Goal: Information Seeking & Learning: Learn about a topic

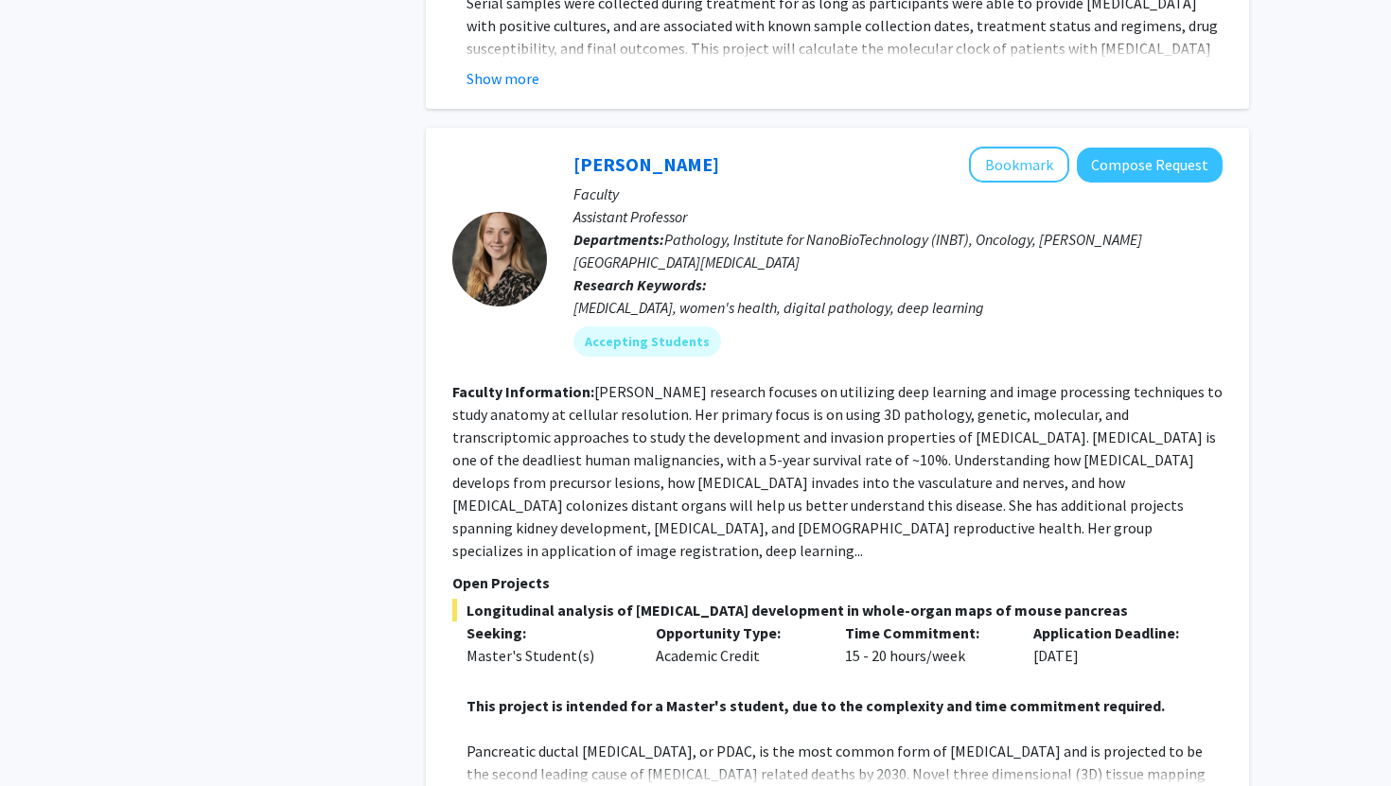
scroll to position [9343, 0]
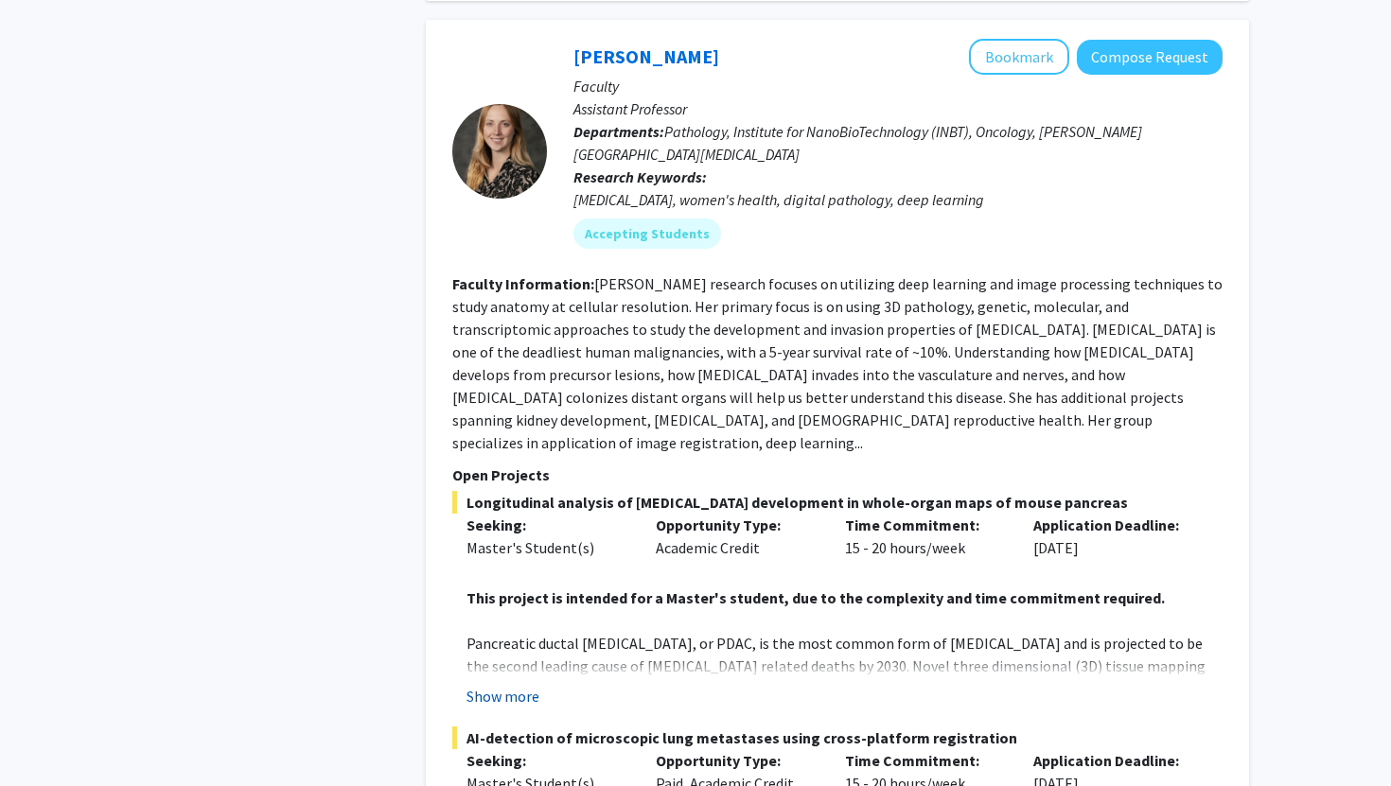
click at [514, 685] on button "Show more" at bounding box center [502, 696] width 73 height 23
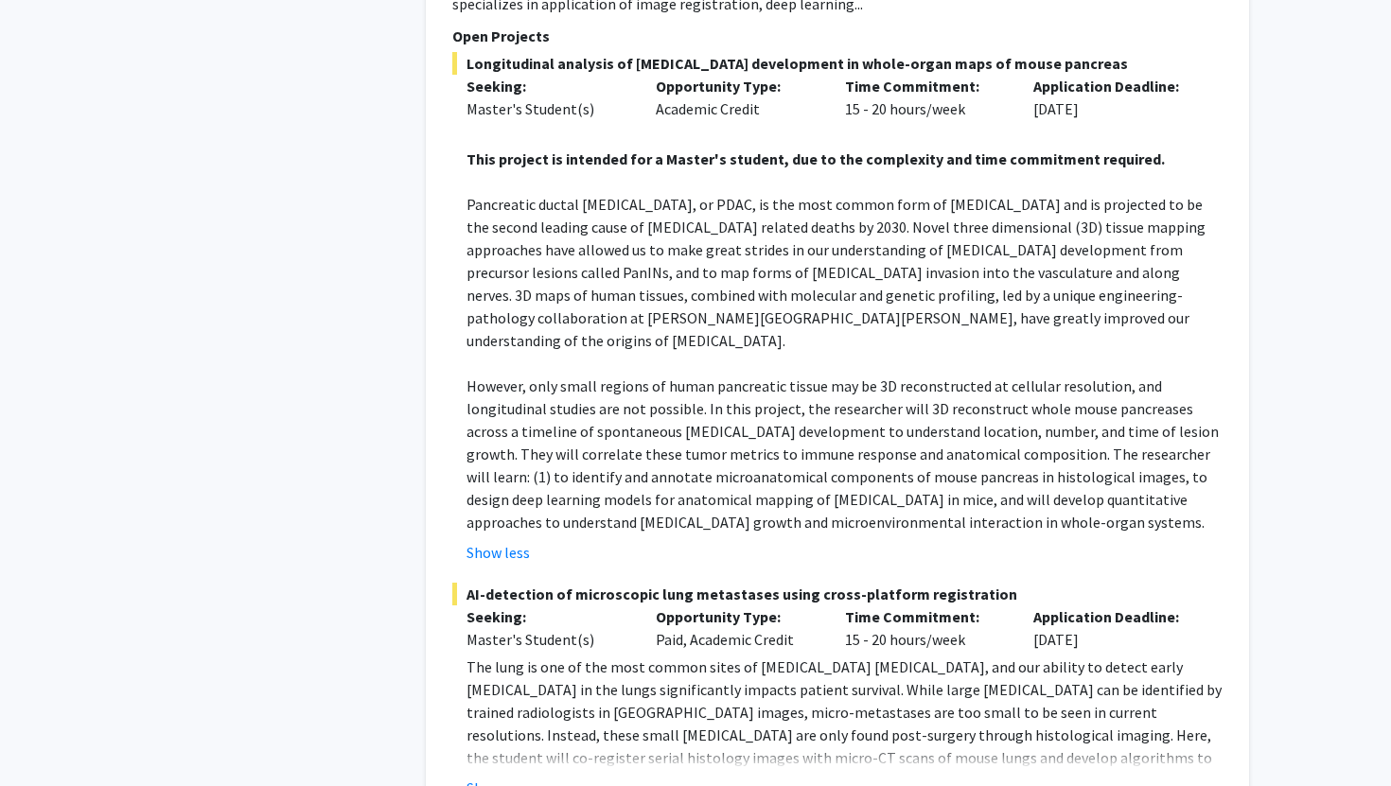
scroll to position [9964, 0]
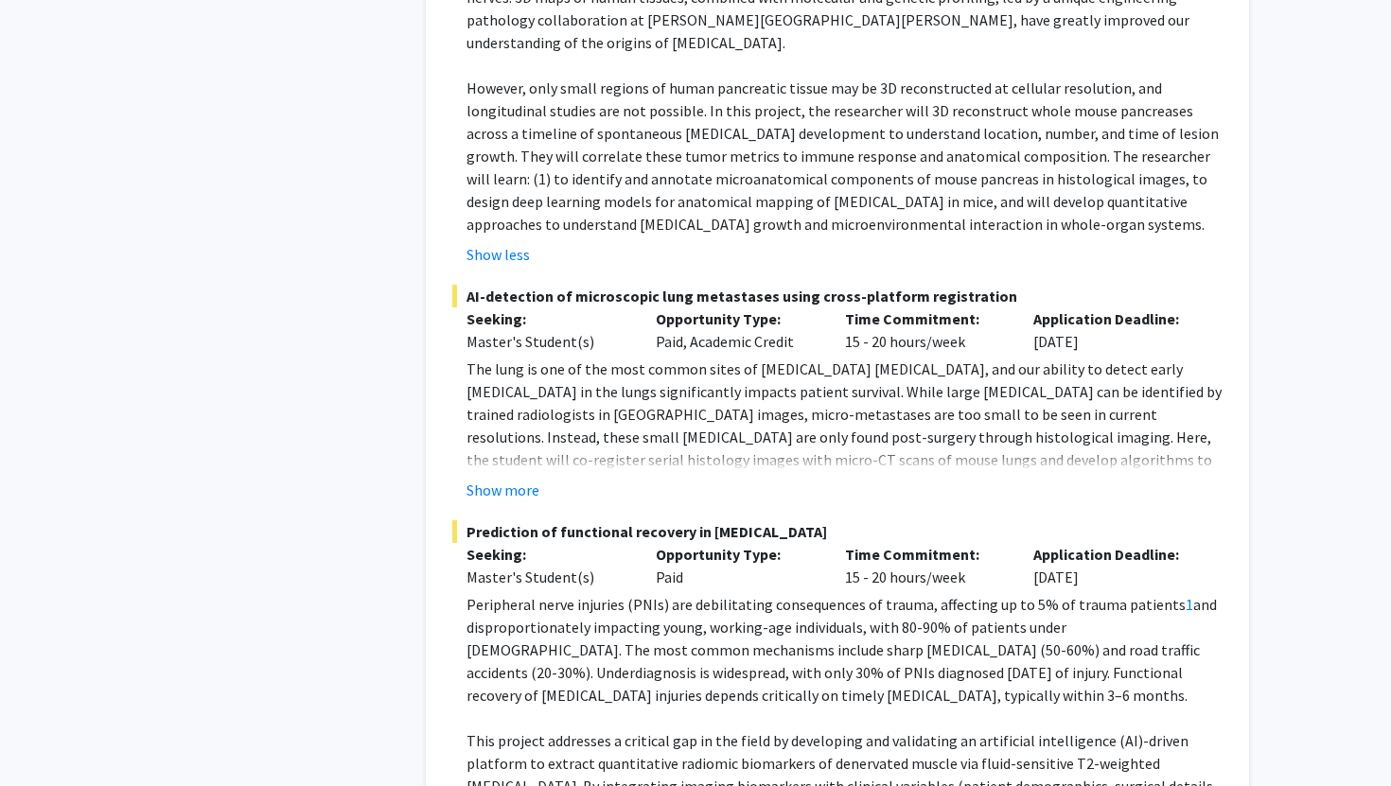
scroll to position [10191, 0]
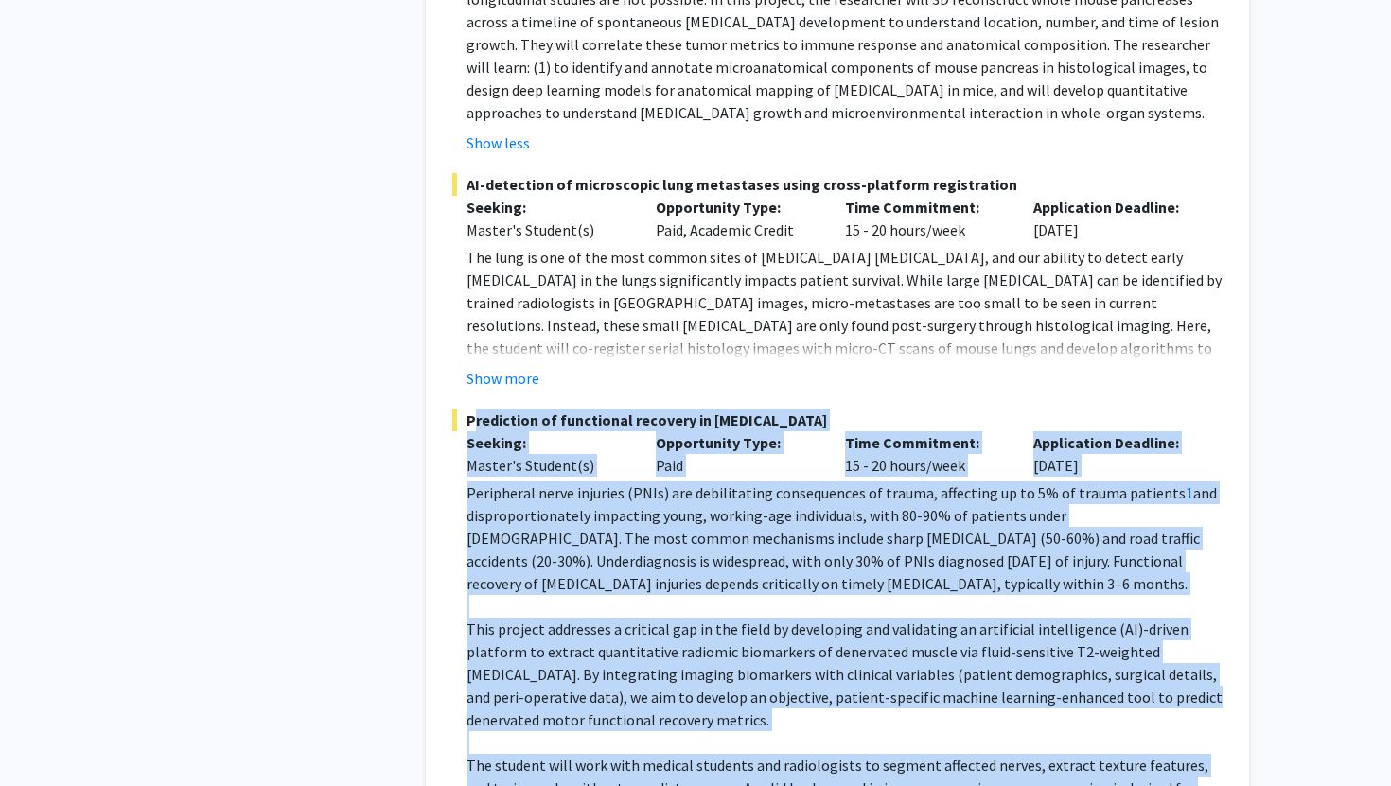
drag, startPoint x: 1114, startPoint y: 527, endPoint x: 464, endPoint y: 122, distance: 765.7
click at [464, 409] on div "Prediction of functional recovery in [MEDICAL_DATA] Seeking: Master's Student(s…" at bounding box center [837, 642] width 770 height 466
copy div "Loremipsum do sitametcon adipisci el seddoeiusm tempo incidi Utlabor: Etdolo'm …"
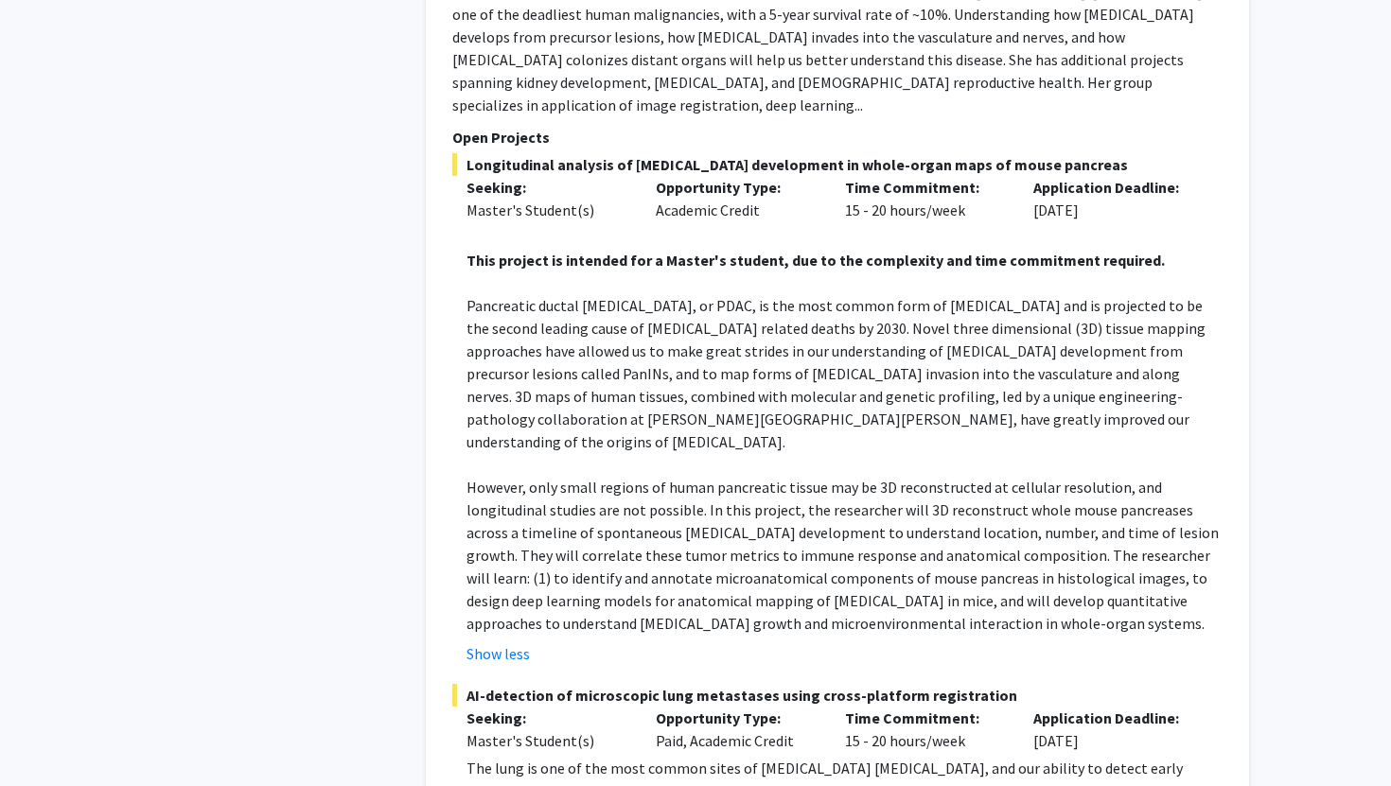
scroll to position [9747, 0]
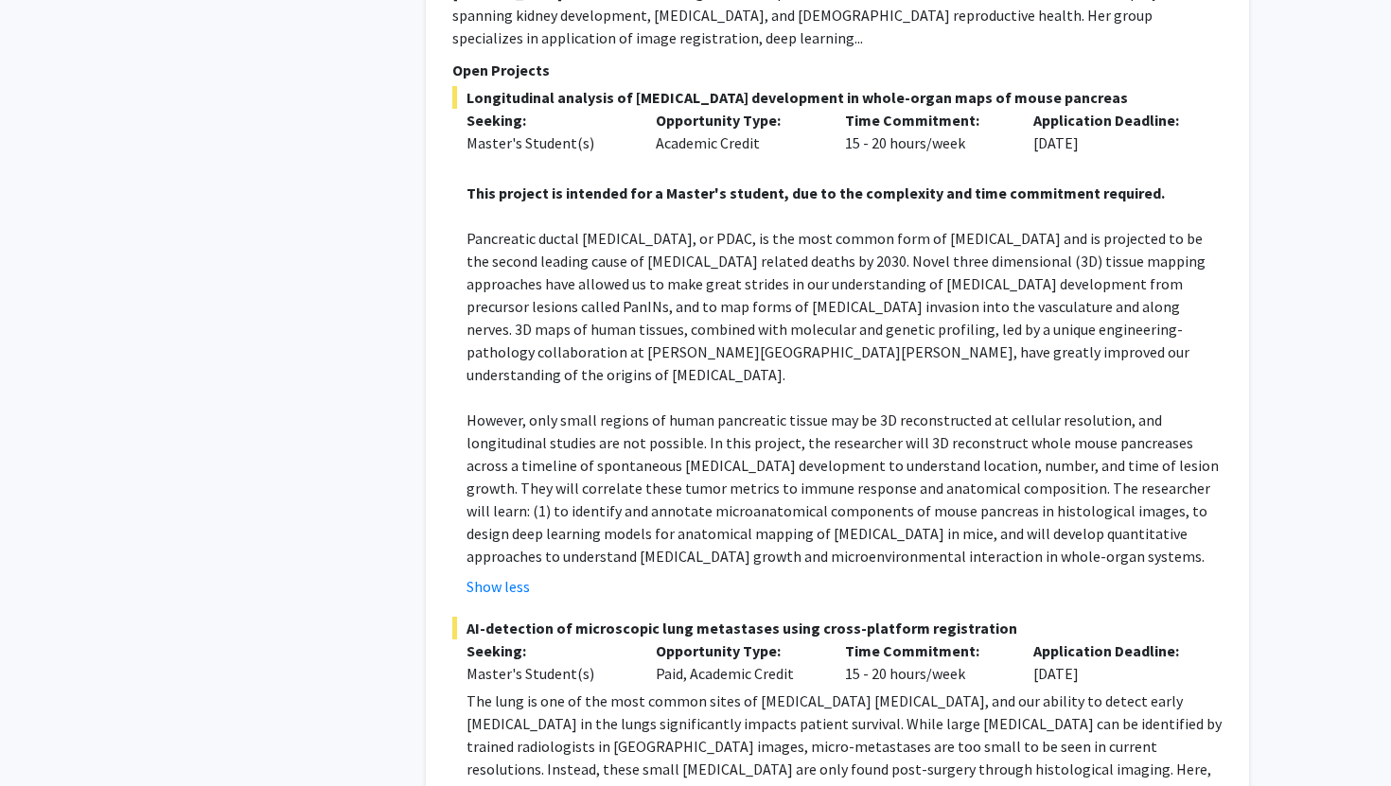
click at [919, 690] on p "The lung is one of the most common sites of [MEDICAL_DATA] [MEDICAL_DATA], and …" at bounding box center [844, 792] width 756 height 204
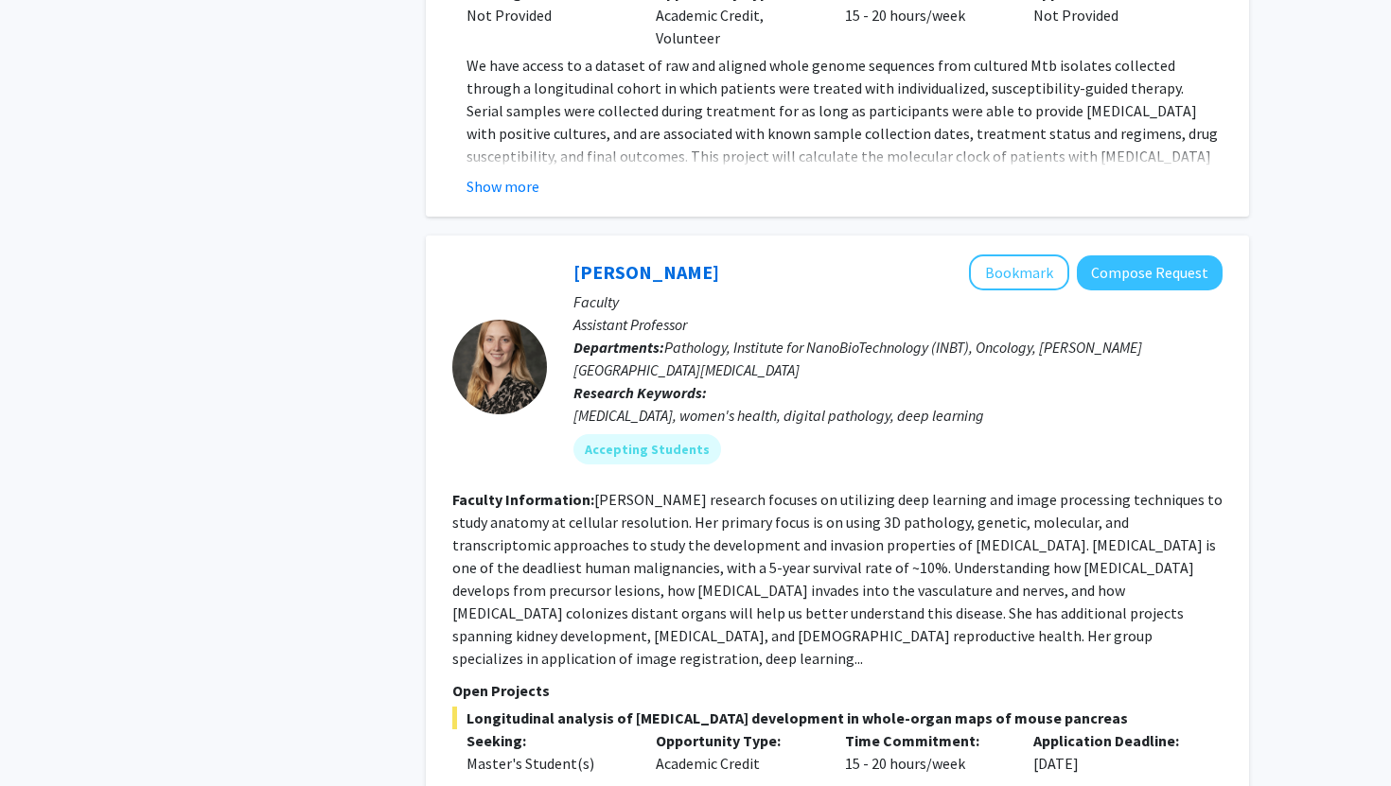
scroll to position [9099, 0]
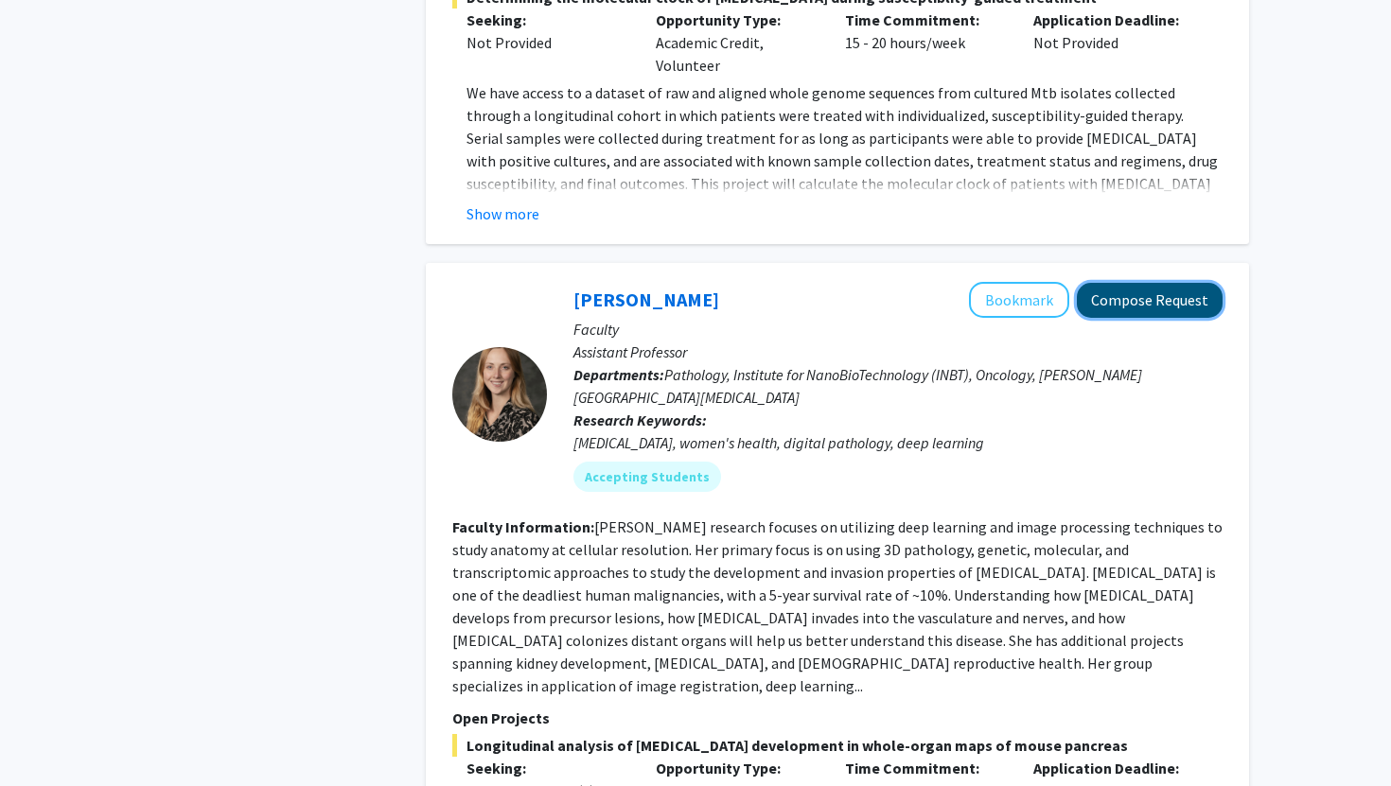
click at [1181, 283] on button "Compose Request" at bounding box center [1150, 300] width 146 height 35
click at [1020, 282] on button "Bookmark" at bounding box center [1019, 300] width 100 height 36
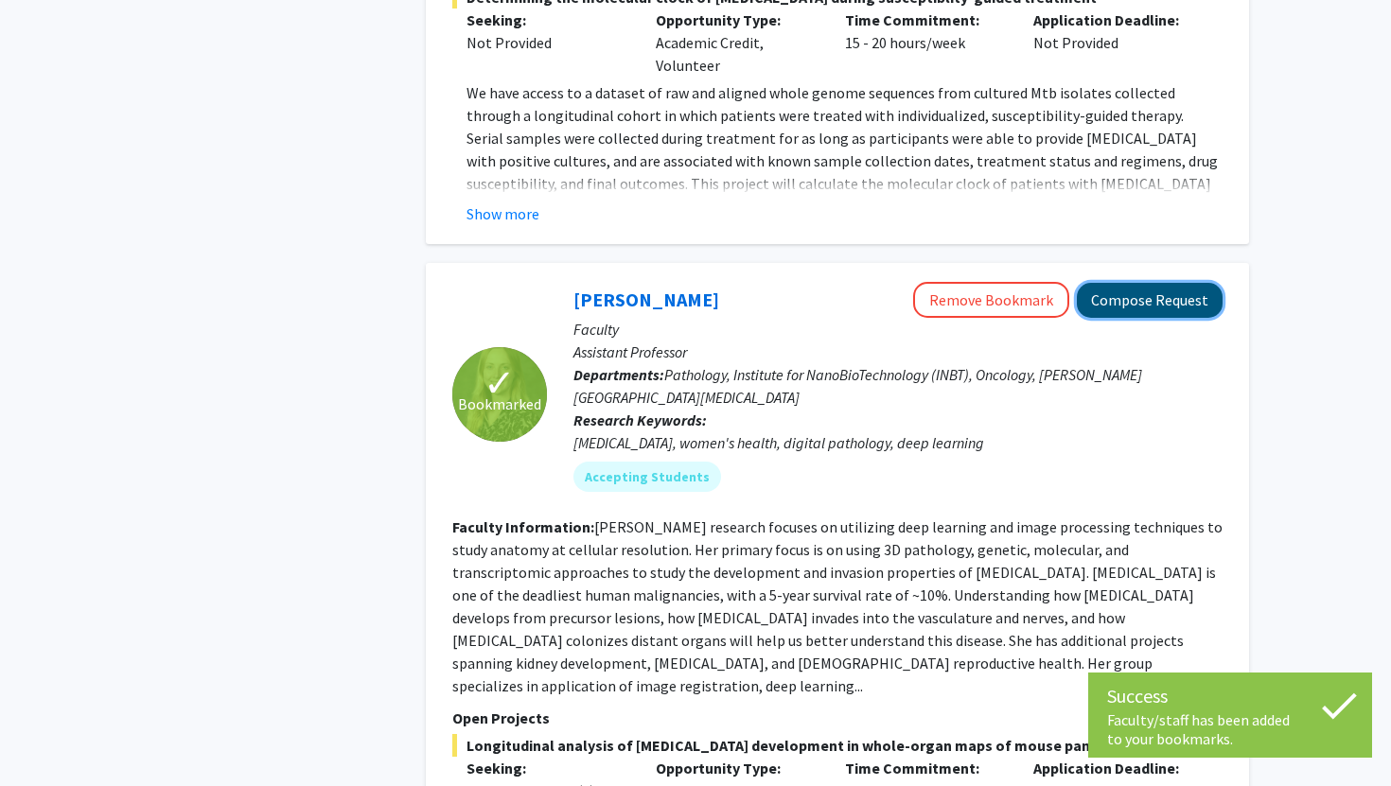
click at [1169, 283] on button "Compose Request" at bounding box center [1150, 300] width 146 height 35
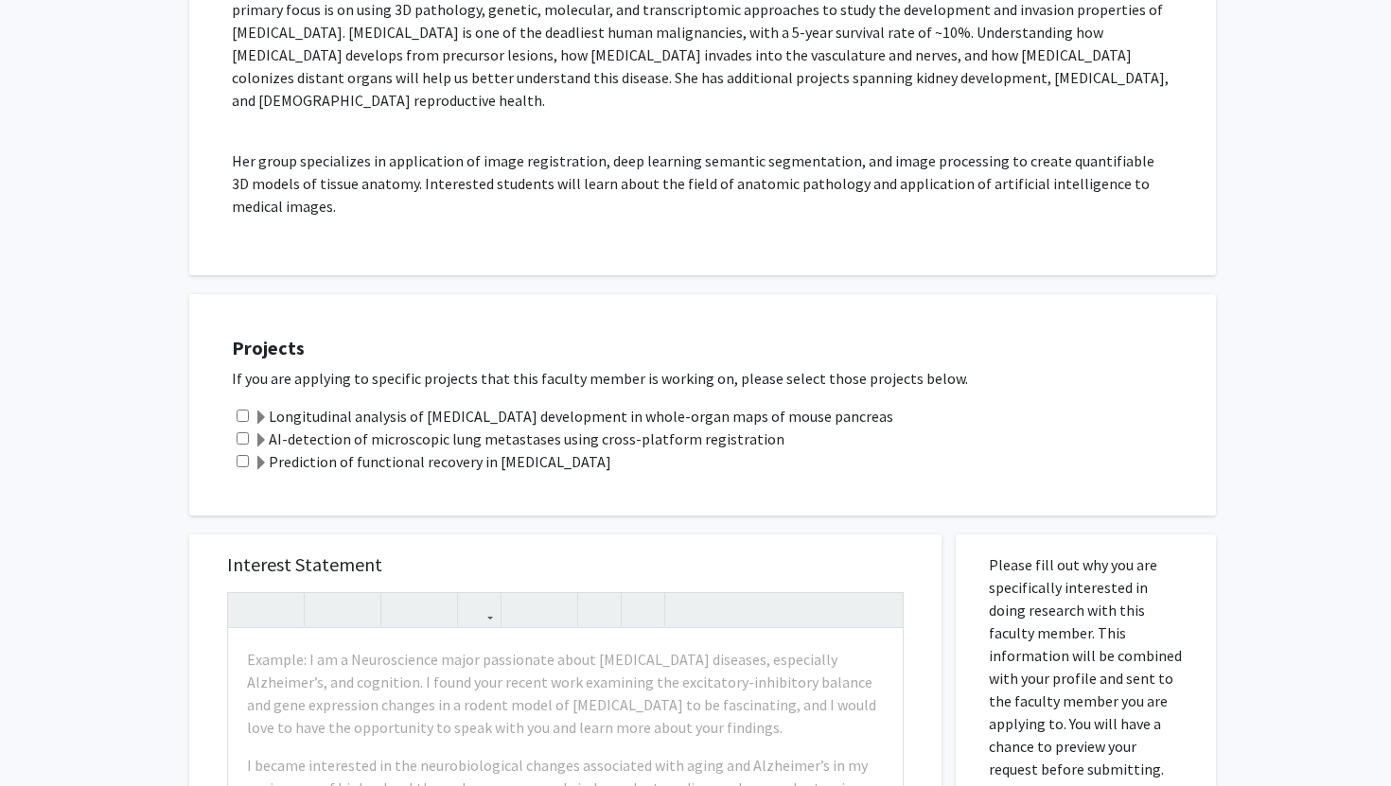
scroll to position [393, 0]
click at [265, 448] on label "Prediction of functional recovery in [MEDICAL_DATA]" at bounding box center [433, 459] width 358 height 23
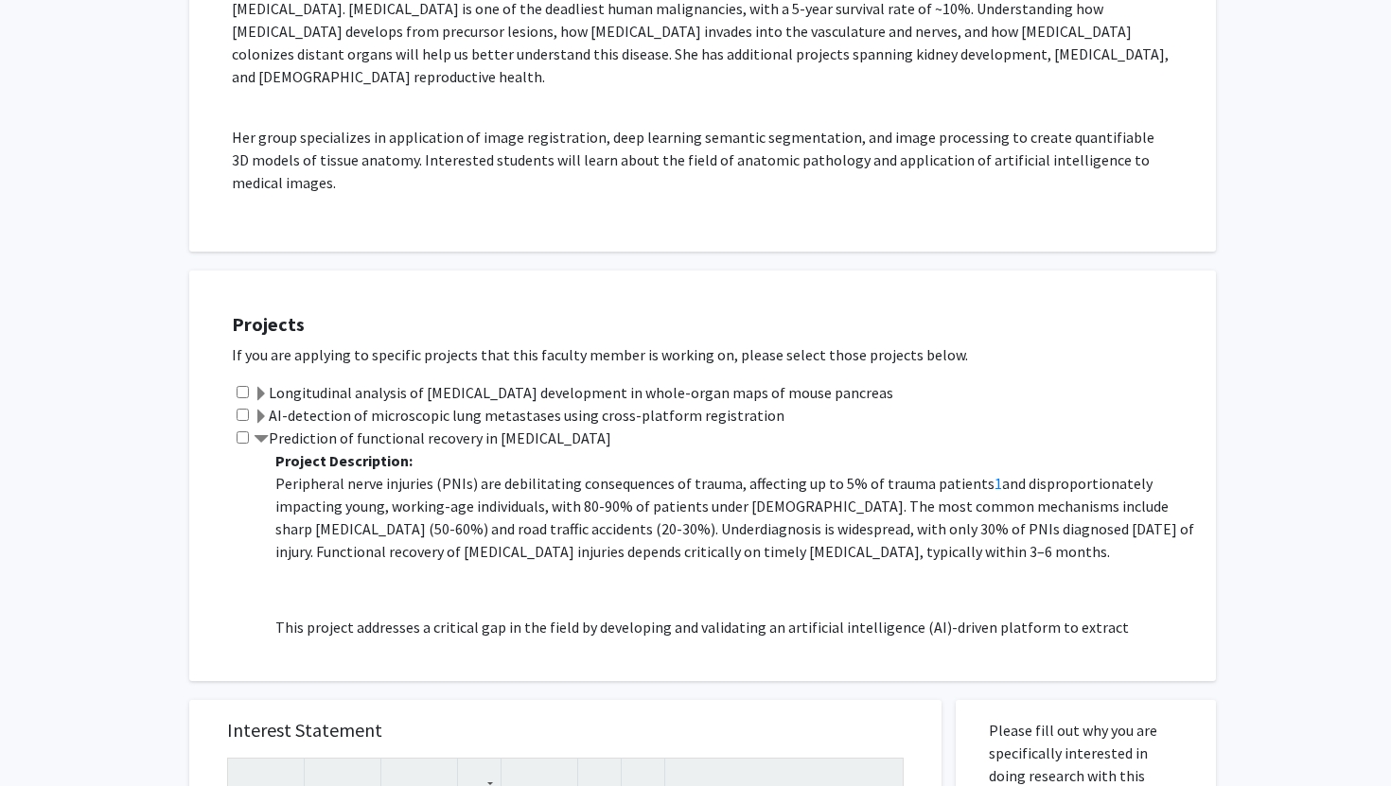
scroll to position [423, 0]
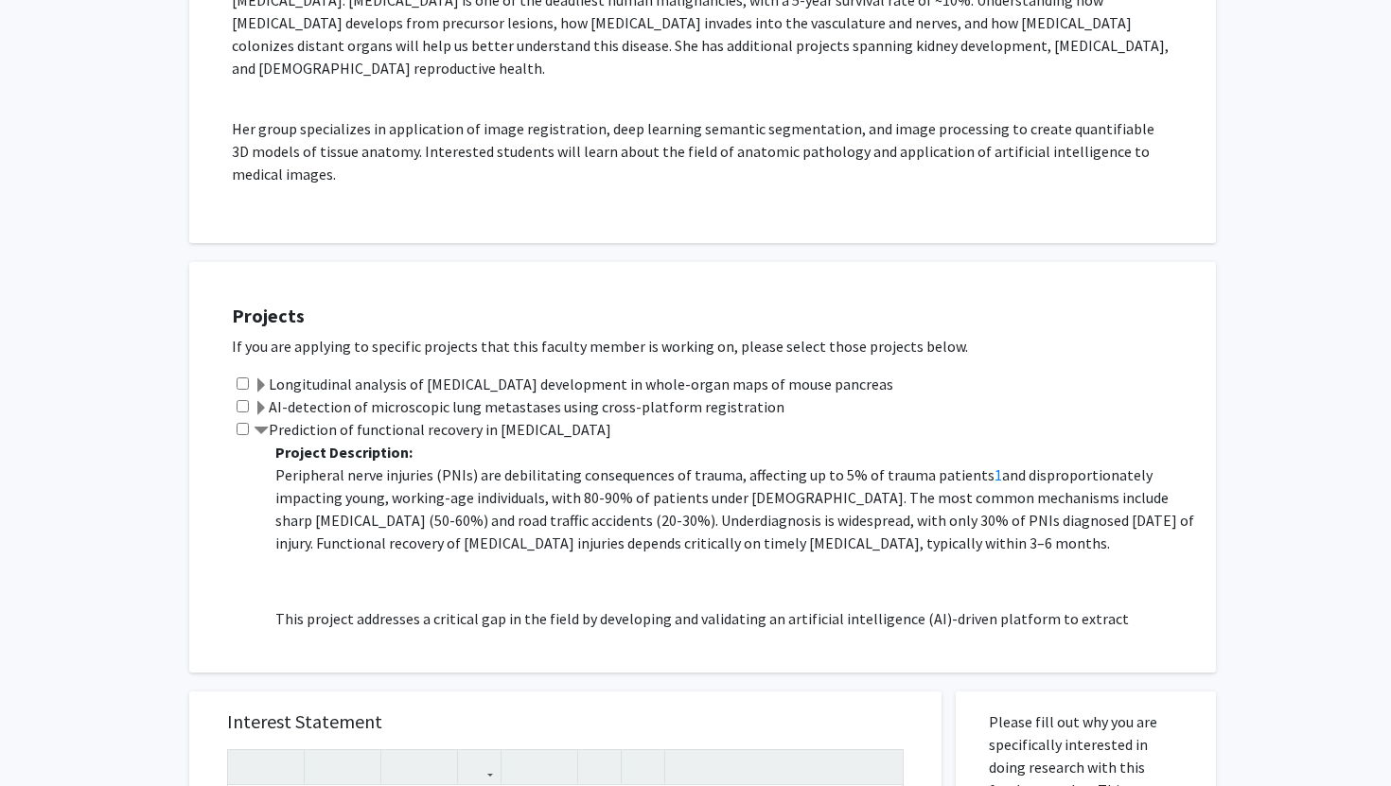
click at [237, 423] on input "checkbox" at bounding box center [242, 429] width 12 height 12
checkbox input "true"
click at [239, 400] on input "checkbox" at bounding box center [242, 406] width 12 height 12
checkbox input "true"
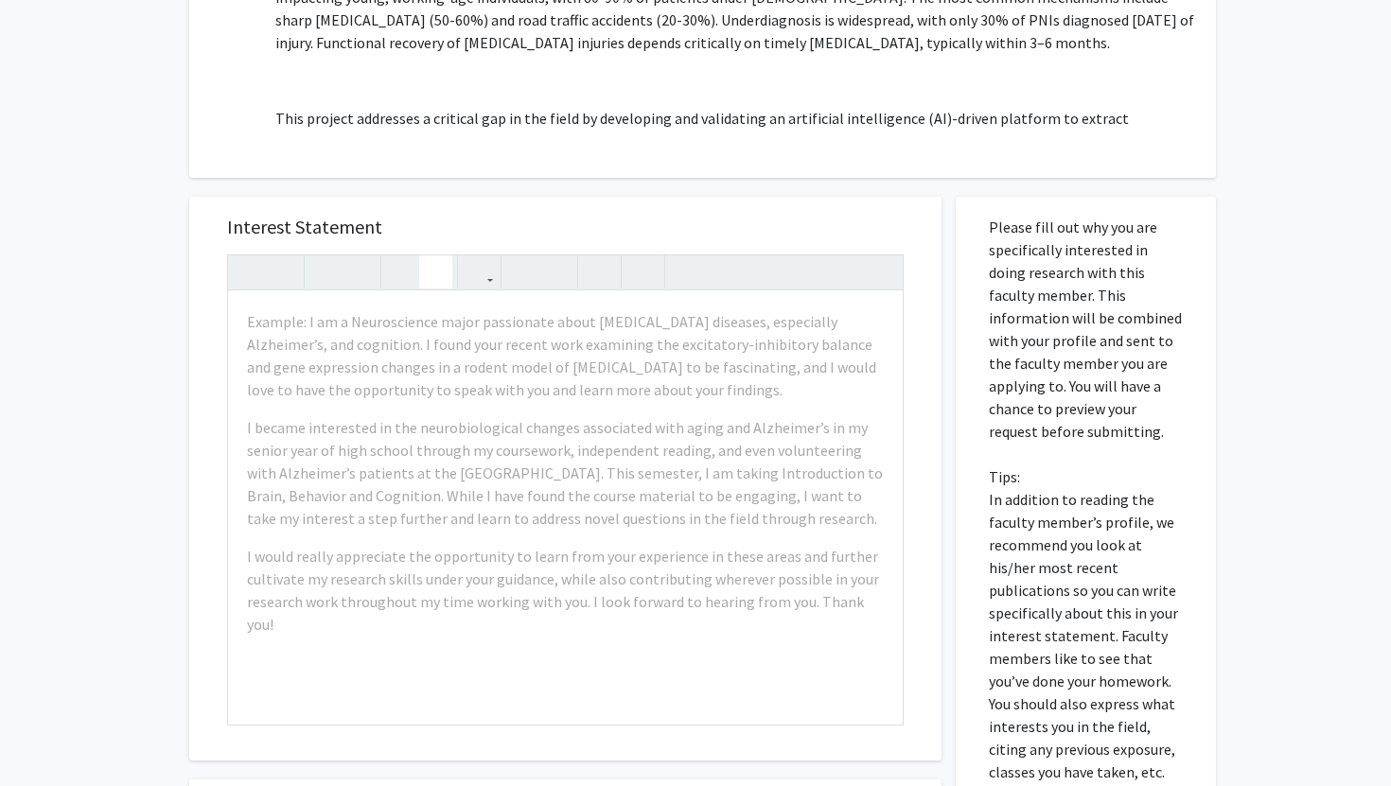
scroll to position [937, 0]
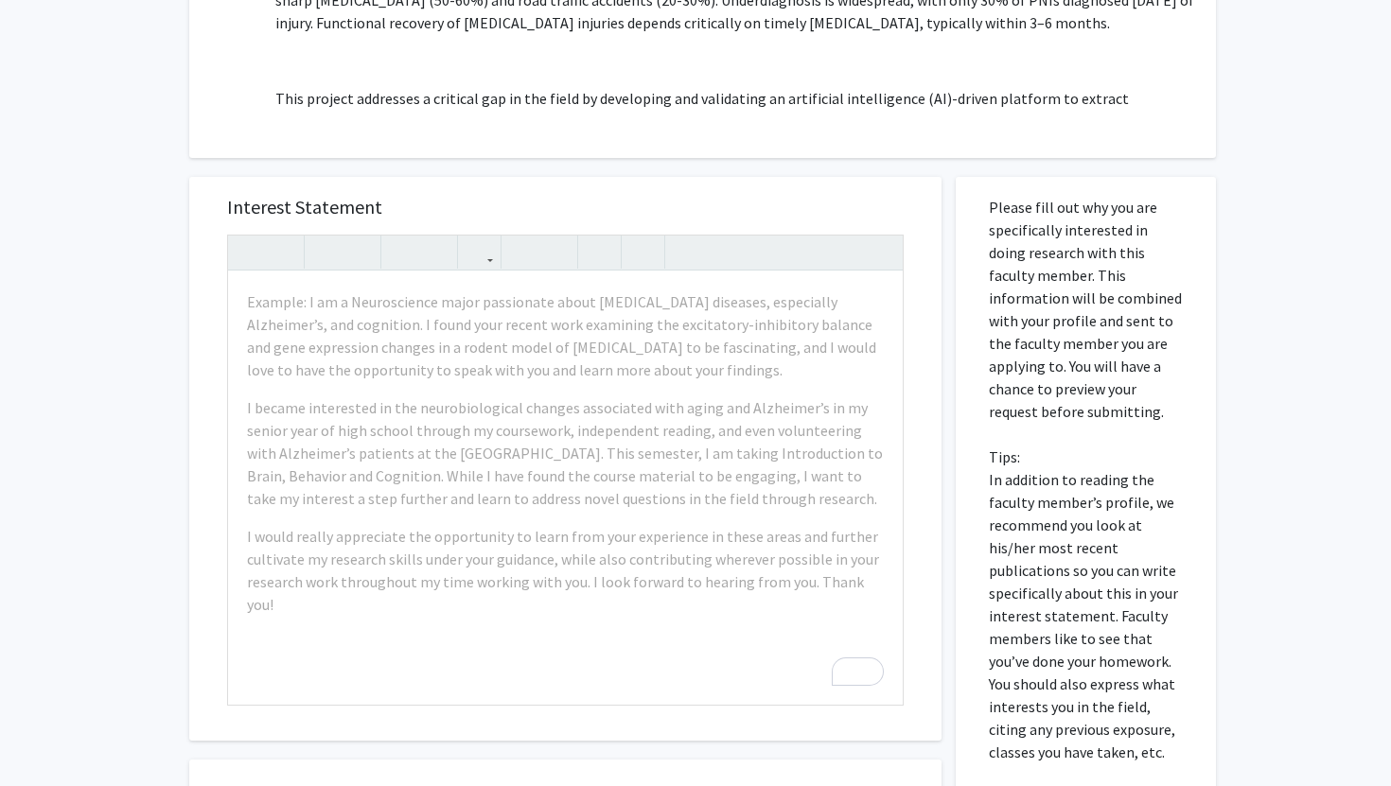
click at [464, 196] on h5 "Interest Statement" at bounding box center [565, 207] width 676 height 23
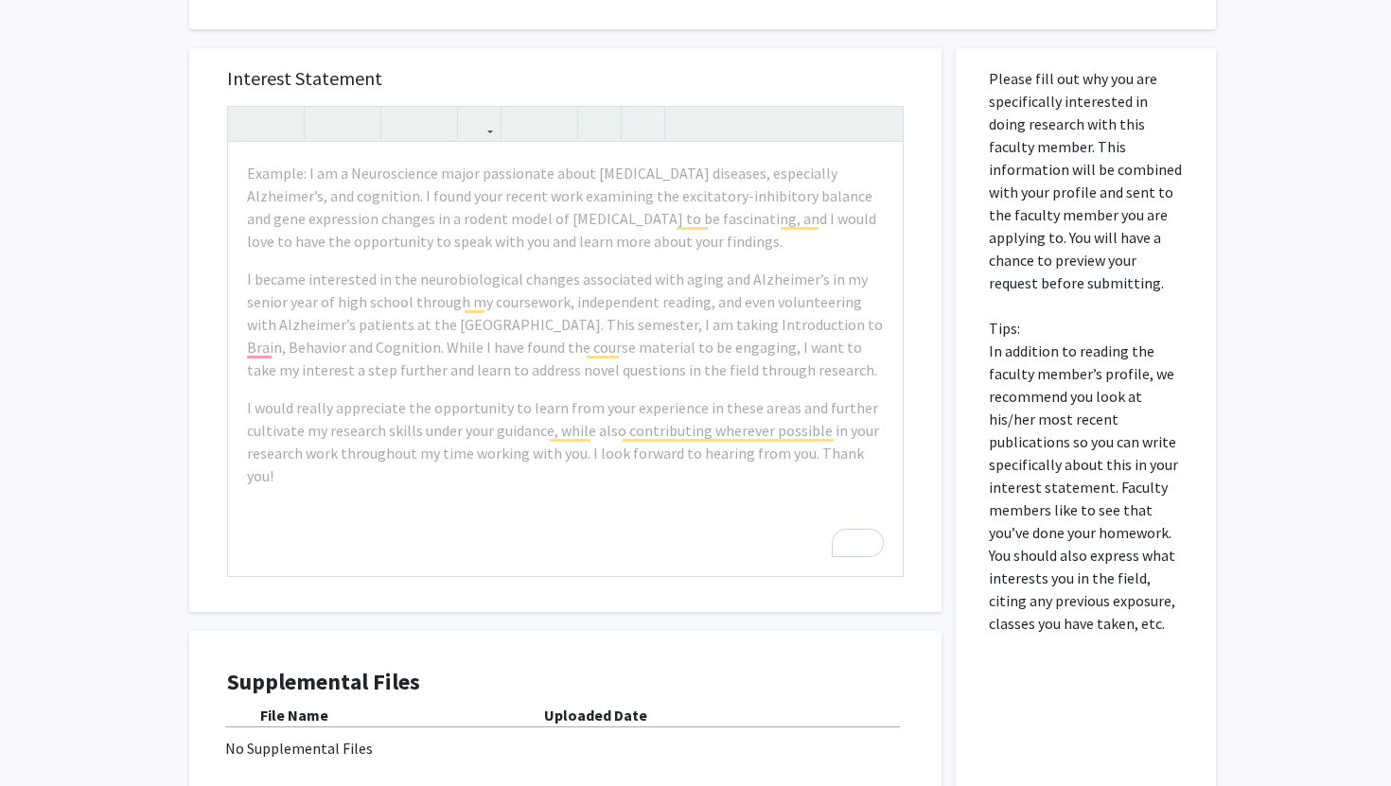
scroll to position [1083, 0]
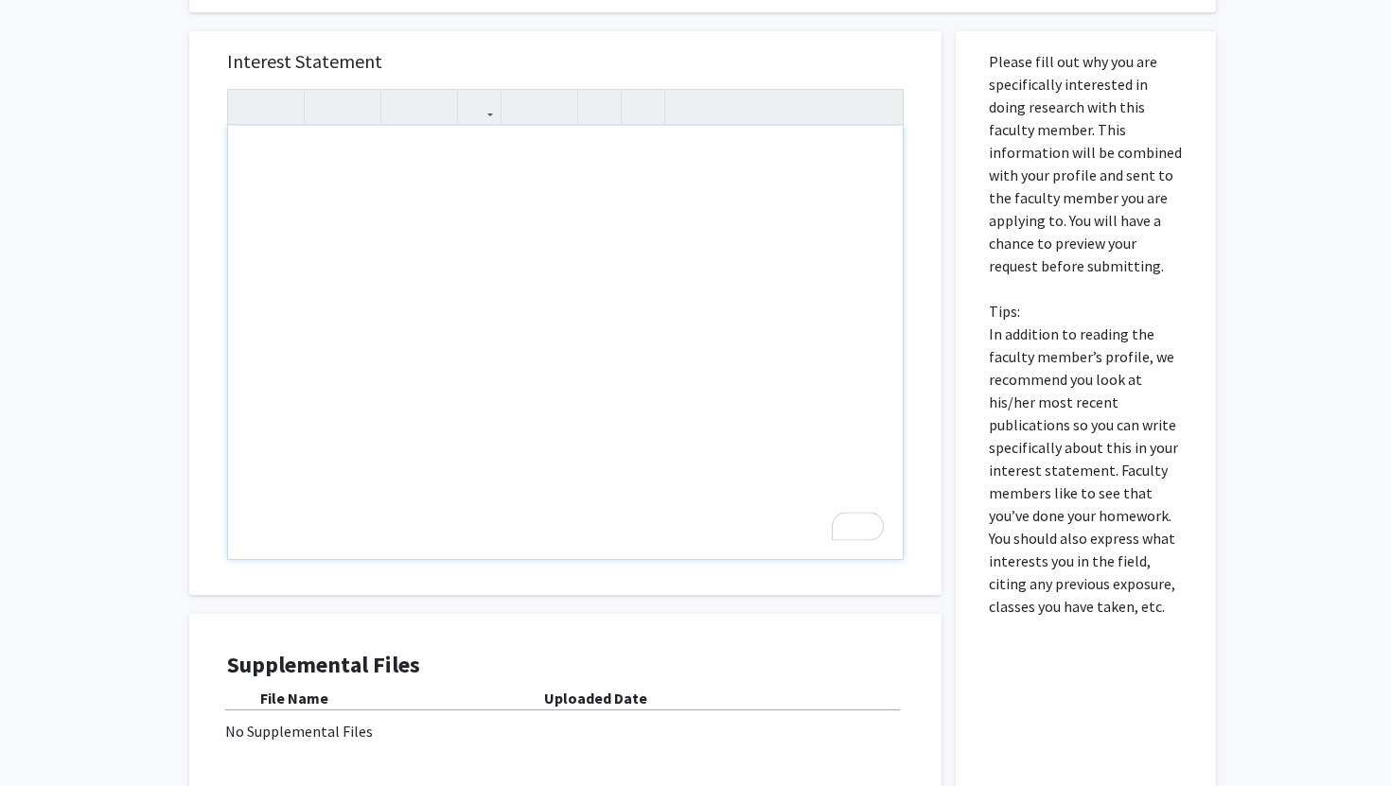
drag, startPoint x: 883, startPoint y: 416, endPoint x: 786, endPoint y: 336, distance: 125.6
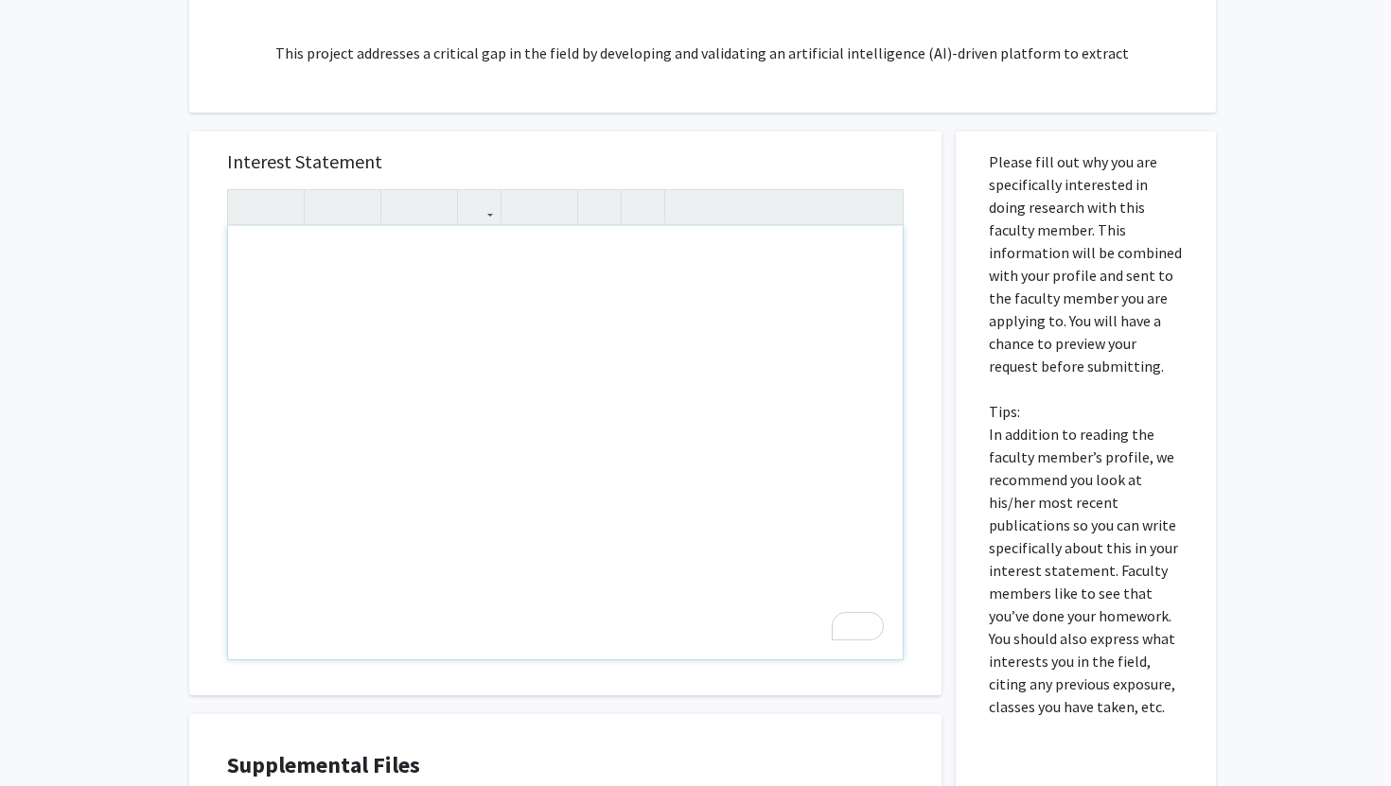
scroll to position [991, 0]
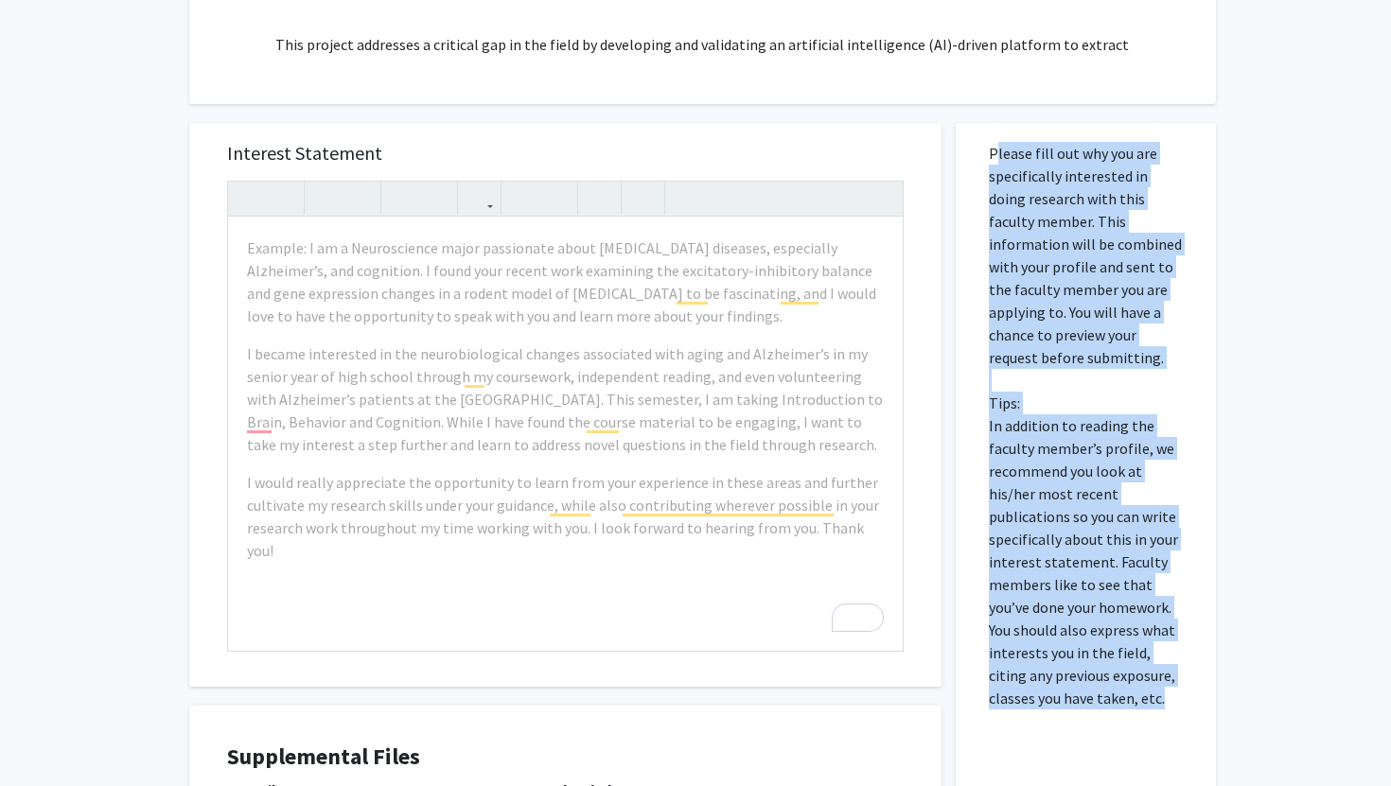
drag, startPoint x: 1124, startPoint y: 678, endPoint x: 977, endPoint y: 127, distance: 570.7
click at [978, 127] on div "Please fill out why you are specifically interested in doing research with this…" at bounding box center [1086, 541] width 232 height 836
copy p "Please fill out why you are specifically interested in doing research with this…"
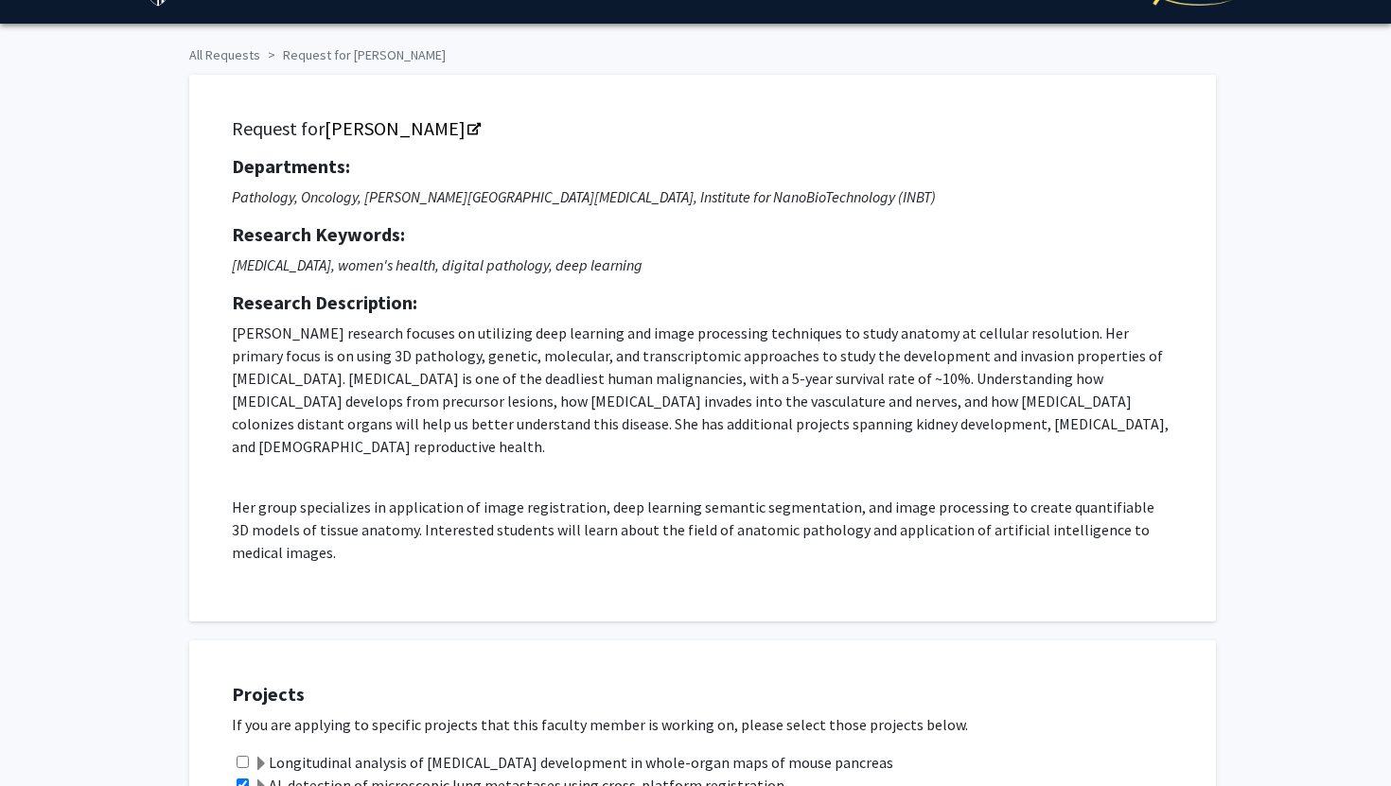
scroll to position [0, 0]
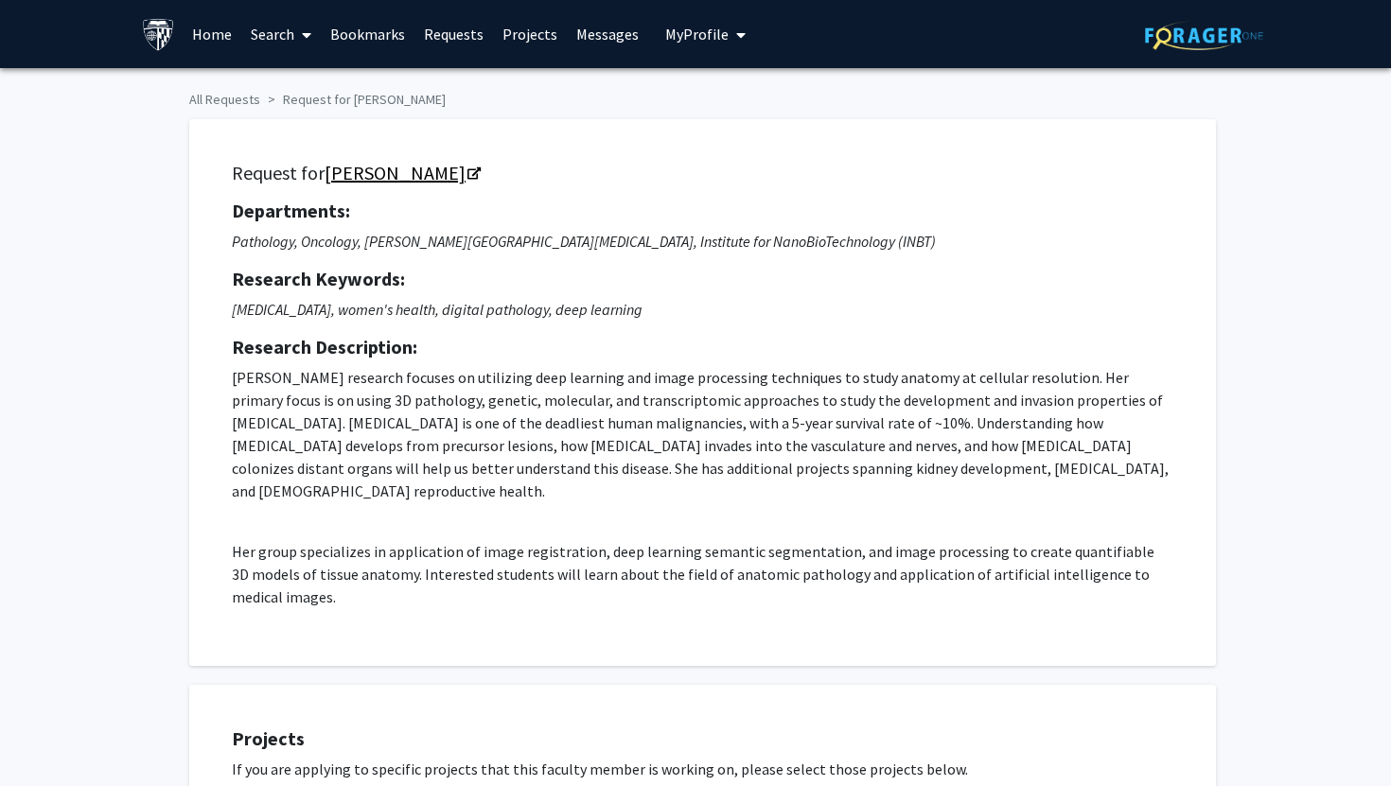
drag, startPoint x: 324, startPoint y: 172, endPoint x: 443, endPoint y: 174, distance: 119.2
click at [443, 174] on h5 "Request for [PERSON_NAME]" at bounding box center [702, 173] width 941 height 23
copy link "[PERSON_NAME]"
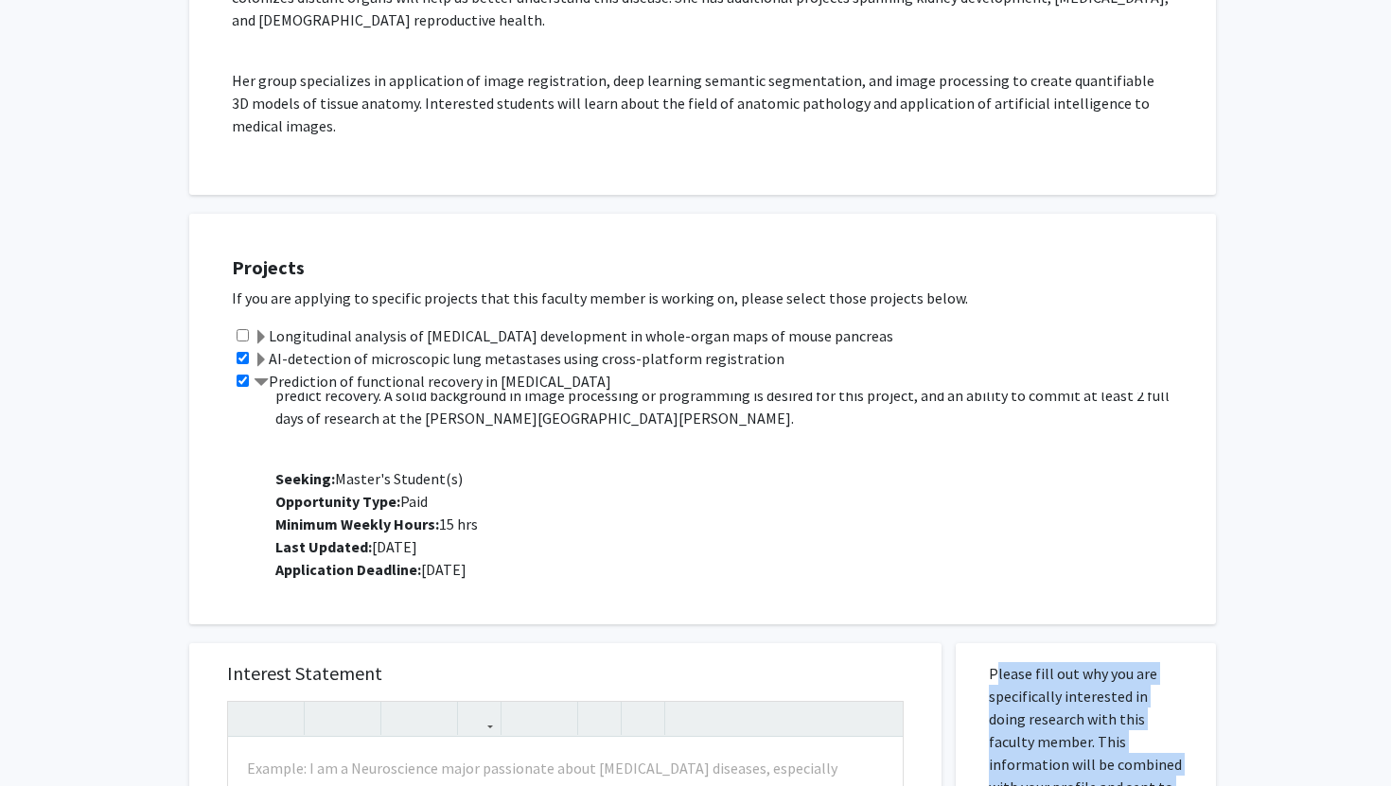
scroll to position [342, 0]
drag, startPoint x: 277, startPoint y: 396, endPoint x: 1055, endPoint y: 545, distance: 791.7
click at [1055, 545] on p "Project Description: Peripheral nerve injuries (PNIs) are debilitating conseque…" at bounding box center [735, 315] width 921 height 530
copy p "Loremipsum dolor sitametc (ADIp) eli seddoeiusmod temporincidi ut labore, etdol…"
click at [936, 432] on p "Project Description: Peripheral nerve injuries (PNIs) are debilitating conseque…" at bounding box center [735, 315] width 921 height 530
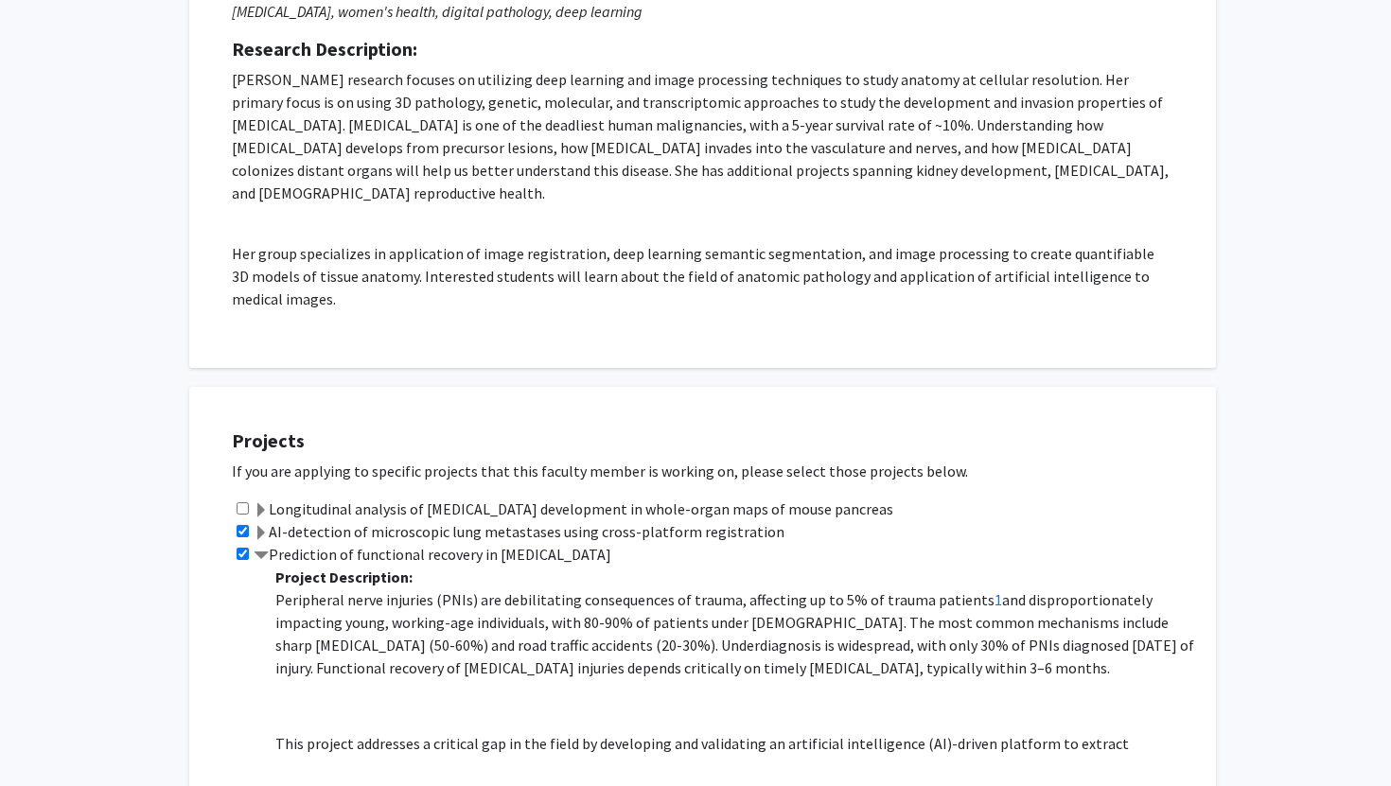
scroll to position [180, 0]
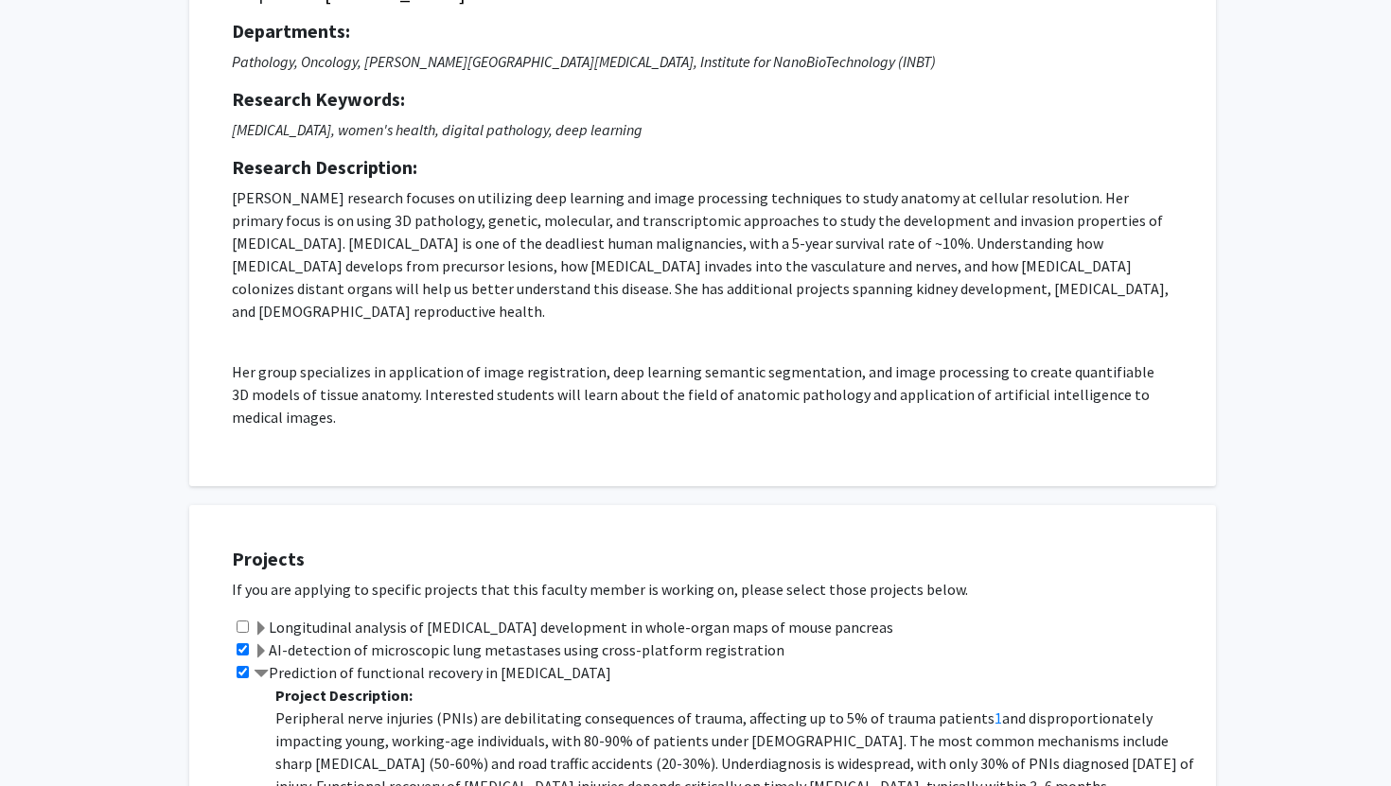
click at [727, 616] on label "Longitudinal analysis of [MEDICAL_DATA] development in whole-organ maps of mous…" at bounding box center [573, 627] width 639 height 23
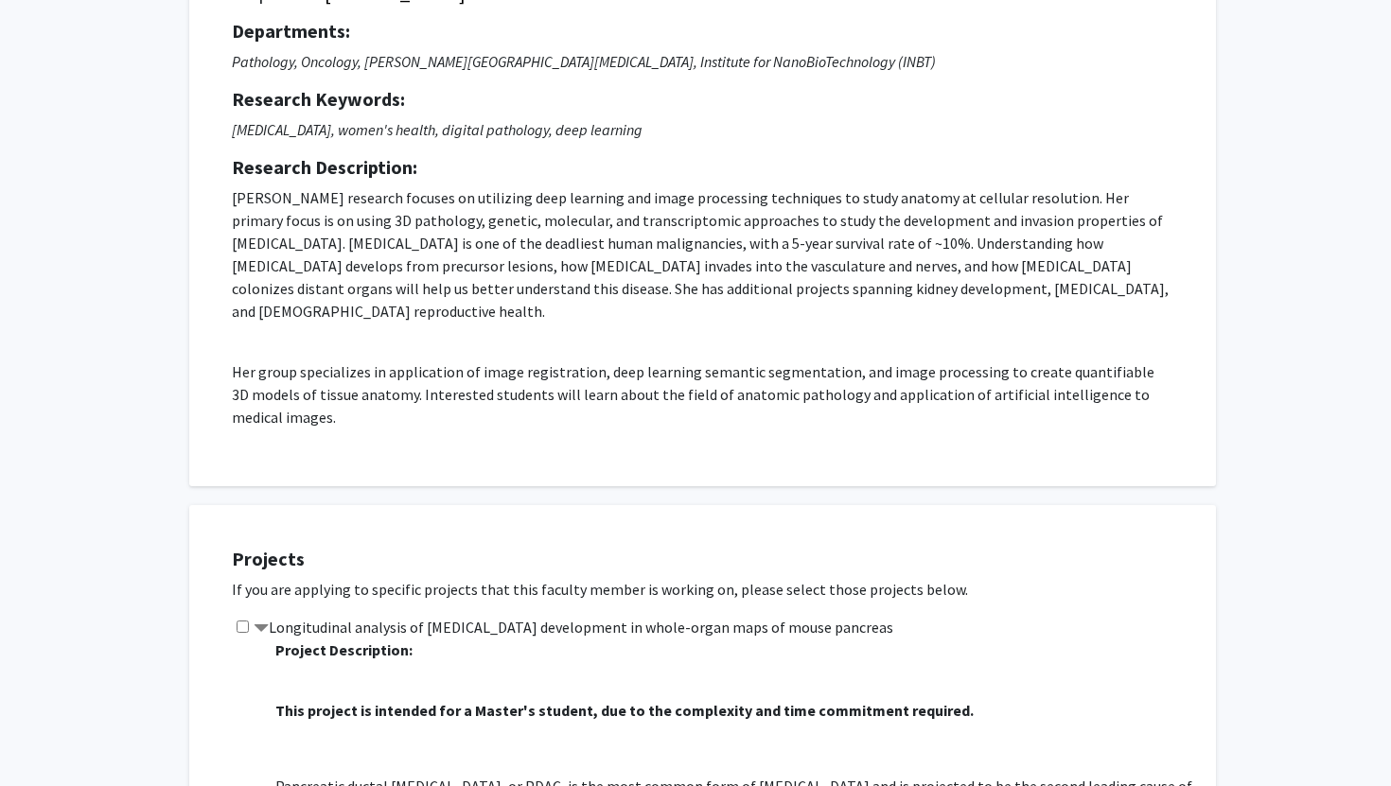
scroll to position [0, 0]
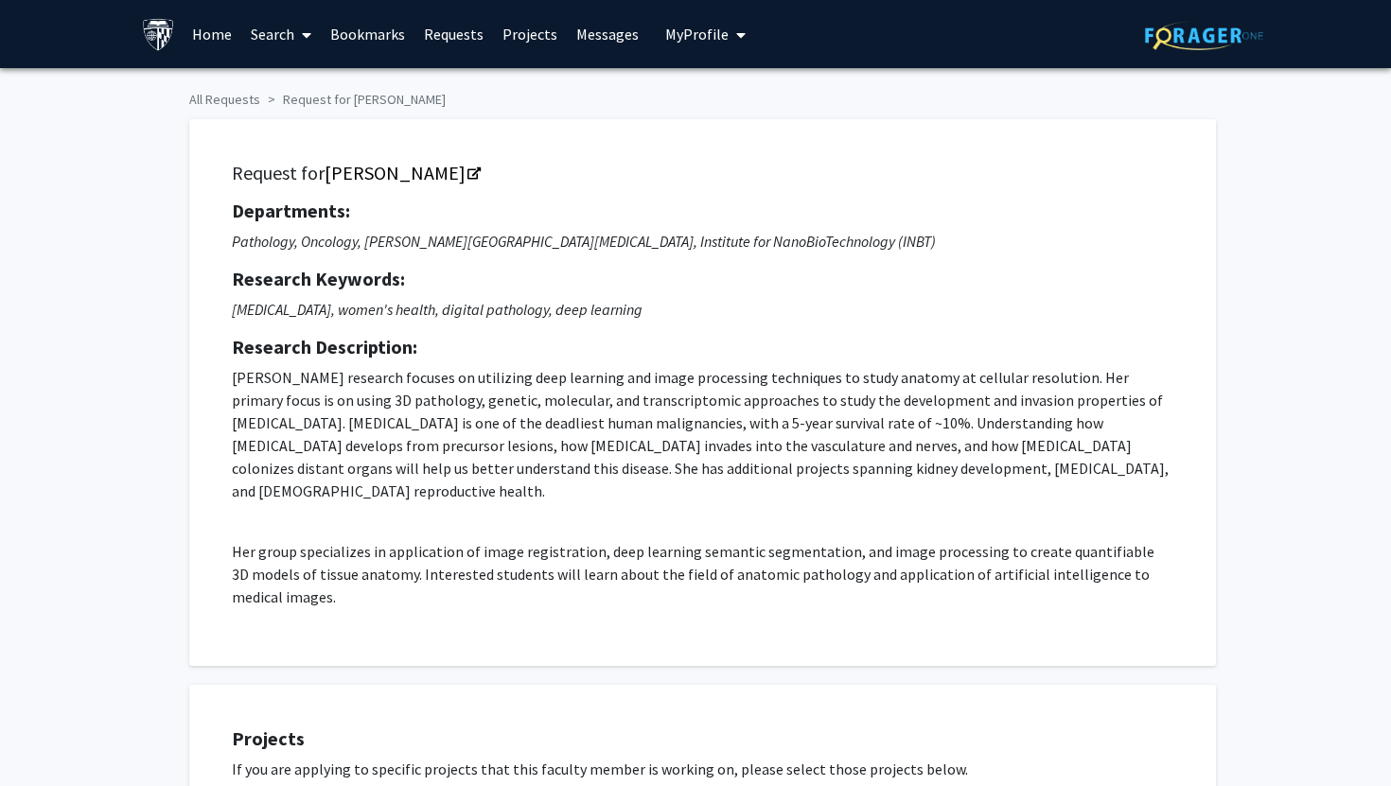
click at [391, 57] on link "Bookmarks" at bounding box center [368, 34] width 94 height 66
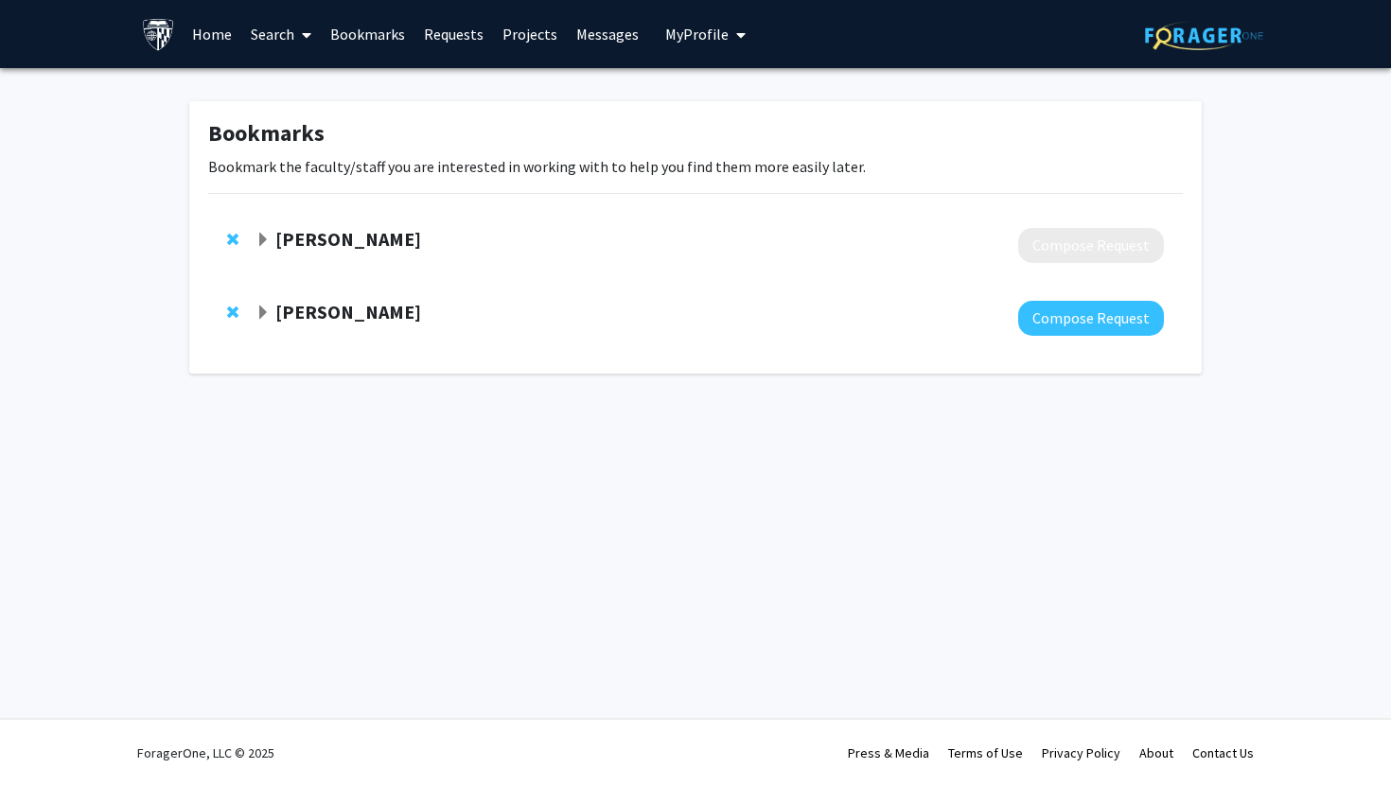
click at [234, 239] on span "Remove Aleksander Popel from bookmarks" at bounding box center [232, 239] width 11 height 15
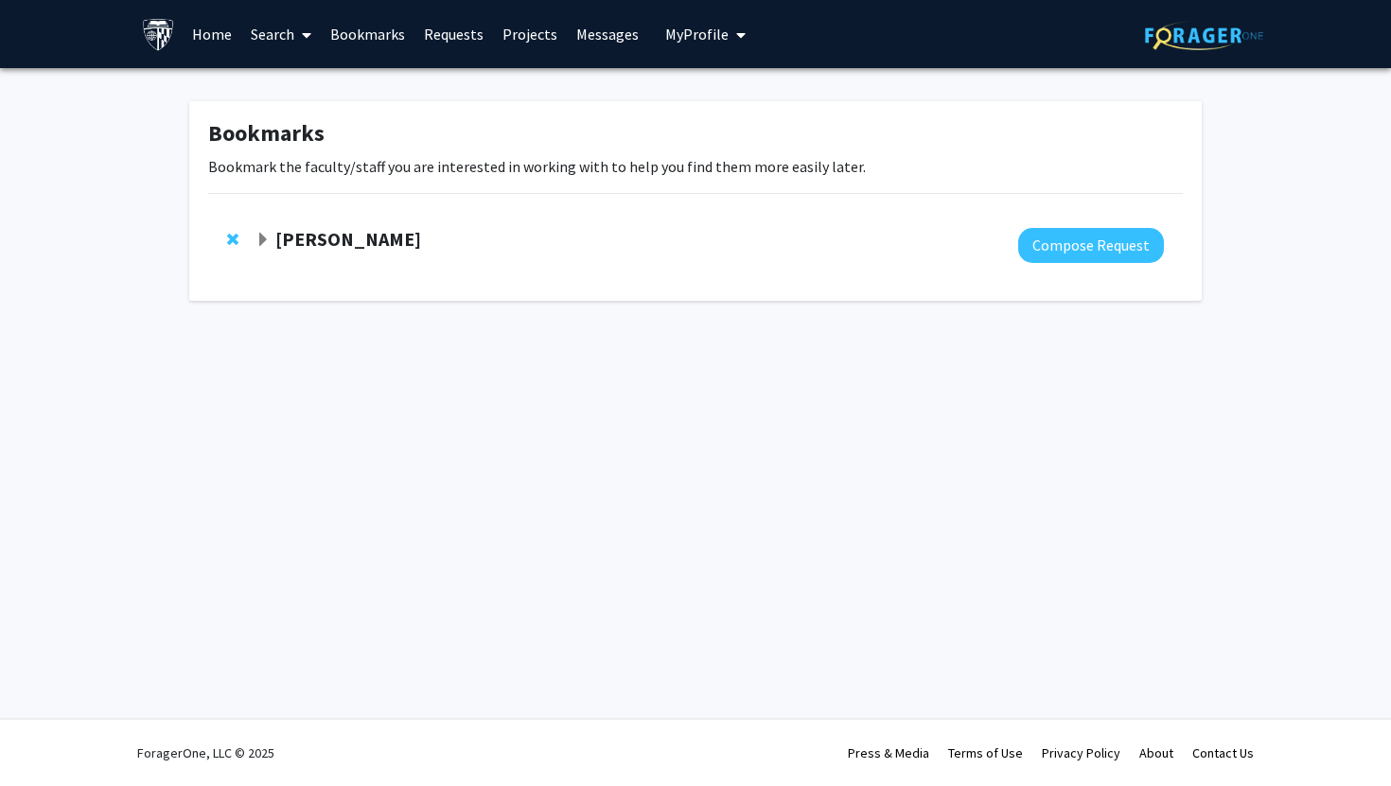
click at [266, 34] on link "Search" at bounding box center [280, 34] width 79 height 66
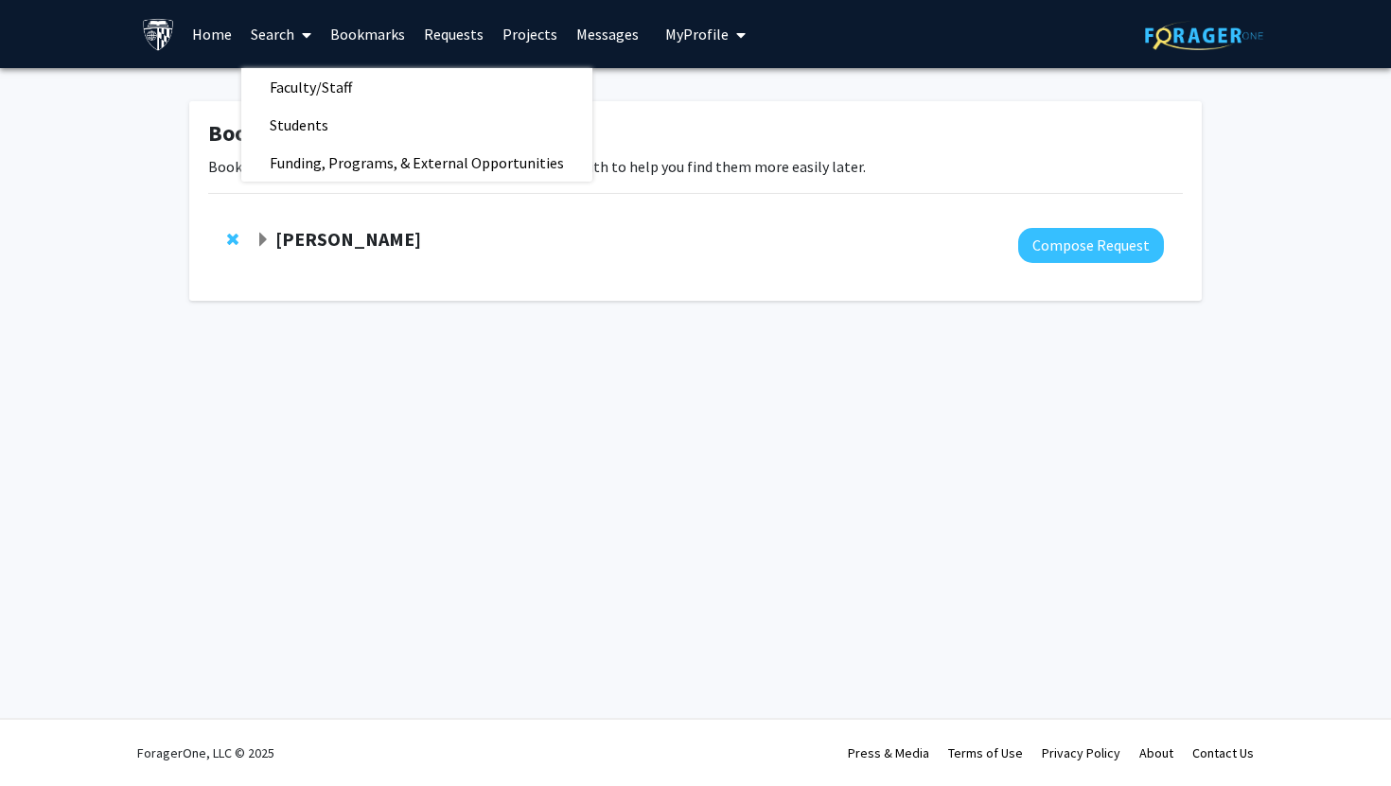
click at [229, 31] on link "Home" at bounding box center [212, 34] width 59 height 66
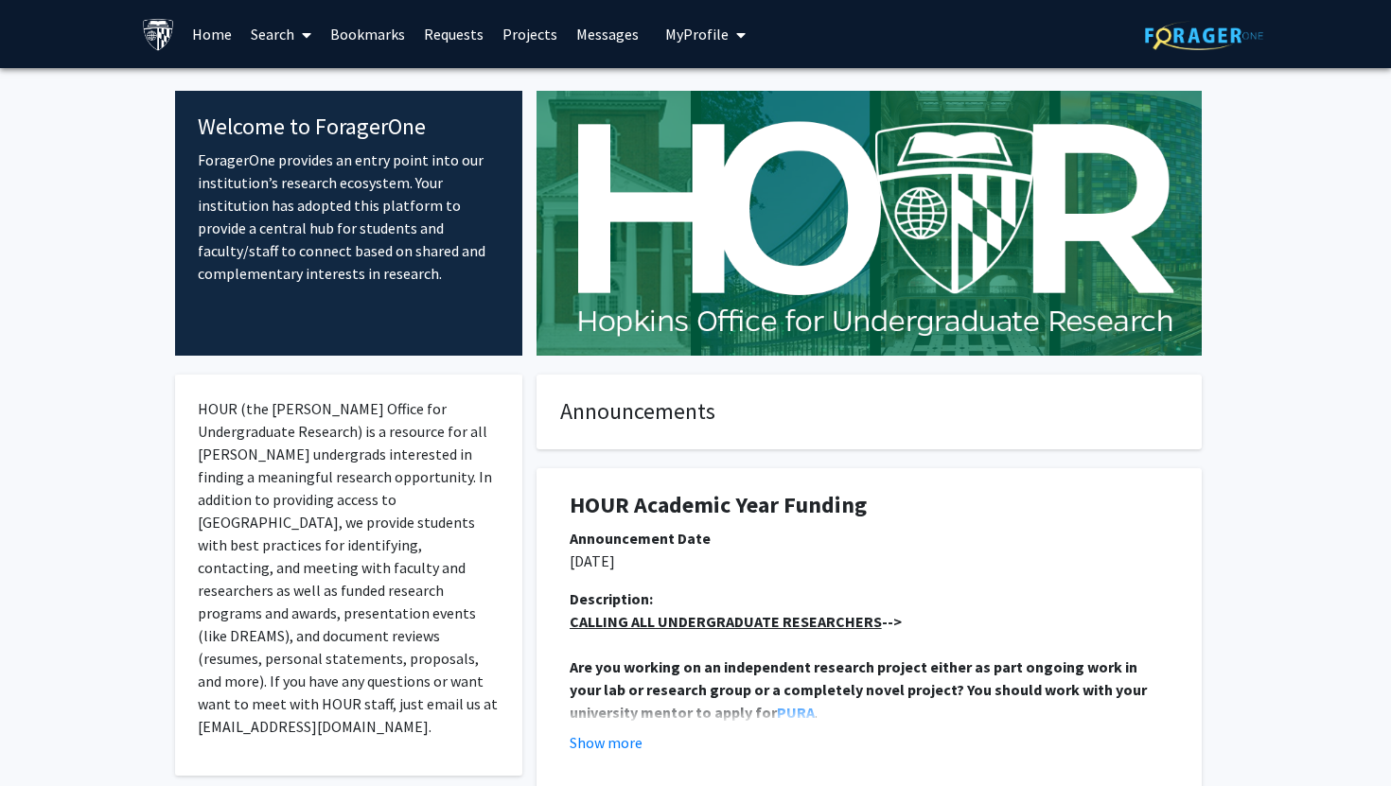
click at [255, 33] on link "Search" at bounding box center [280, 34] width 79 height 66
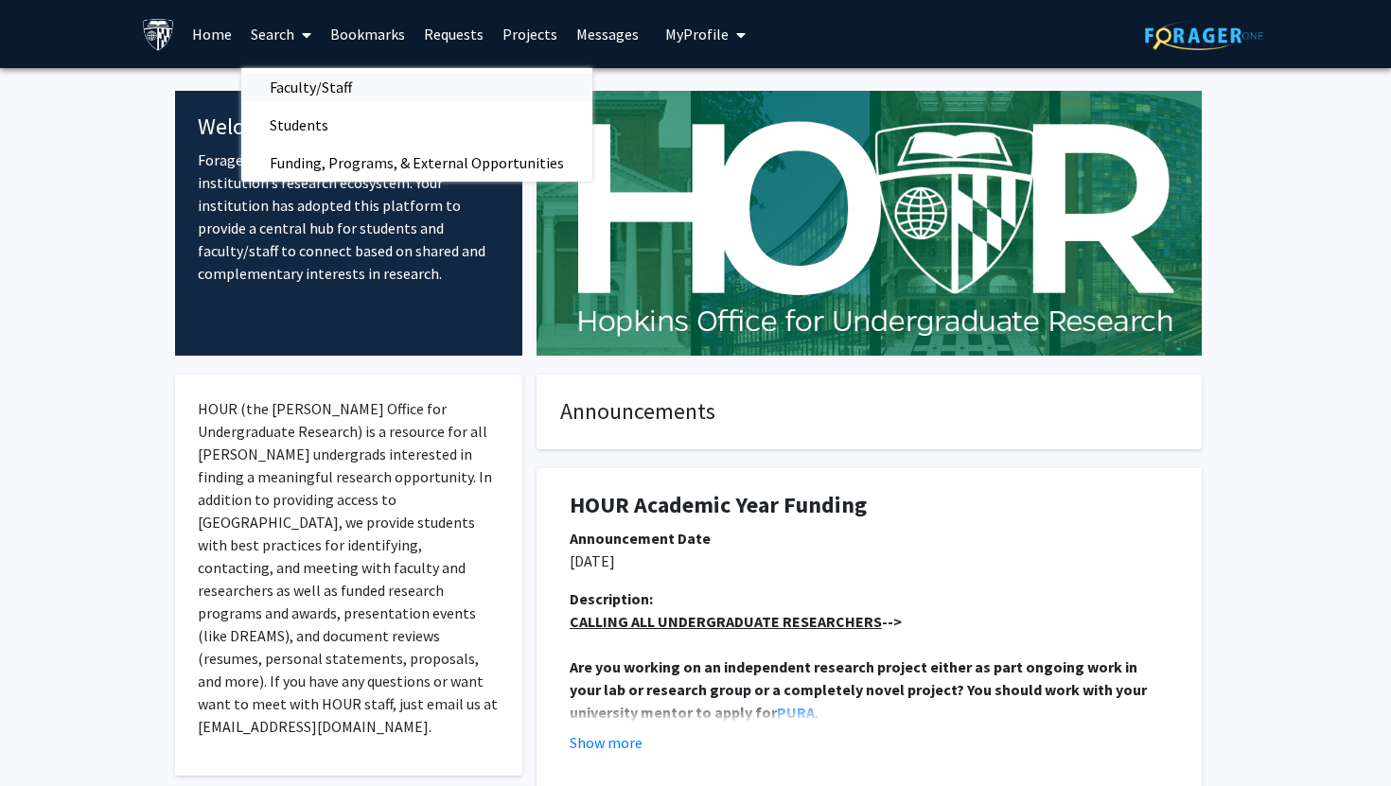
click at [268, 101] on span "Faculty/Staff" at bounding box center [310, 87] width 139 height 38
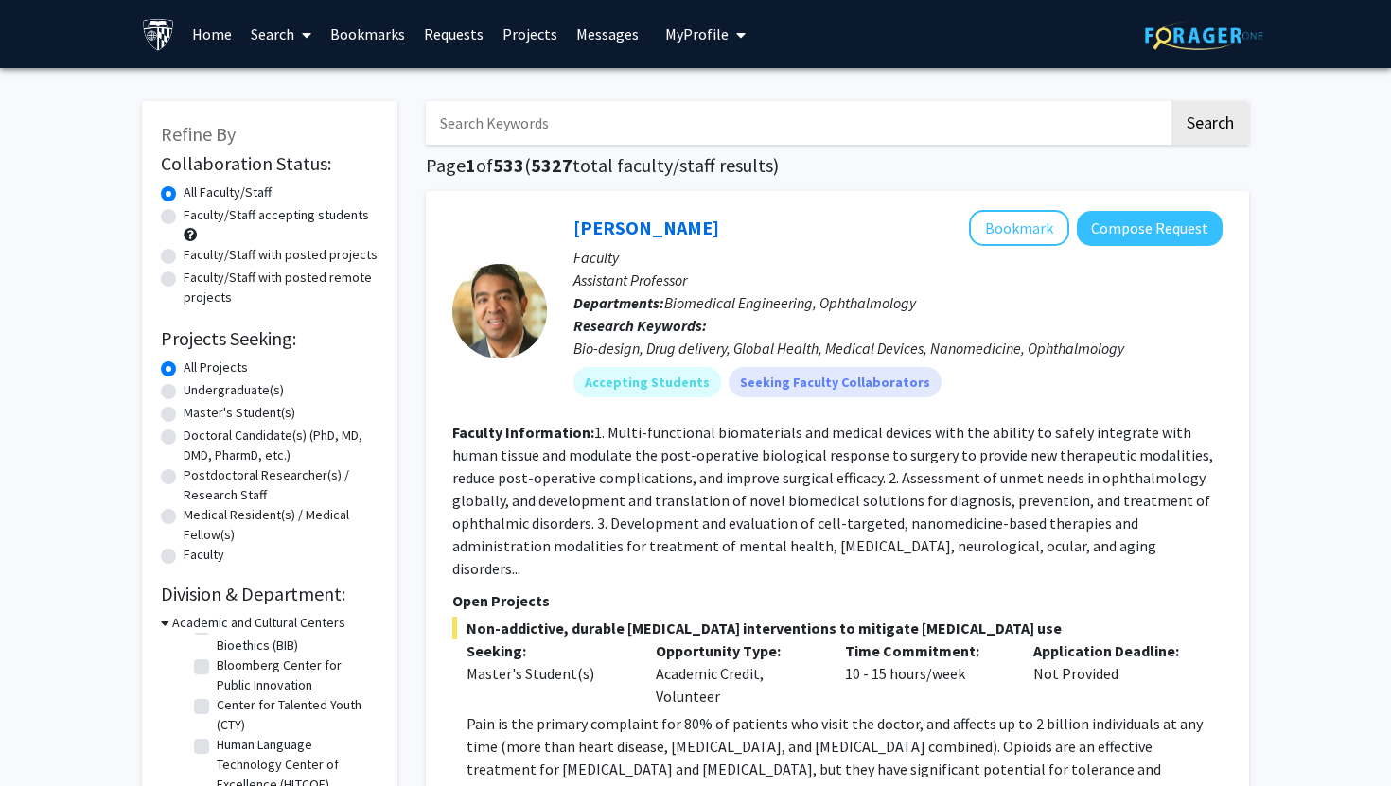
click at [184, 412] on label "Master's Student(s)" at bounding box center [240, 413] width 112 height 20
click at [184, 412] on input "Master's Student(s)" at bounding box center [190, 409] width 12 height 12
radio input "true"
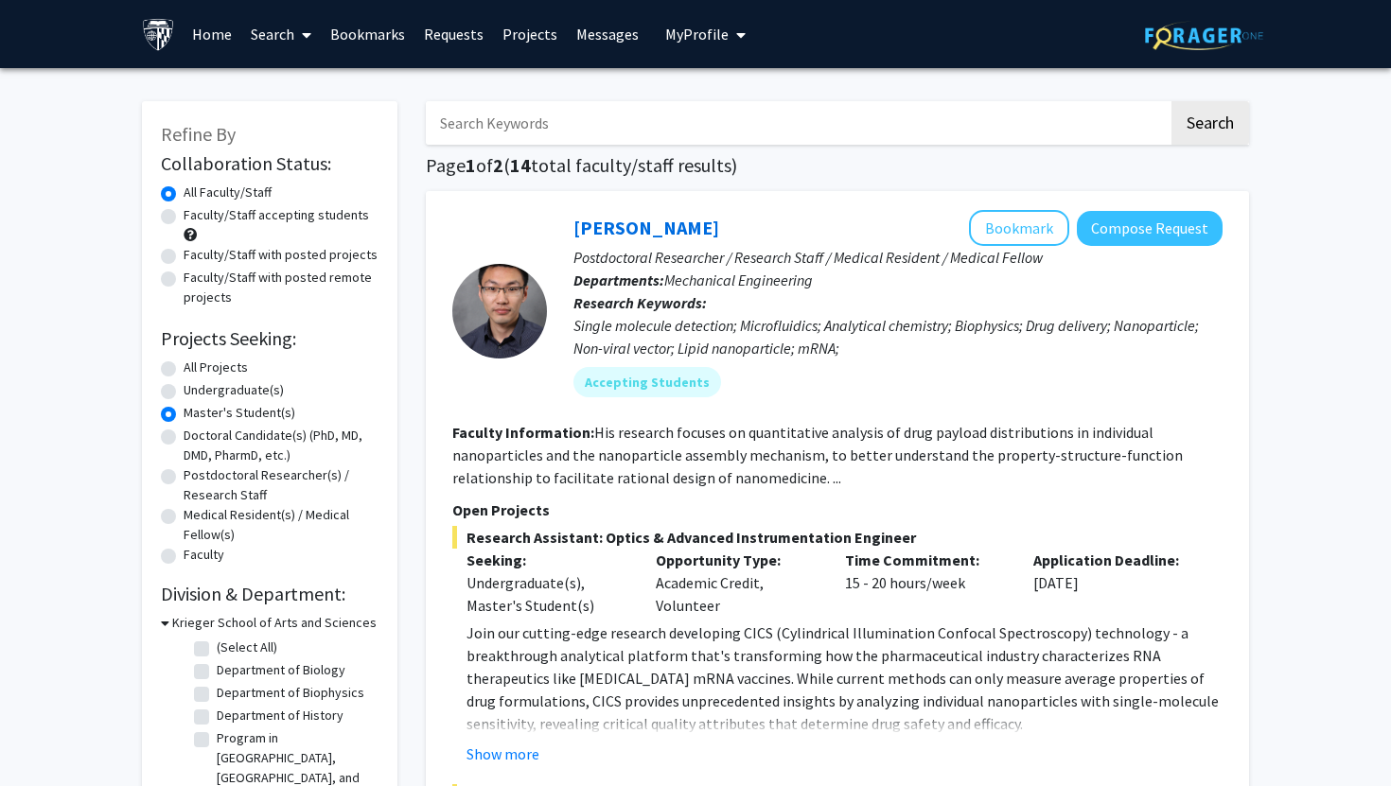
click at [337, 219] on label "Faculty/Staff accepting students" at bounding box center [276, 215] width 185 height 20
click at [196, 218] on input "Faculty/Staff accepting students" at bounding box center [190, 211] width 12 height 12
radio input "true"
click at [351, 261] on label "Faculty/Staff with posted projects" at bounding box center [281, 255] width 194 height 20
click at [196, 257] on input "Faculty/Staff with posted projects" at bounding box center [190, 251] width 12 height 12
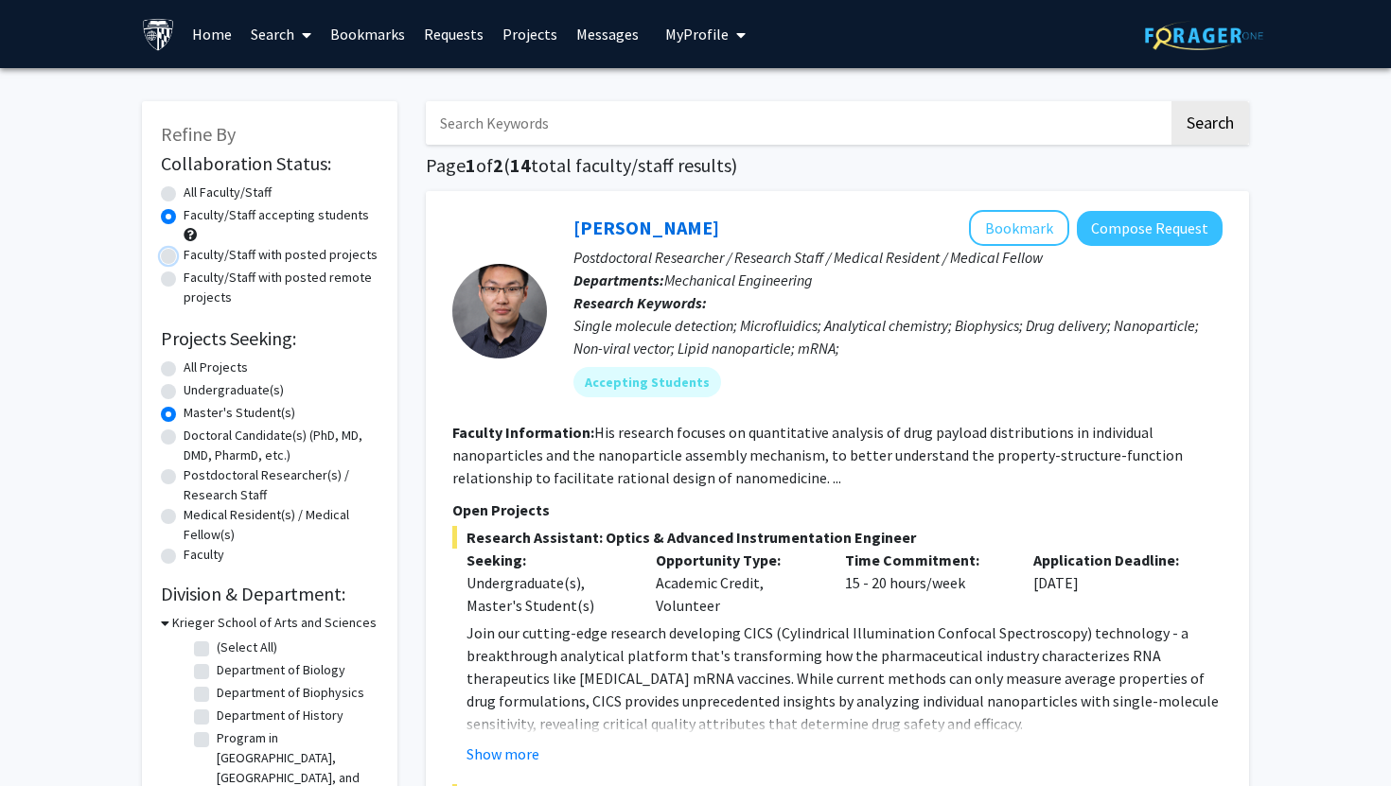
radio input "true"
click at [639, 126] on input "Search Keywords" at bounding box center [797, 123] width 743 height 44
type input "Paid"
click at [1171, 101] on button "Search" at bounding box center [1210, 123] width 78 height 44
radio input "true"
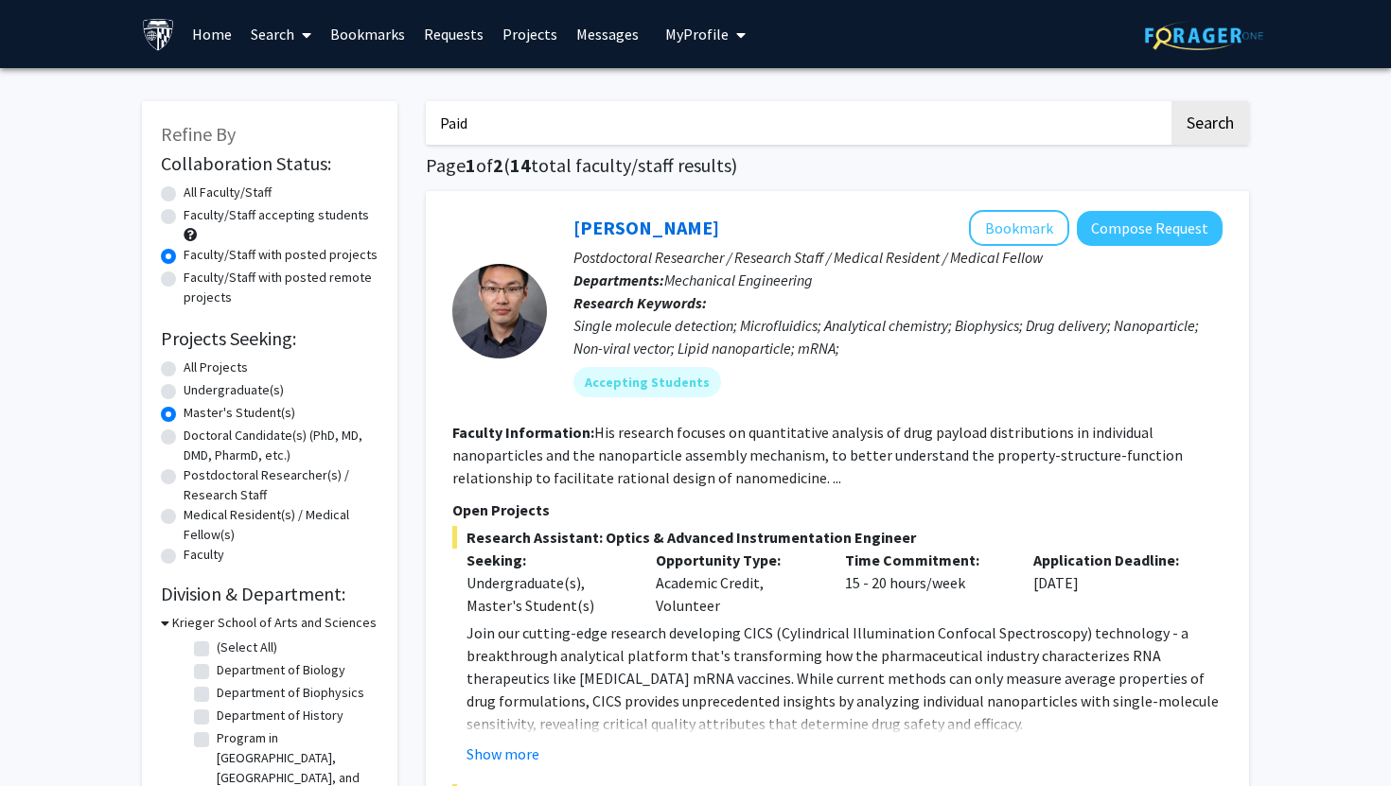
radio input "true"
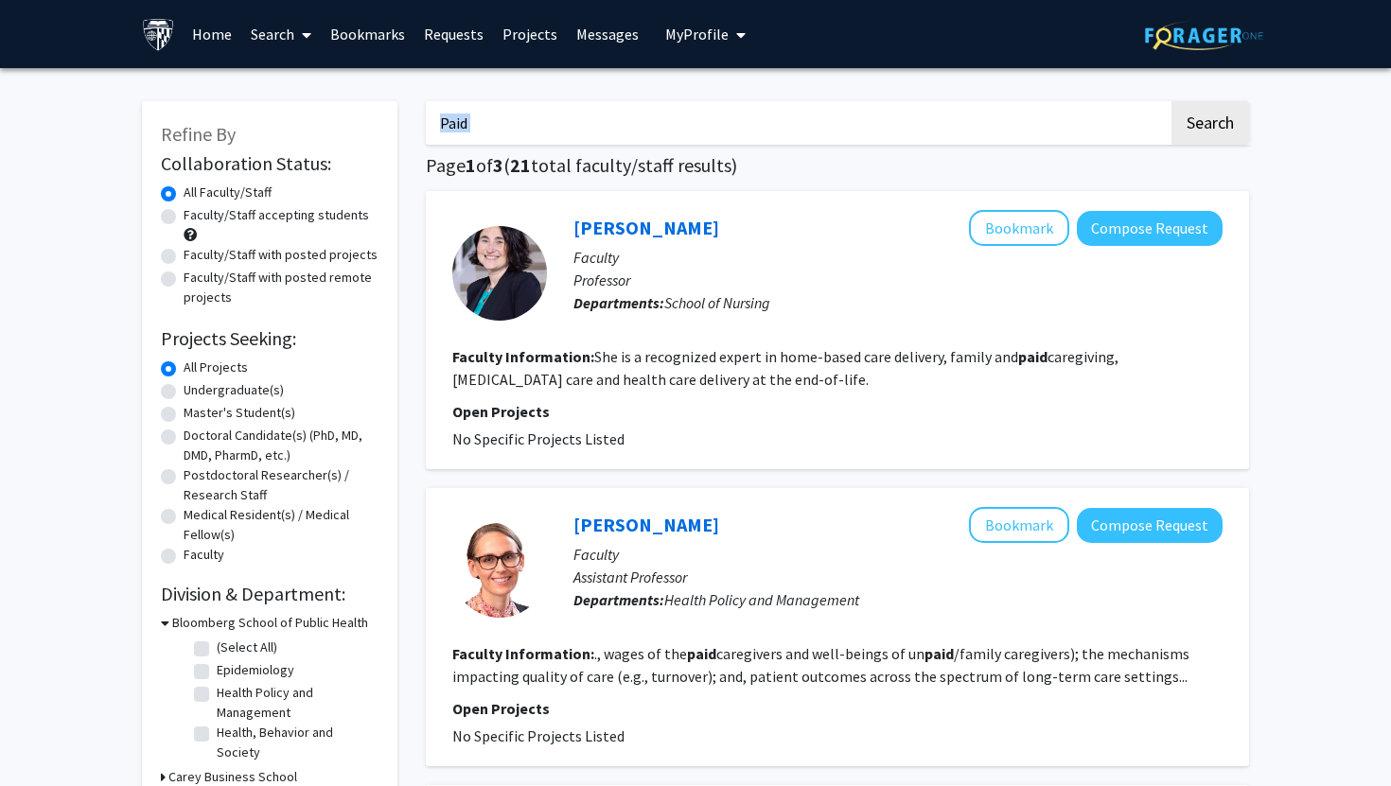
drag, startPoint x: 490, startPoint y: 146, endPoint x: 438, endPoint y: 121, distance: 57.5
click at [455, 122] on input "Paid" at bounding box center [797, 123] width 743 height 44
click at [478, 122] on input "Paid" at bounding box center [797, 123] width 743 height 44
type input "P"
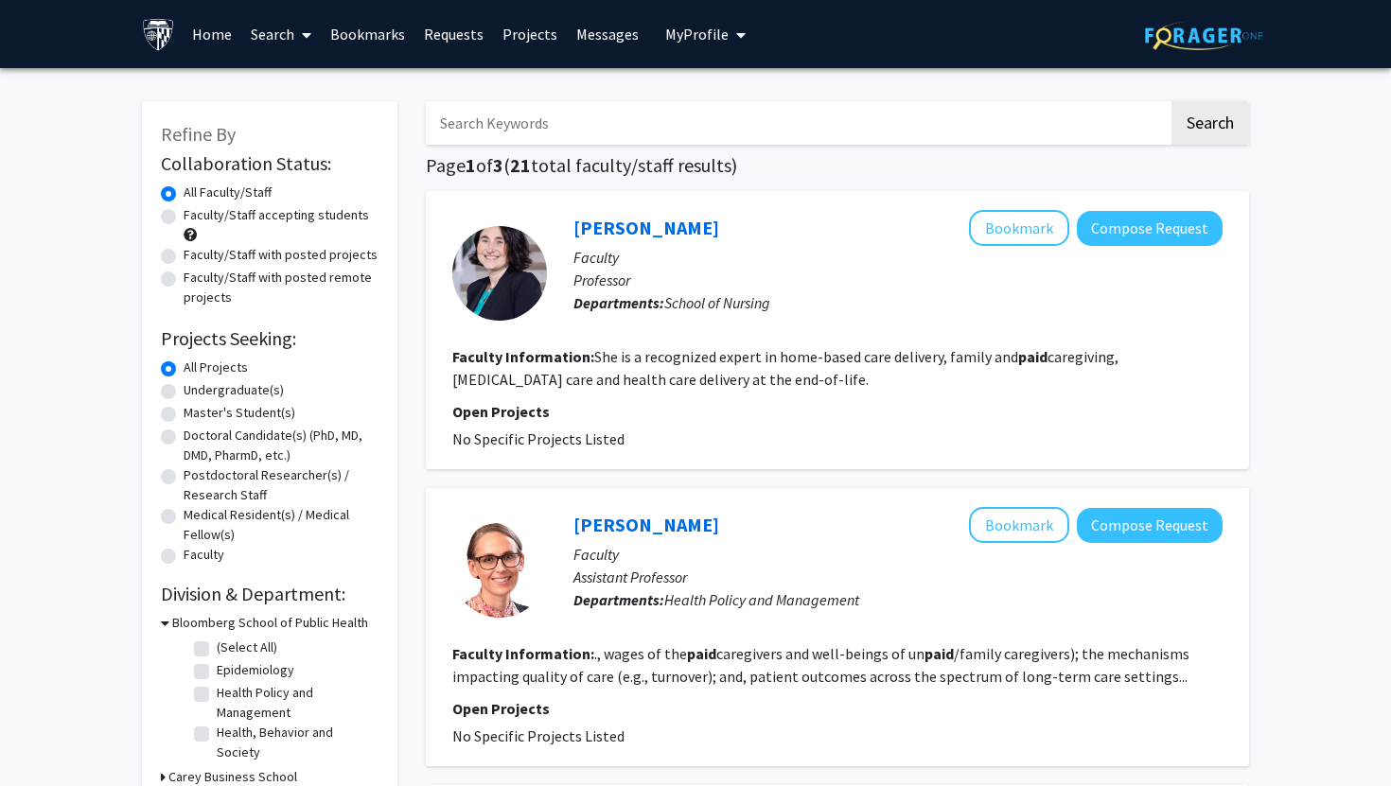
click at [1171, 101] on button "Search" at bounding box center [1210, 123] width 78 height 44
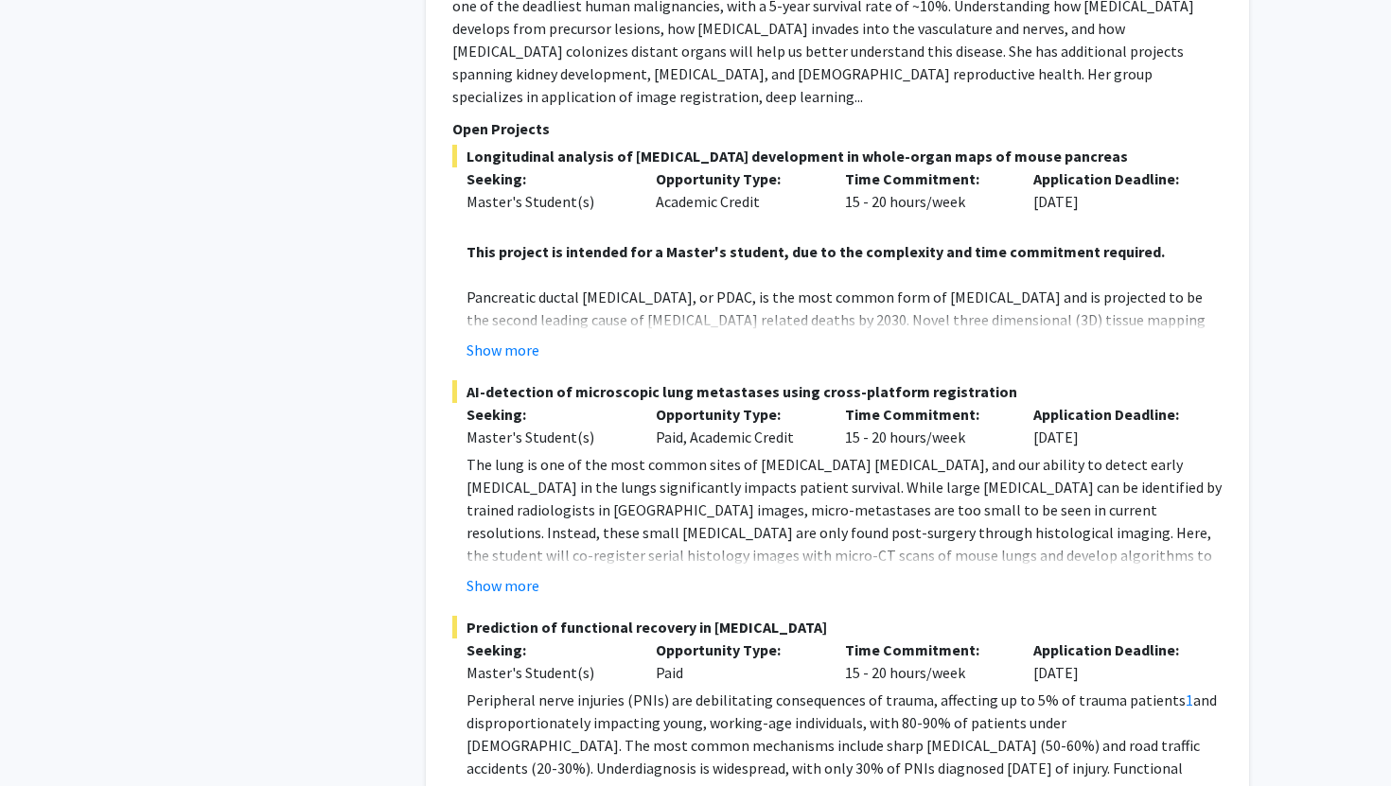
scroll to position [9692, 0]
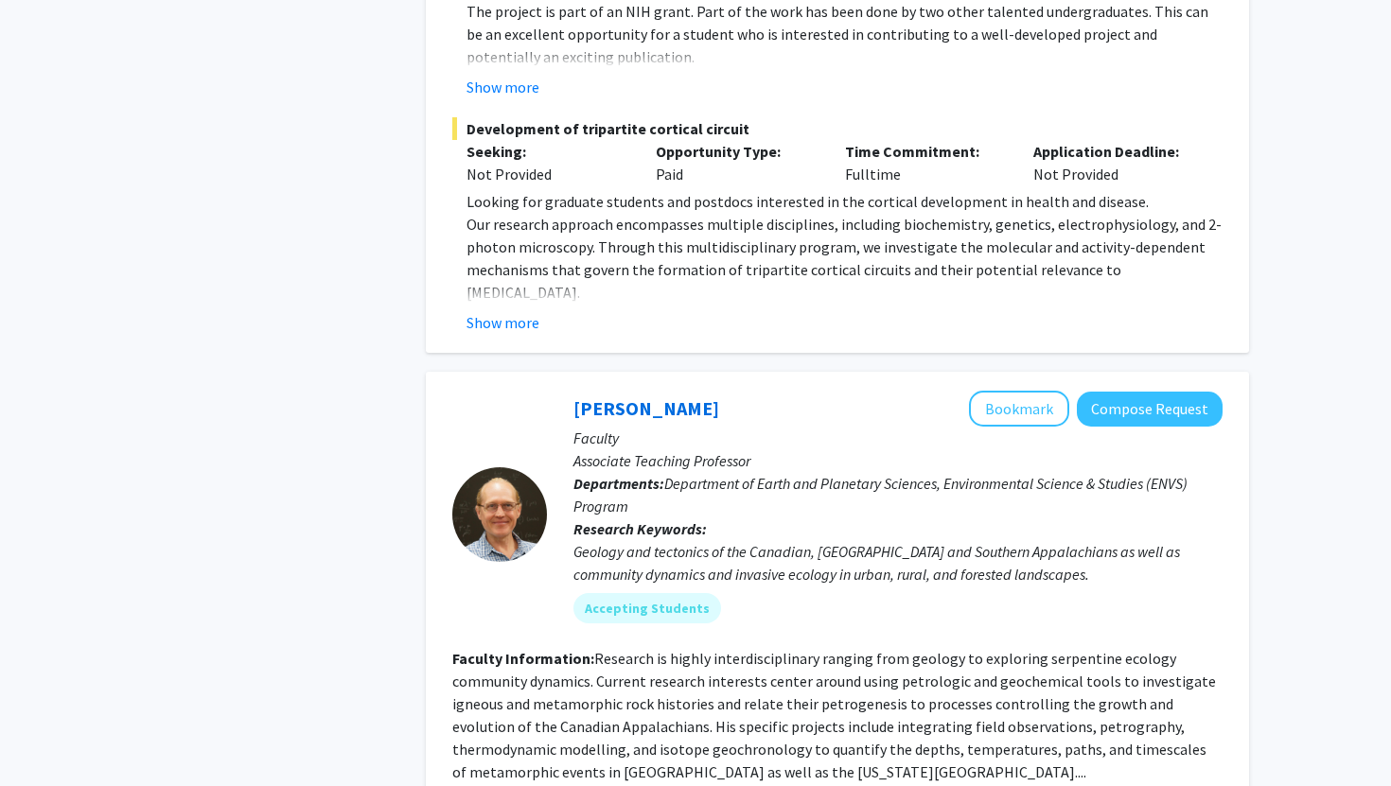
scroll to position [1315, 0]
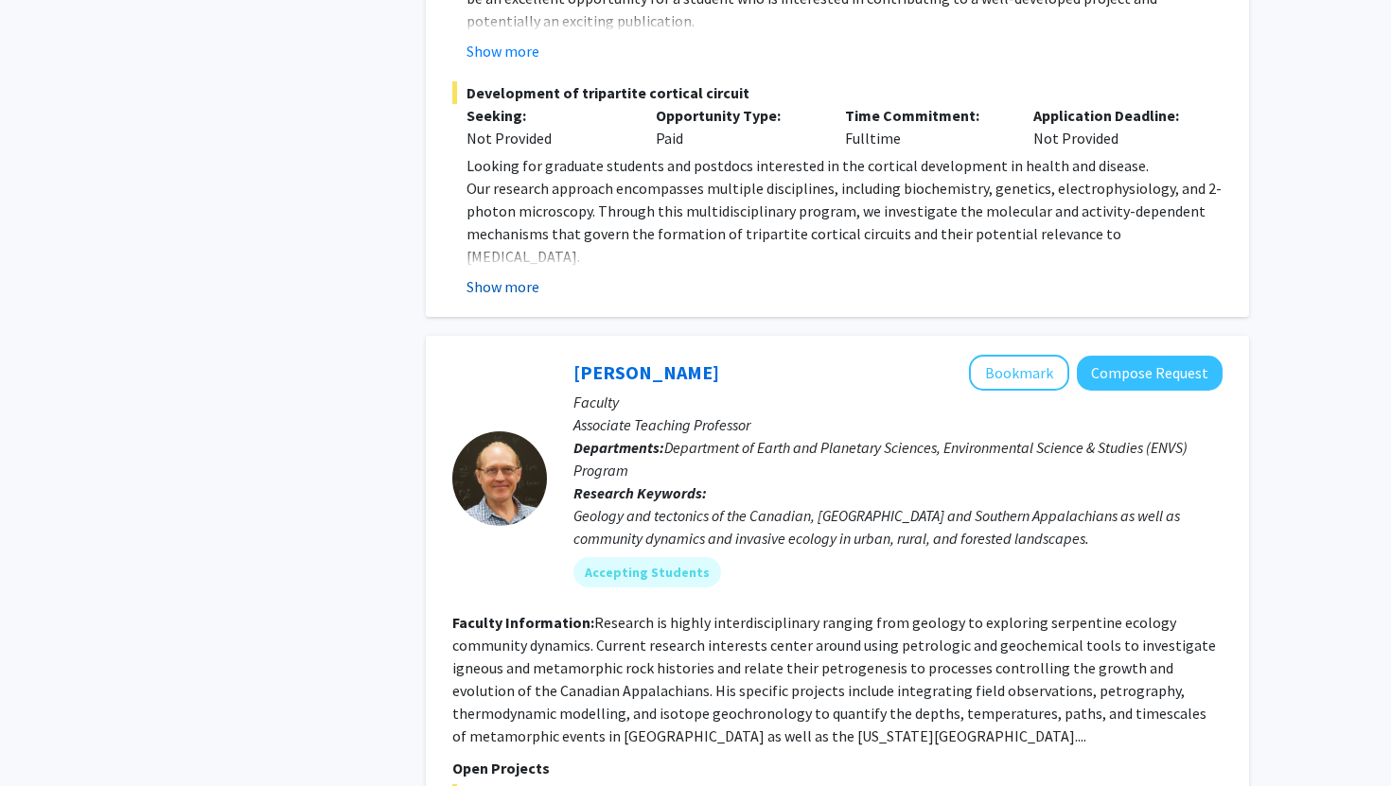
click at [518, 275] on button "Show more" at bounding box center [502, 286] width 73 height 23
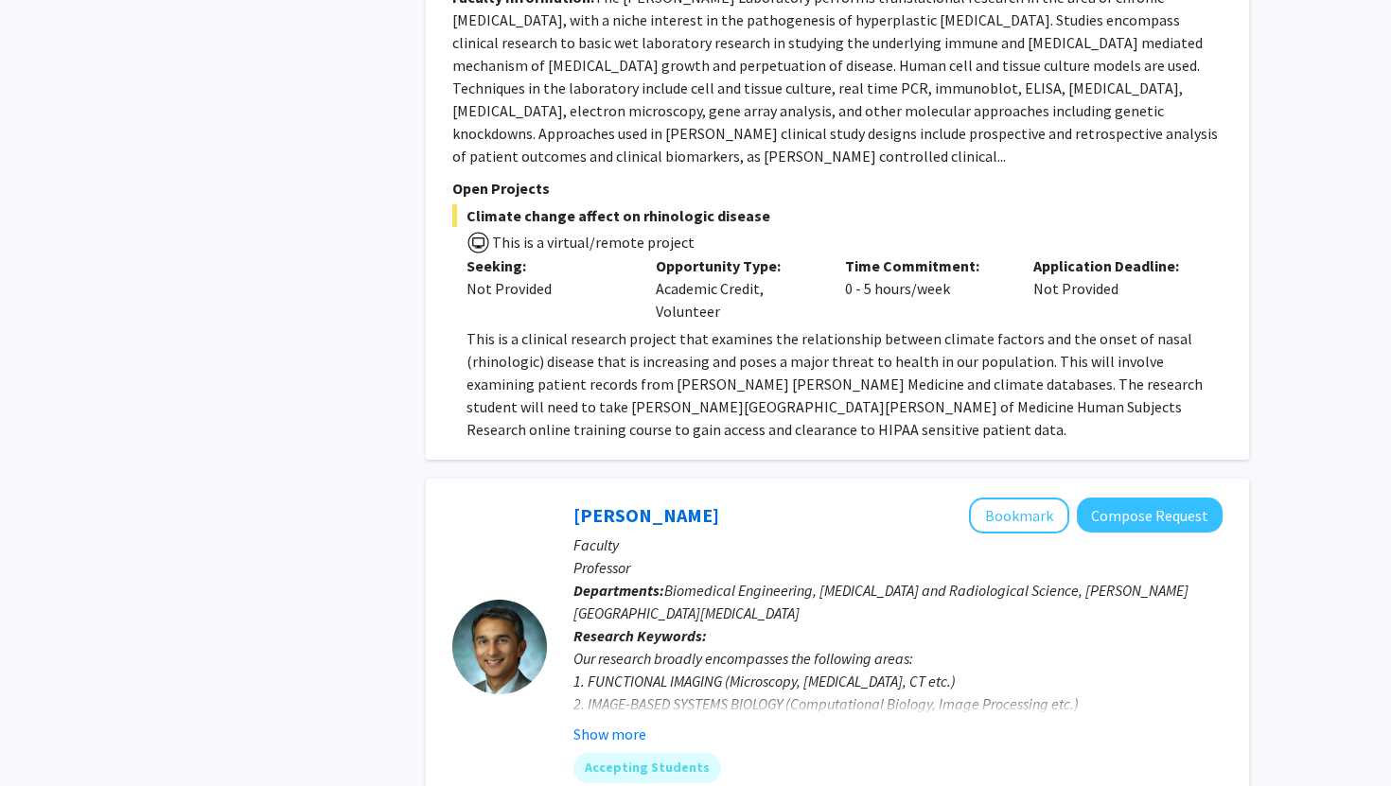
scroll to position [4146, 0]
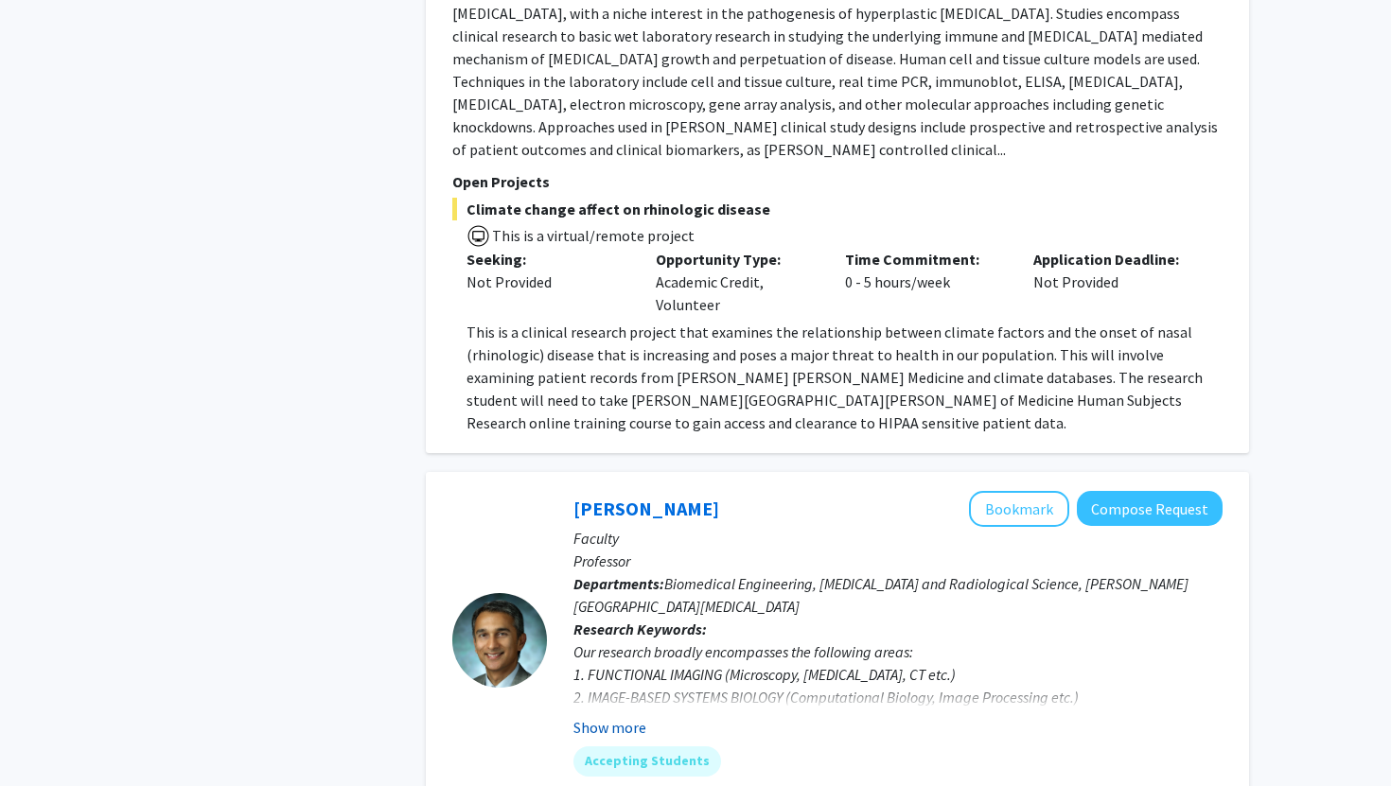
click at [605, 716] on button "Show more" at bounding box center [609, 727] width 73 height 23
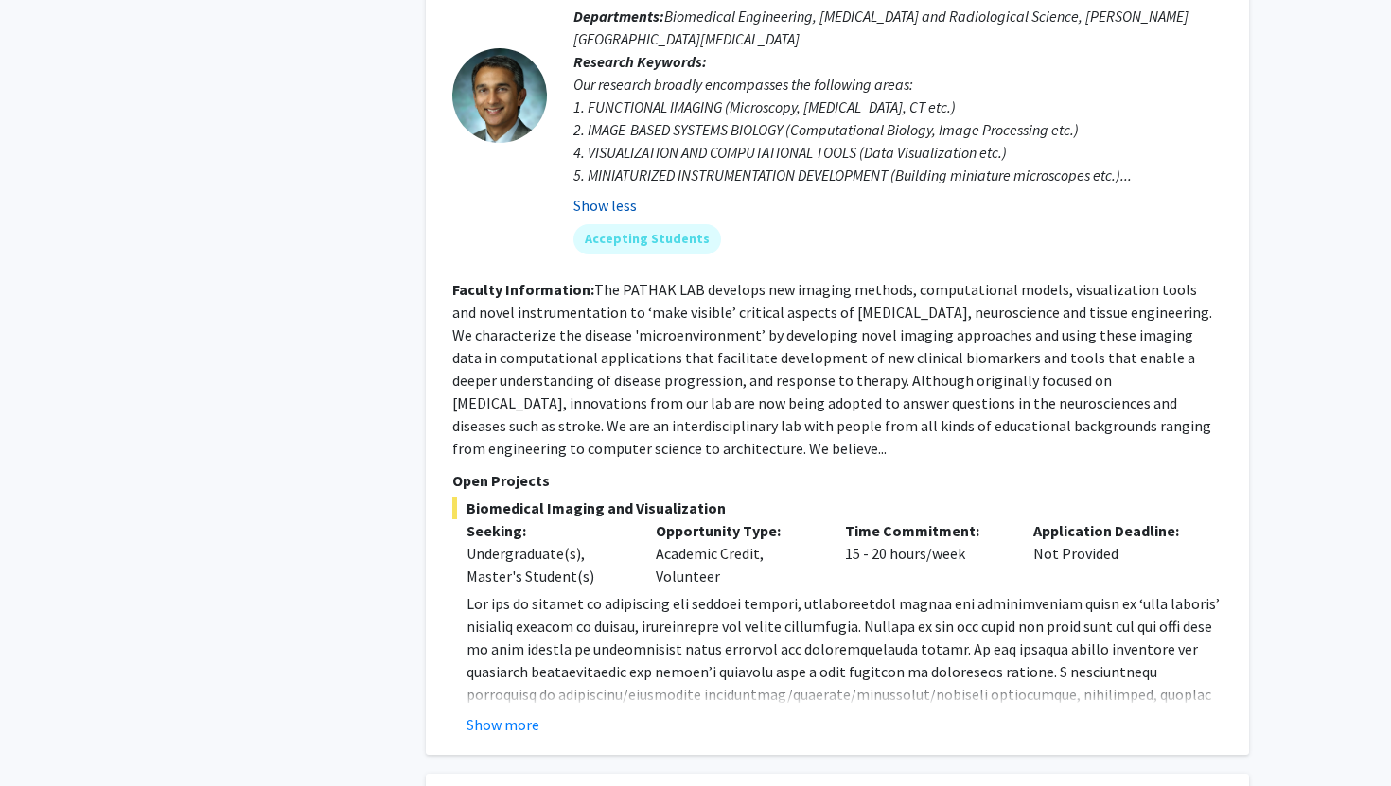
scroll to position [4727, 0]
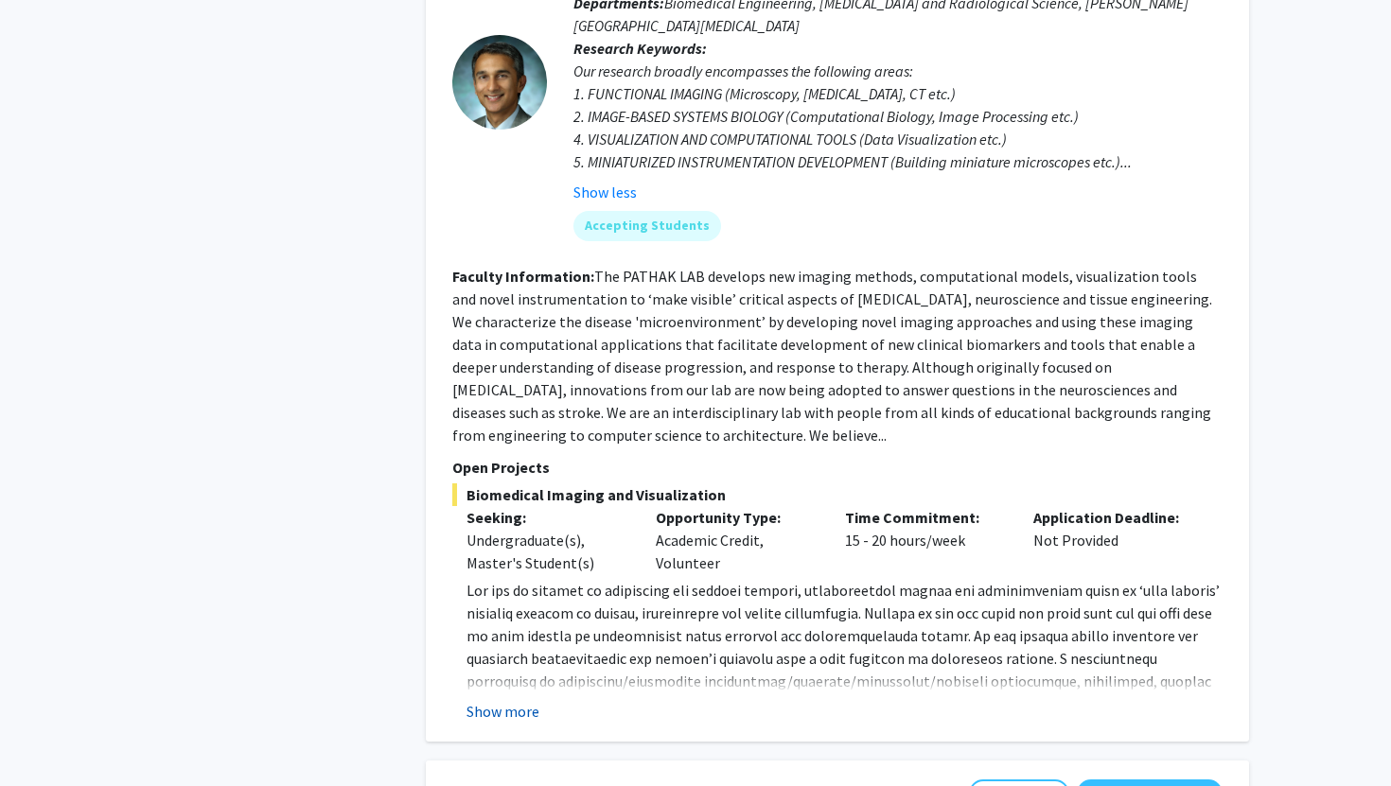
click at [508, 700] on button "Show more" at bounding box center [502, 711] width 73 height 23
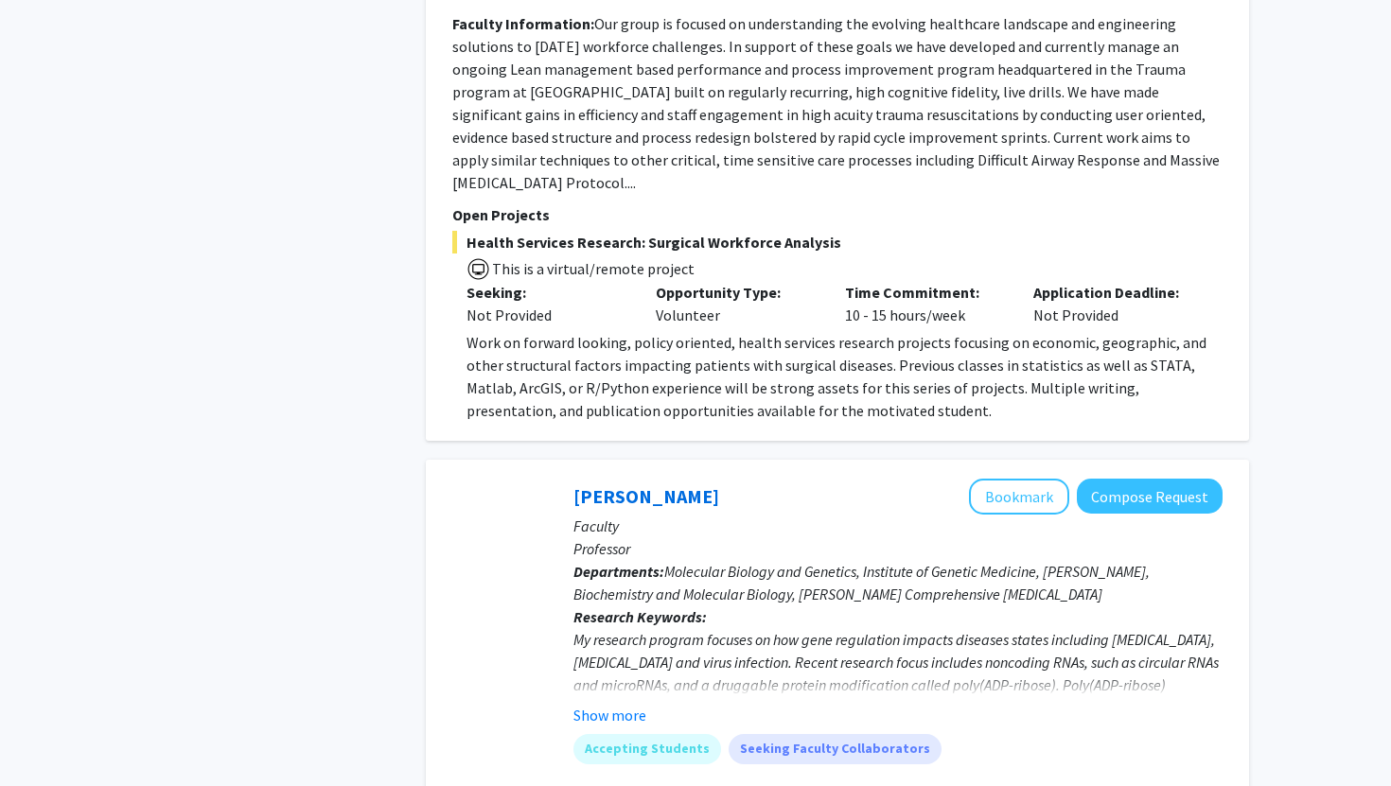
scroll to position [7213, 0]
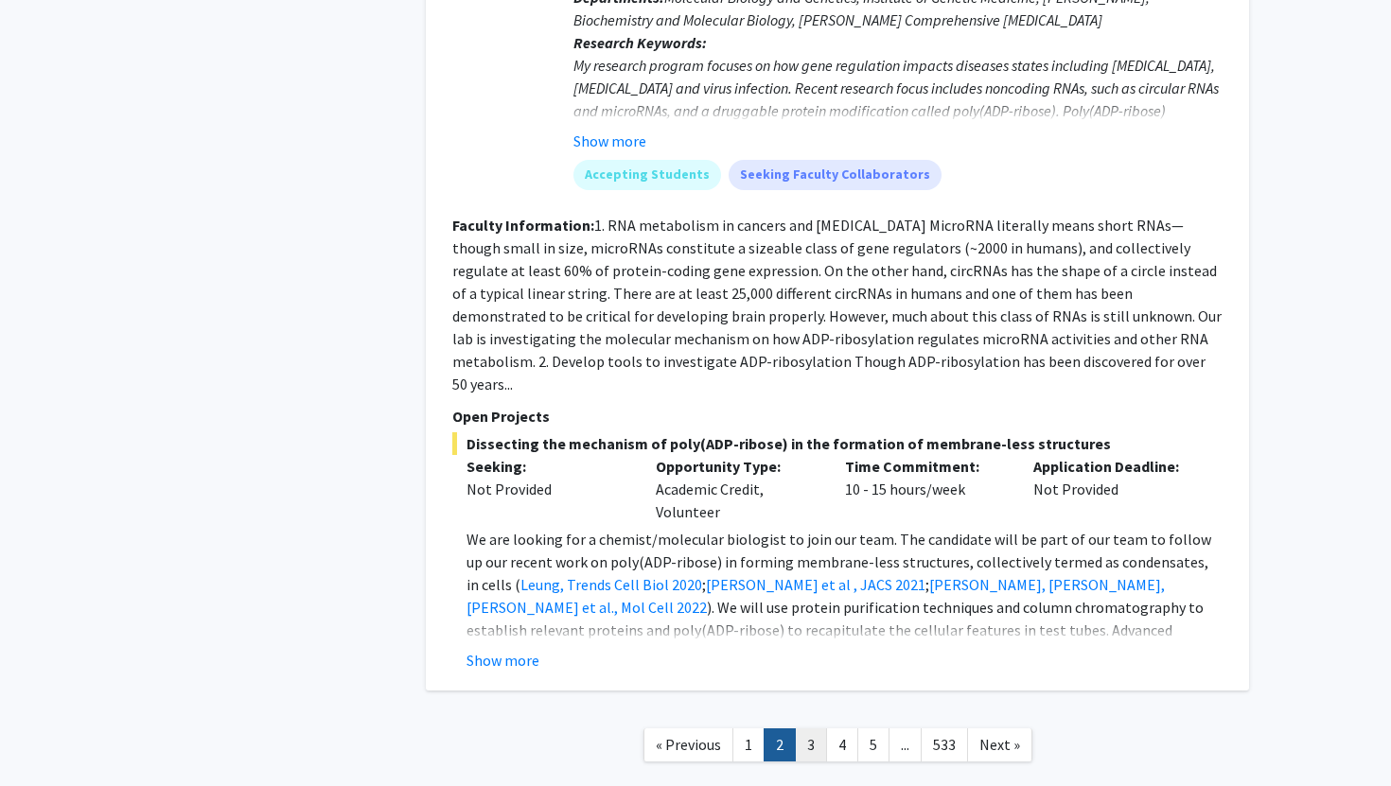
click at [813, 728] on link "3" at bounding box center [811, 744] width 32 height 33
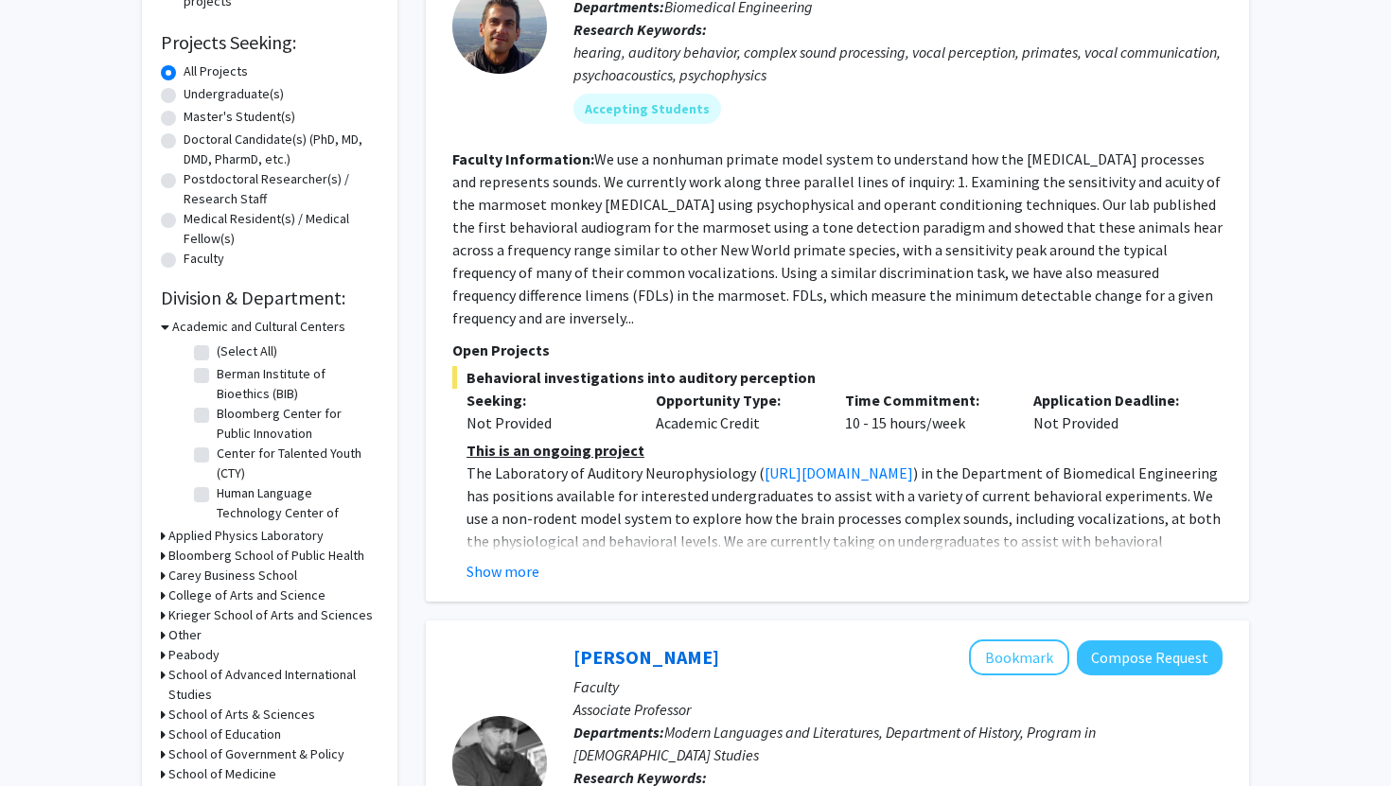
scroll to position [664, 0]
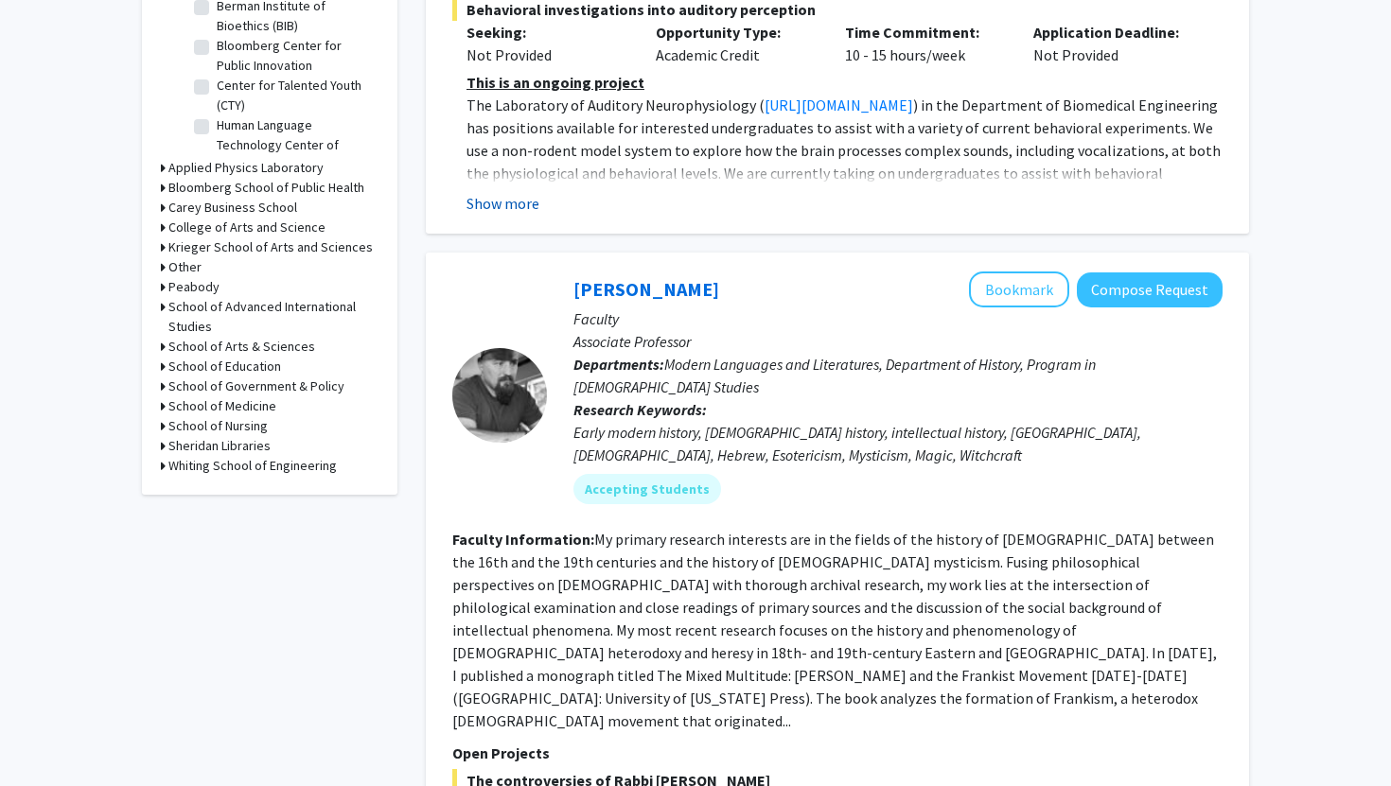
click at [523, 192] on button "Show more" at bounding box center [502, 203] width 73 height 23
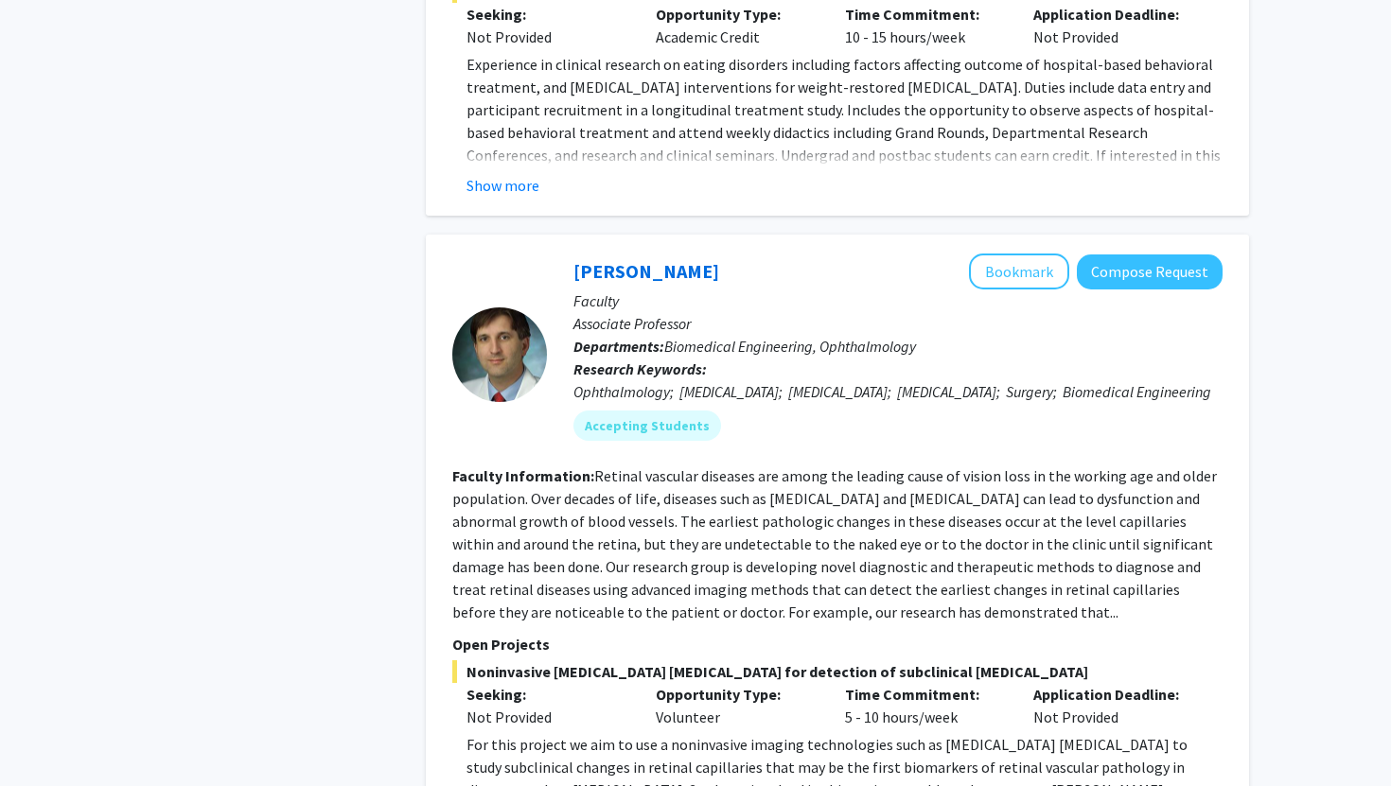
scroll to position [6693, 0]
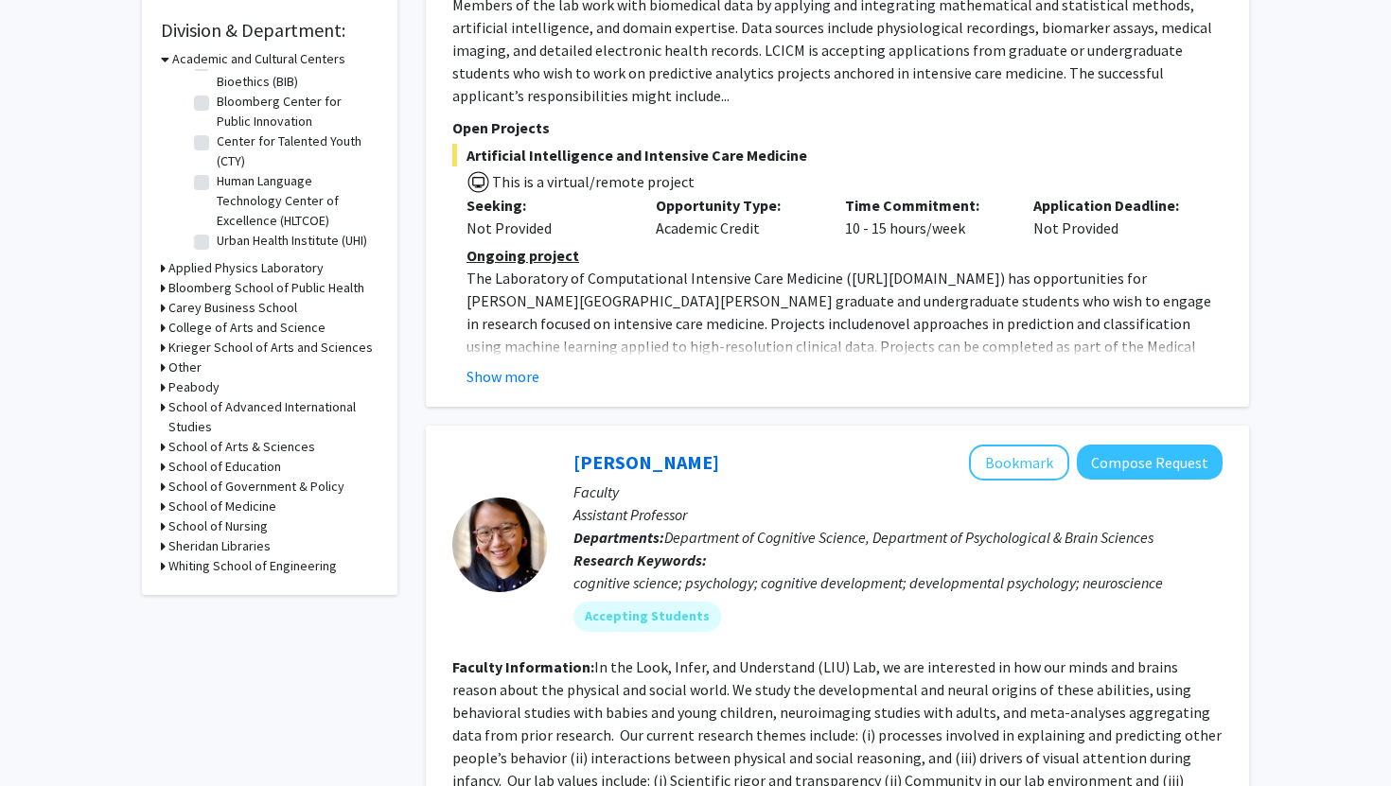
scroll to position [567, 0]
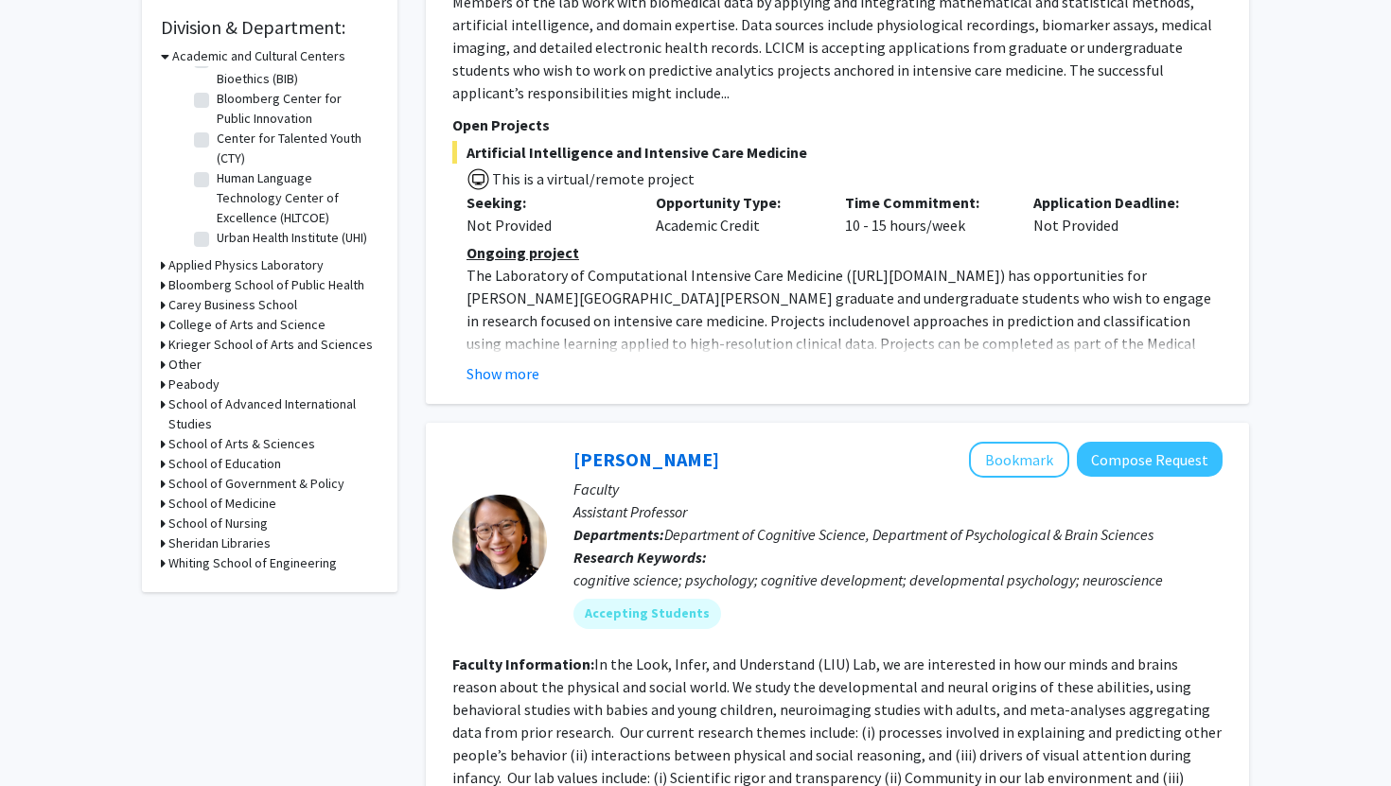
click at [261, 563] on h3 "Whiting School of Engineering" at bounding box center [252, 563] width 168 height 20
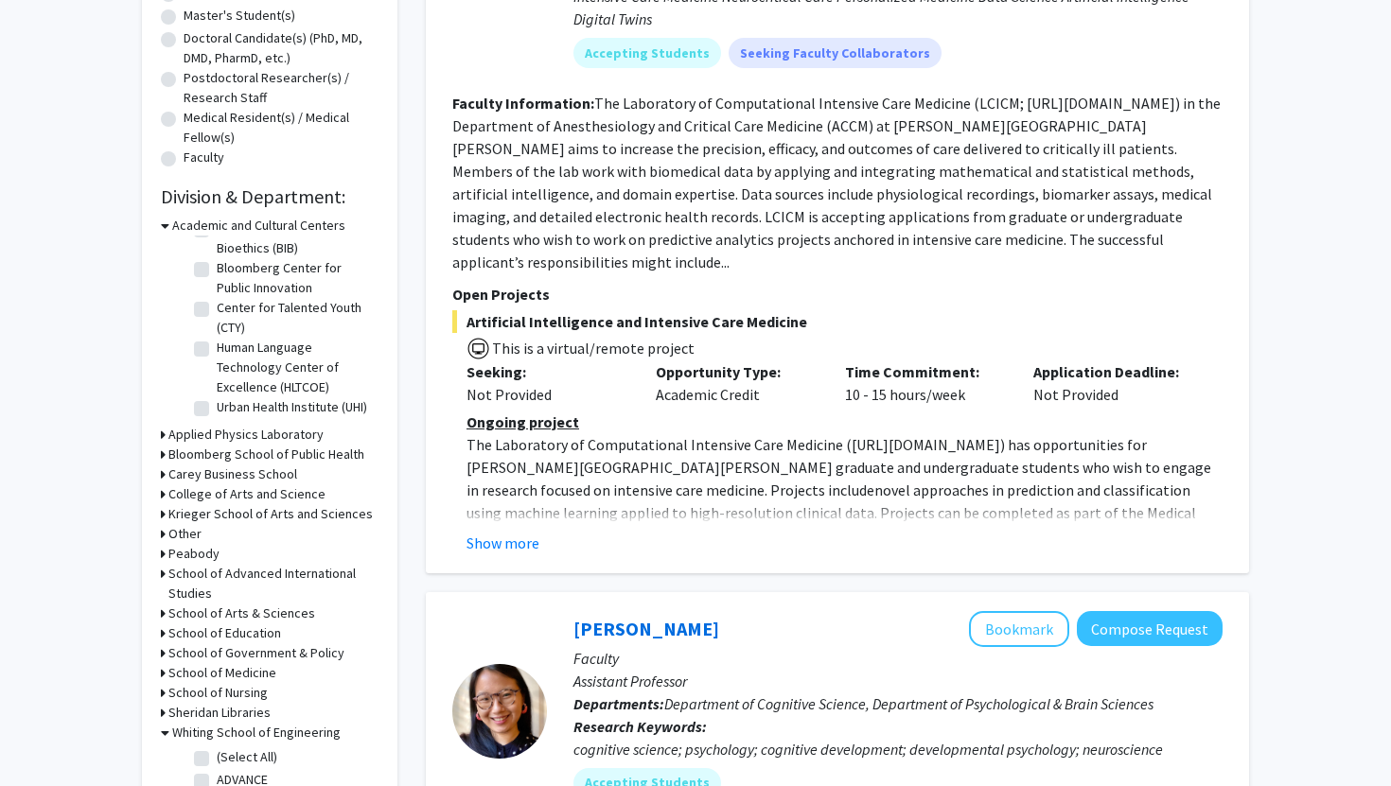
scroll to position [0, 0]
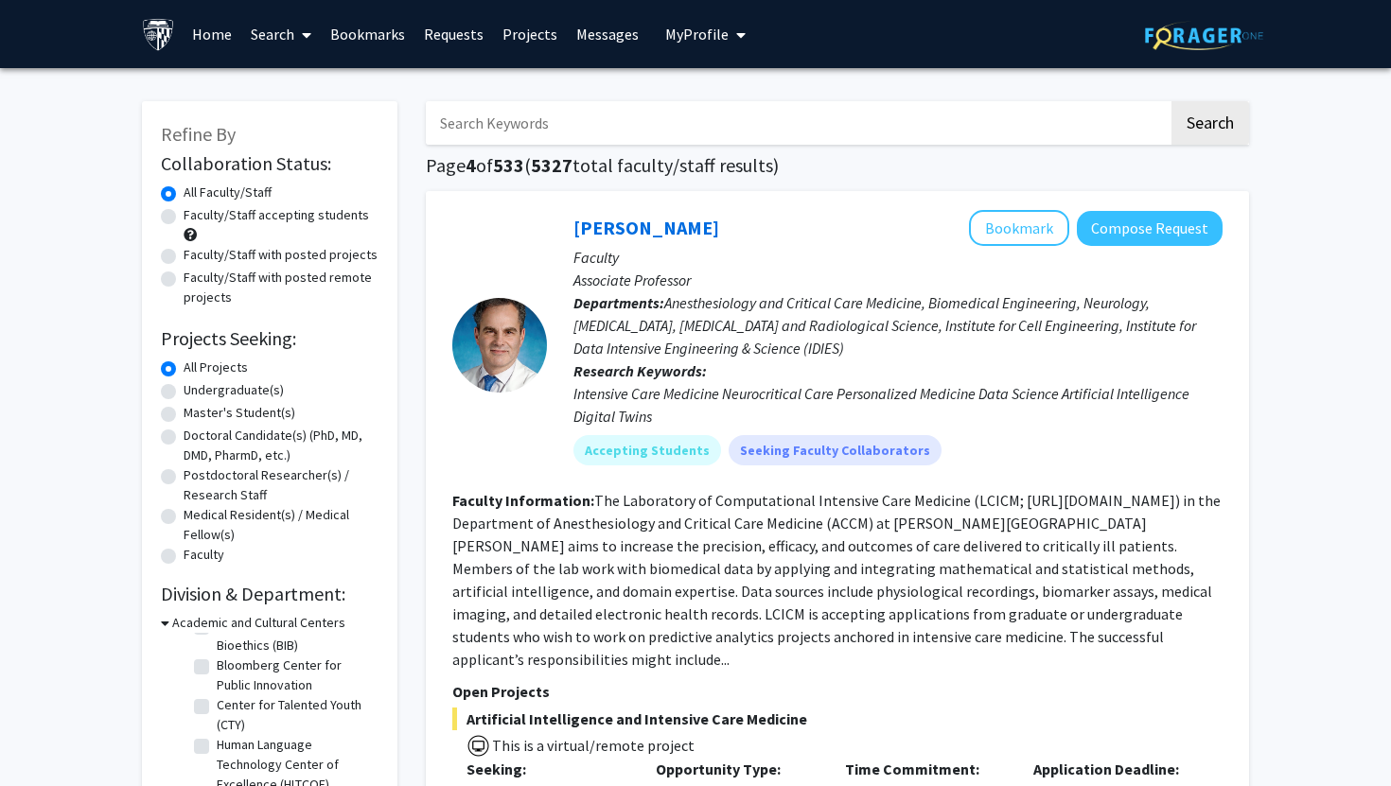
click at [727, 136] on input "Search Keywords" at bounding box center [797, 123] width 743 height 44
type input "AI, ML, deep learning"
click at [1171, 101] on button "Search" at bounding box center [1210, 123] width 78 height 44
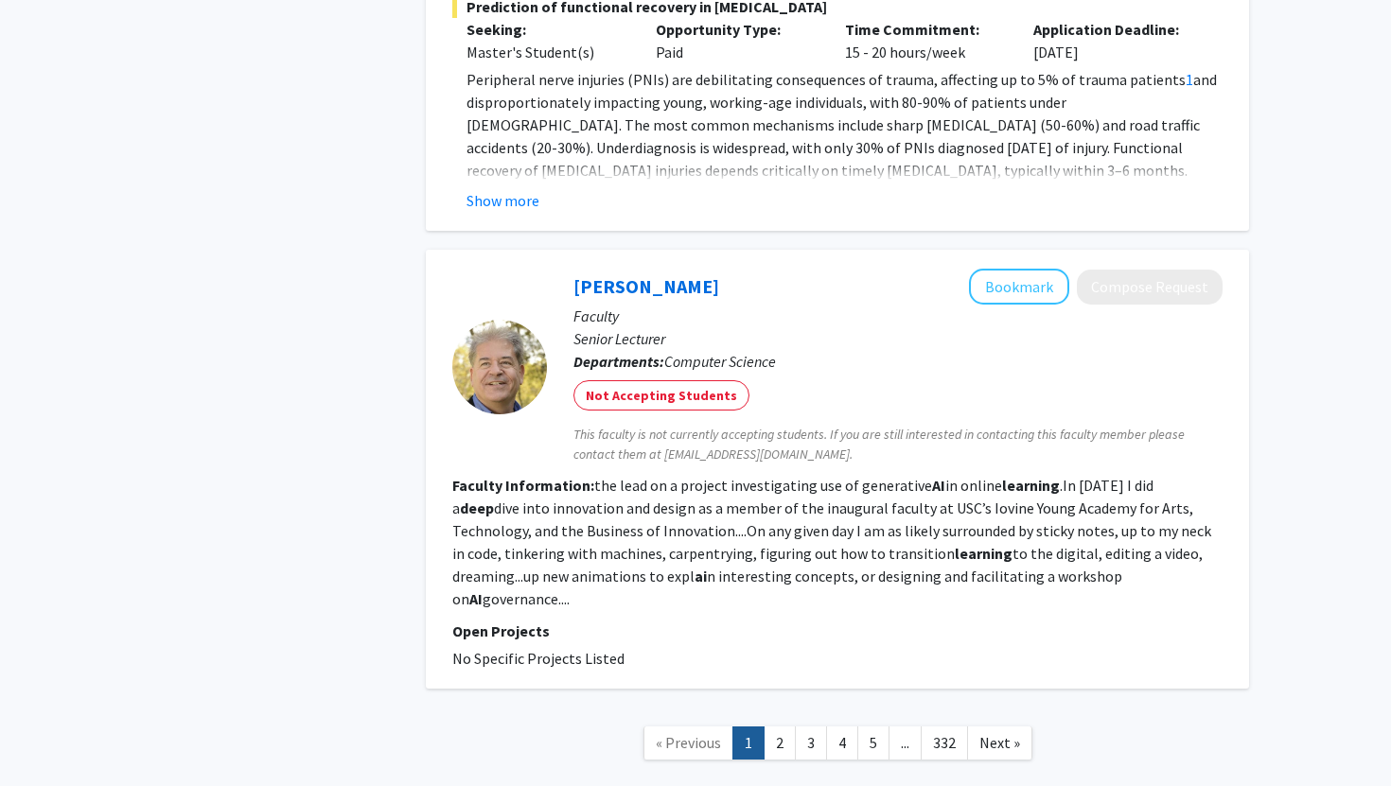
scroll to position [5046, 0]
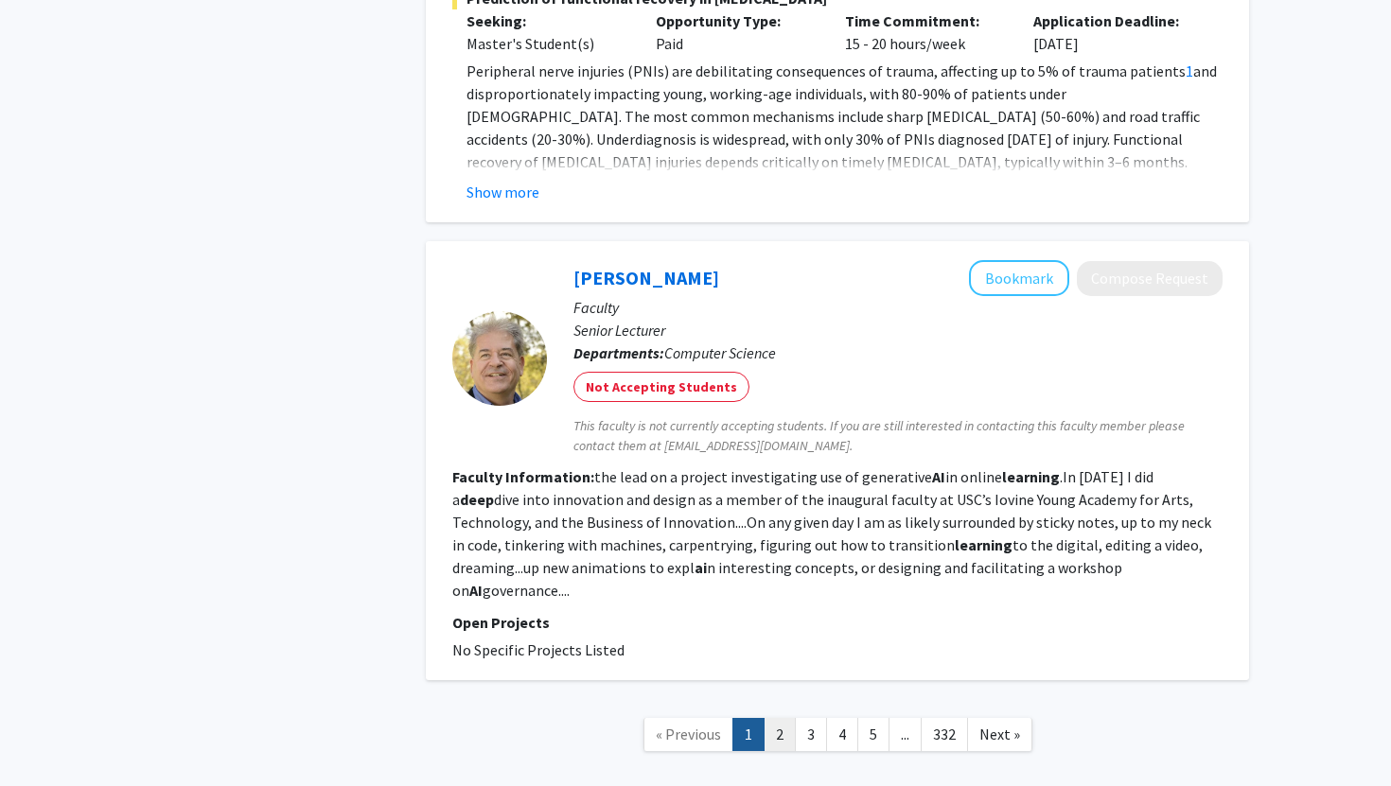
click at [779, 718] on link "2" at bounding box center [779, 734] width 32 height 33
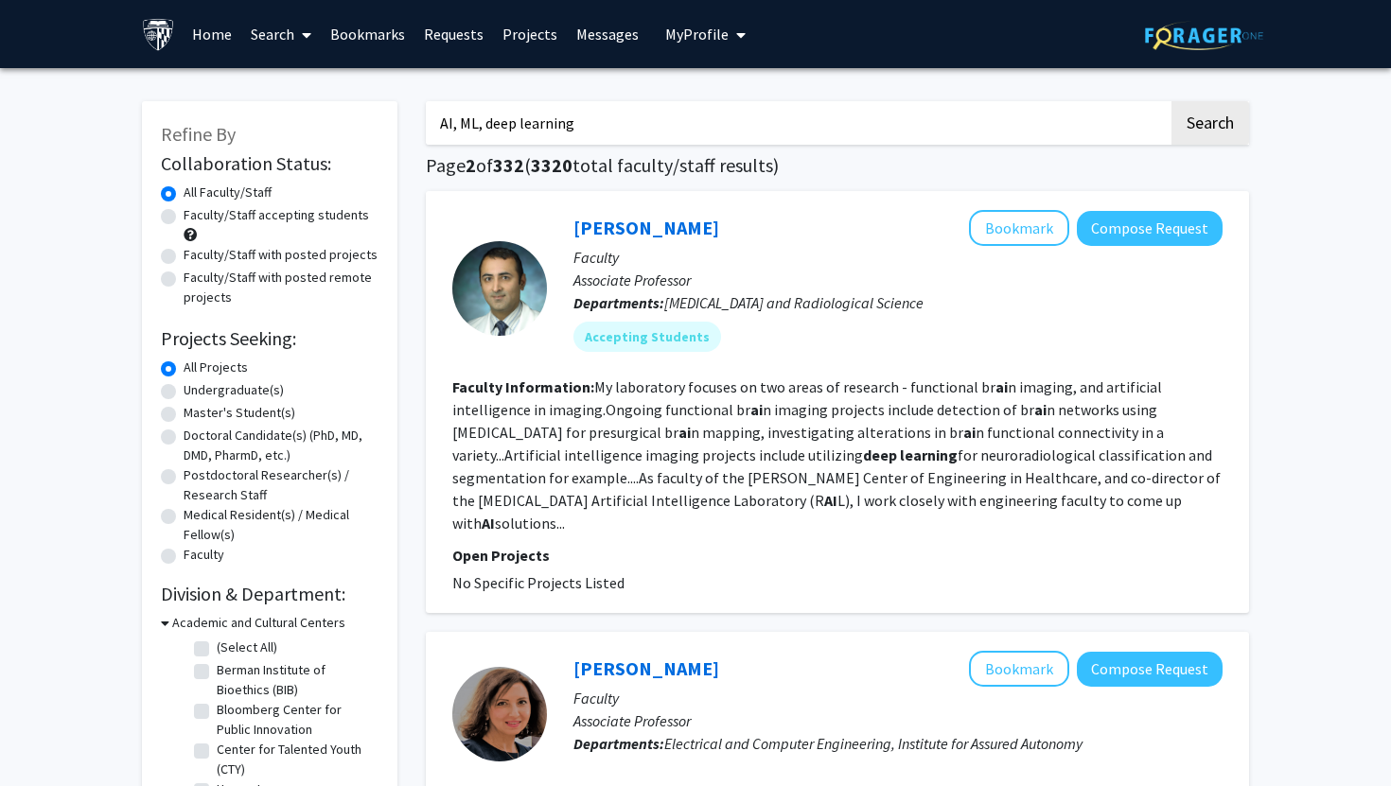
click at [317, 255] on label "Faculty/Staff with posted projects" at bounding box center [281, 255] width 194 height 20
click at [196, 255] on input "Faculty/Staff with posted projects" at bounding box center [190, 251] width 12 height 12
radio input "true"
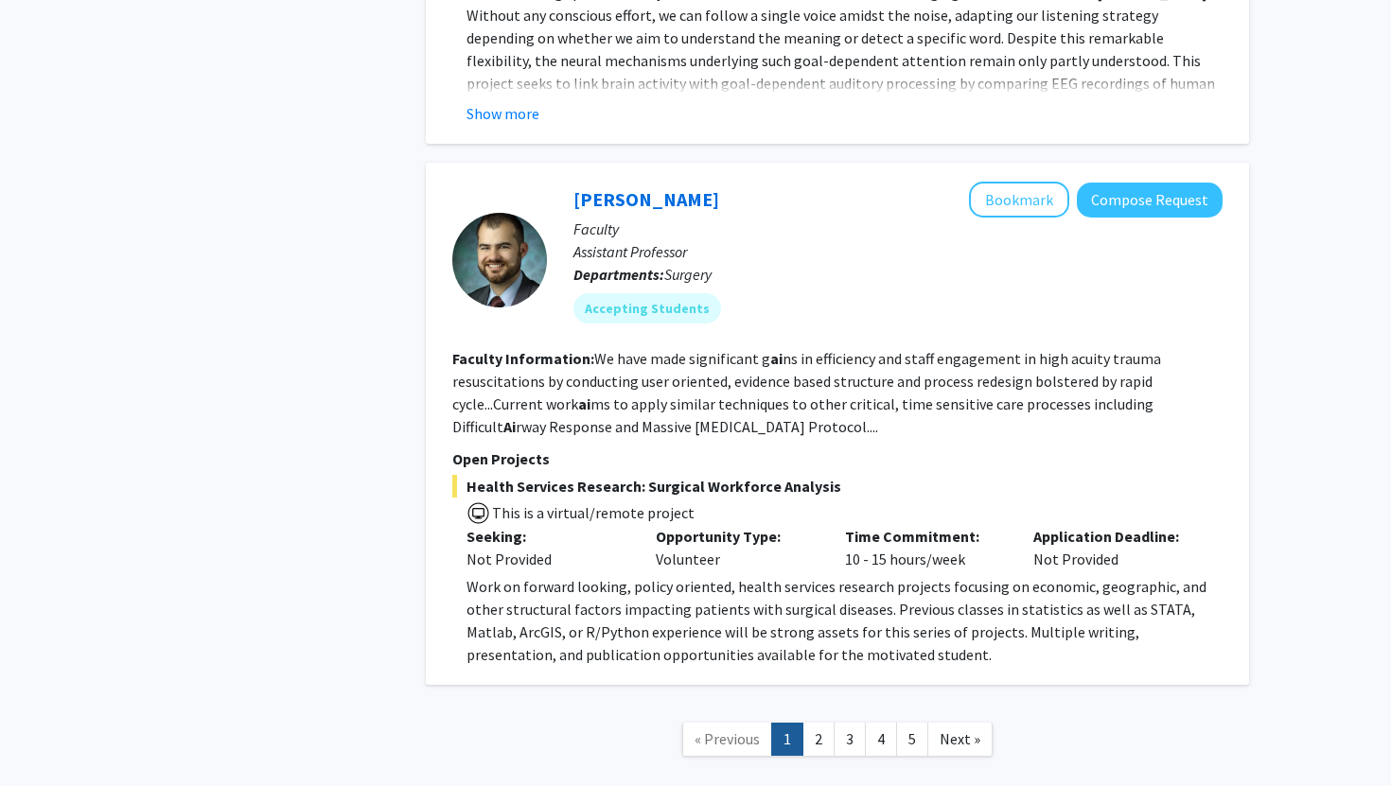
scroll to position [6688, 0]
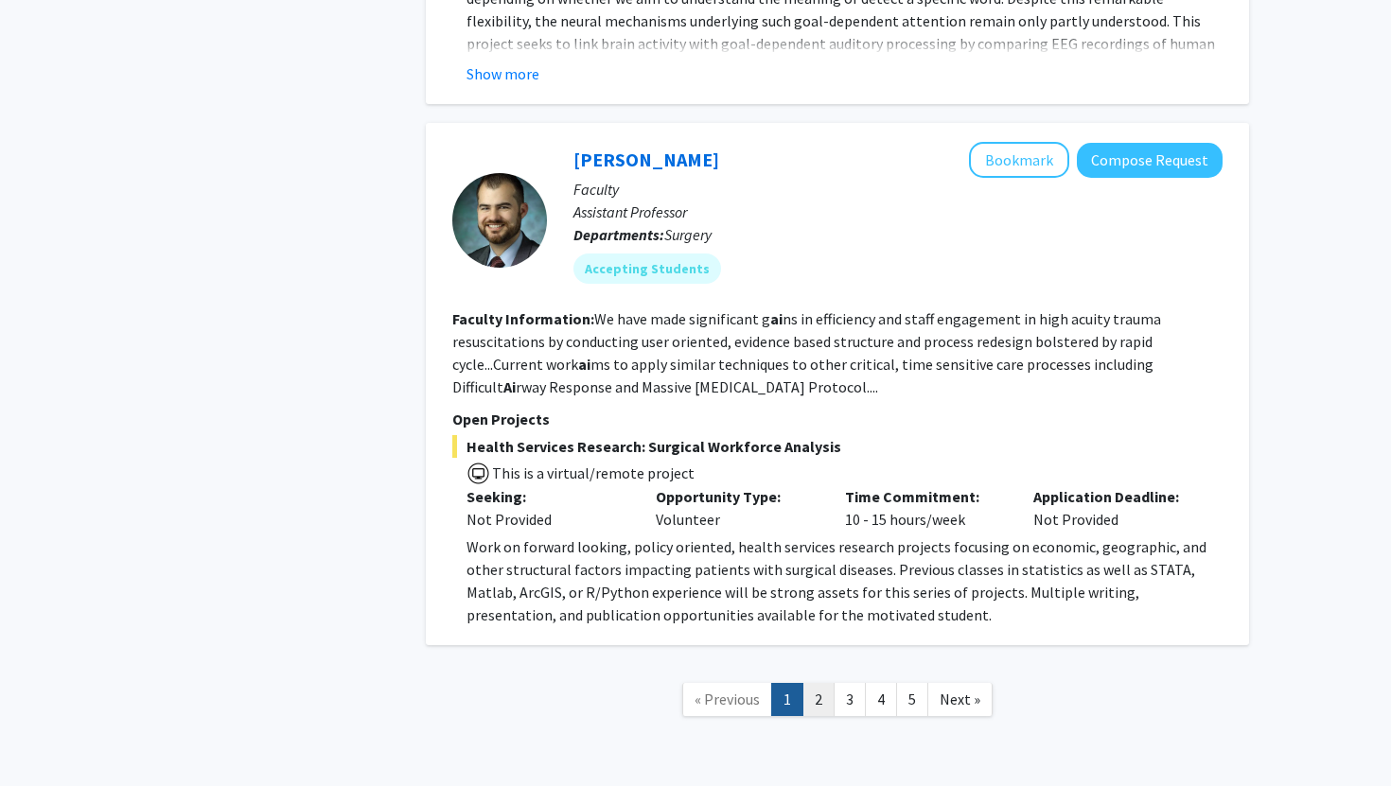
click at [817, 683] on link "2" at bounding box center [818, 699] width 32 height 33
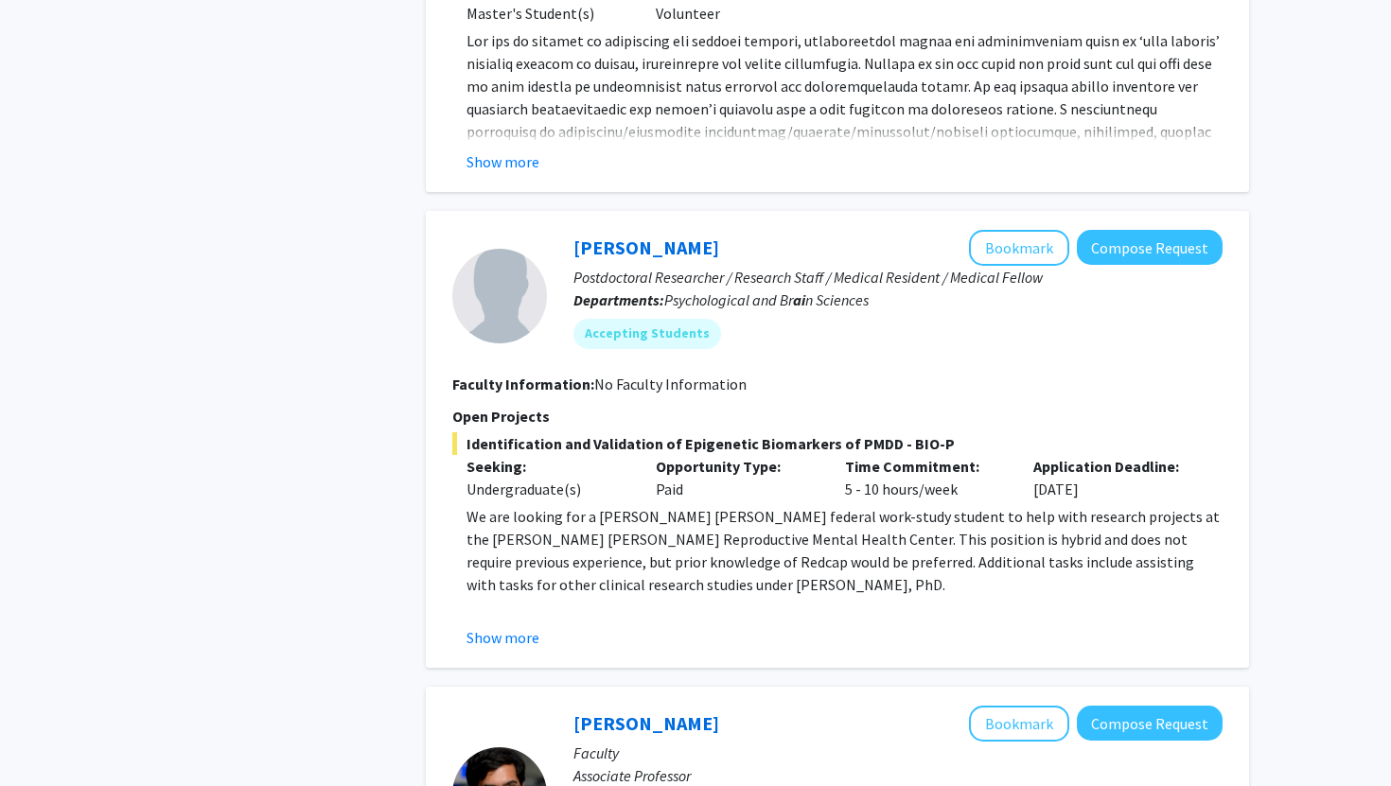
scroll to position [1279, 0]
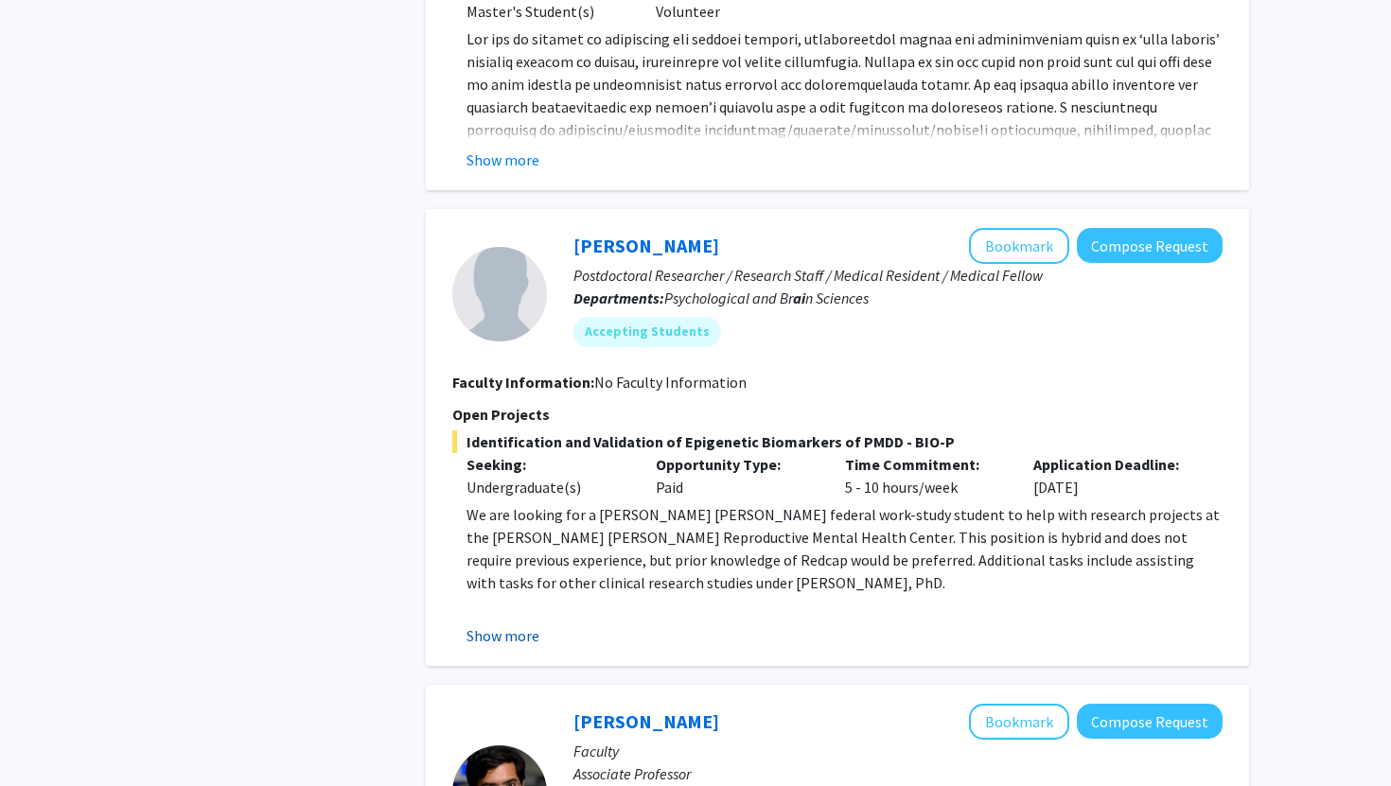
click at [517, 624] on button "Show more" at bounding box center [502, 635] width 73 height 23
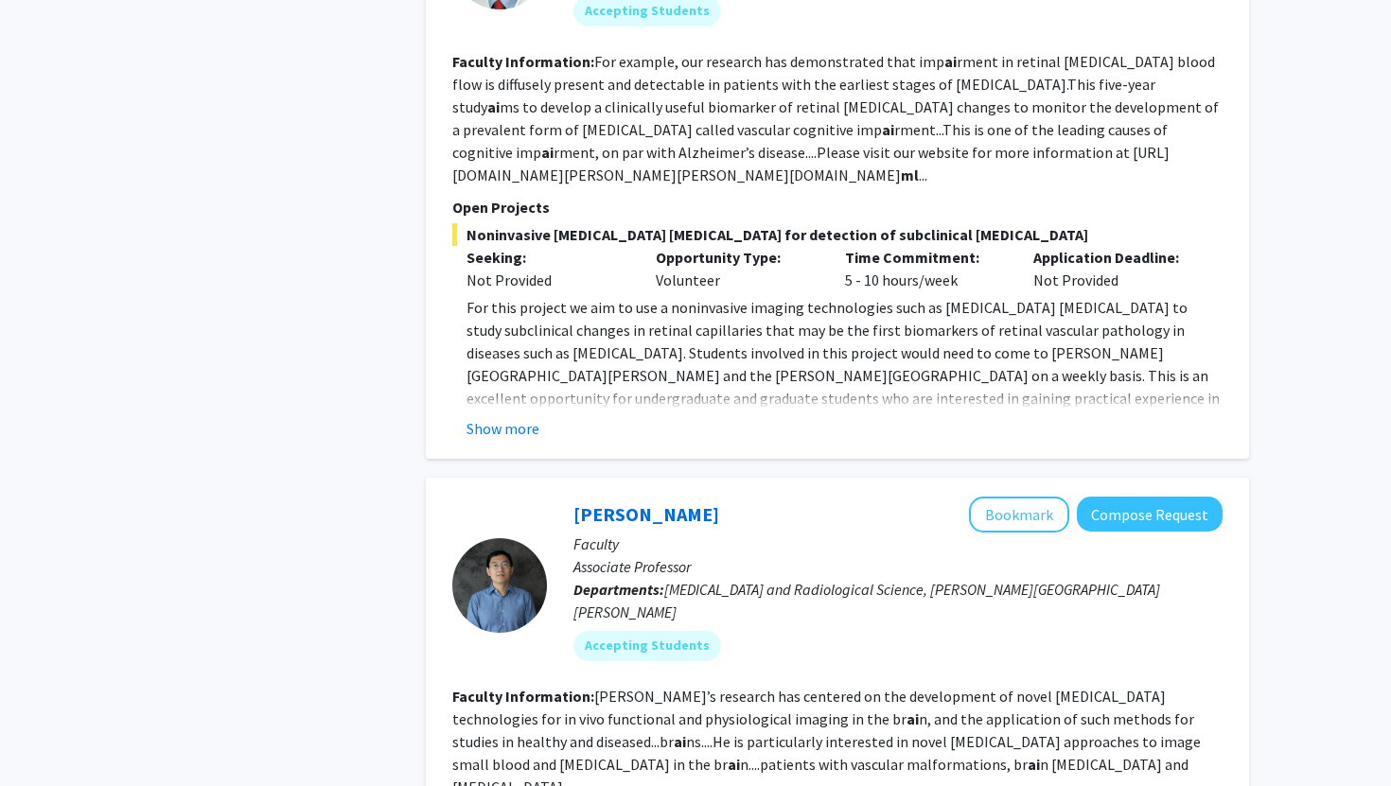
scroll to position [3202, 0]
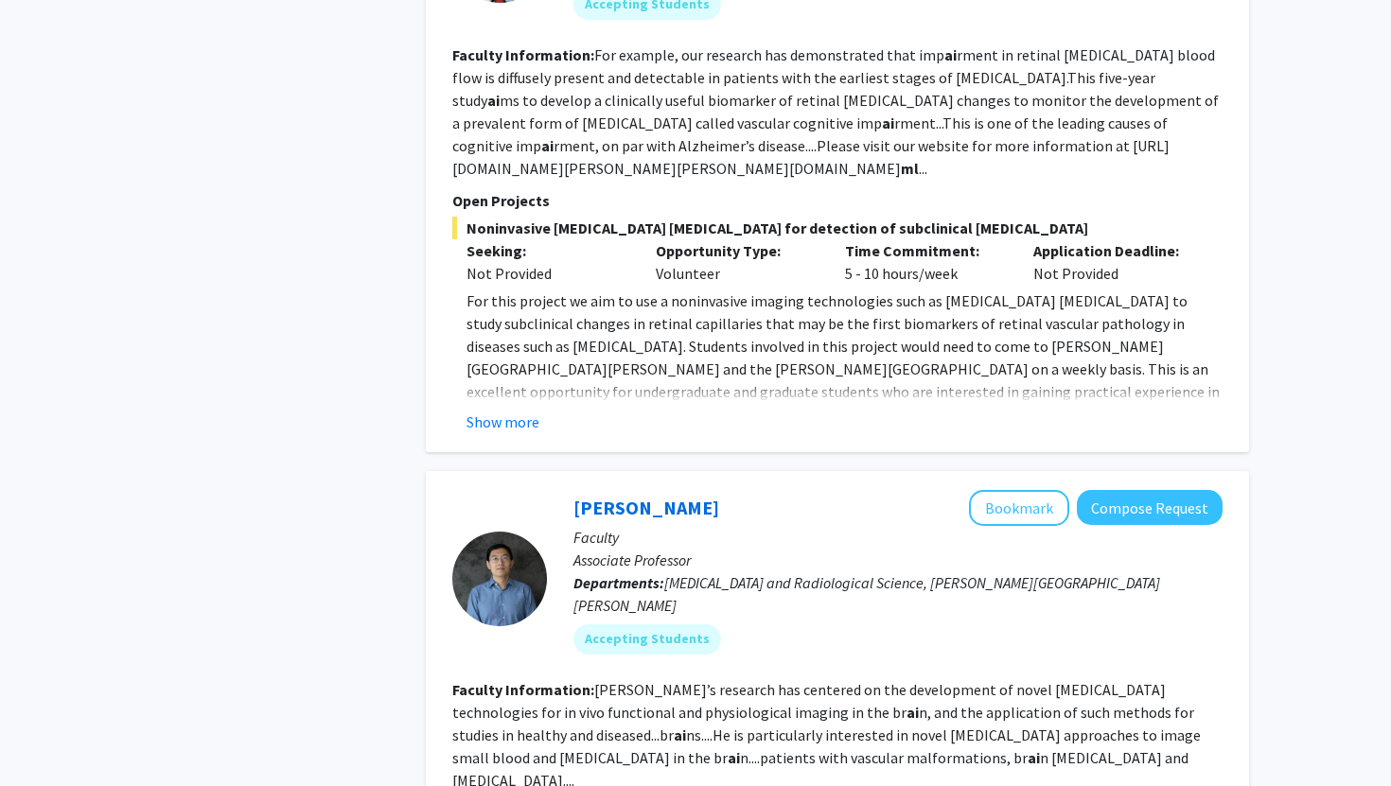
click at [497, 394] on div "[PERSON_NAME] Bookmark Compose Request Faculty Associate Professor Departments:…" at bounding box center [837, 155] width 823 height 593
click at [497, 411] on button "Show more" at bounding box center [502, 422] width 73 height 23
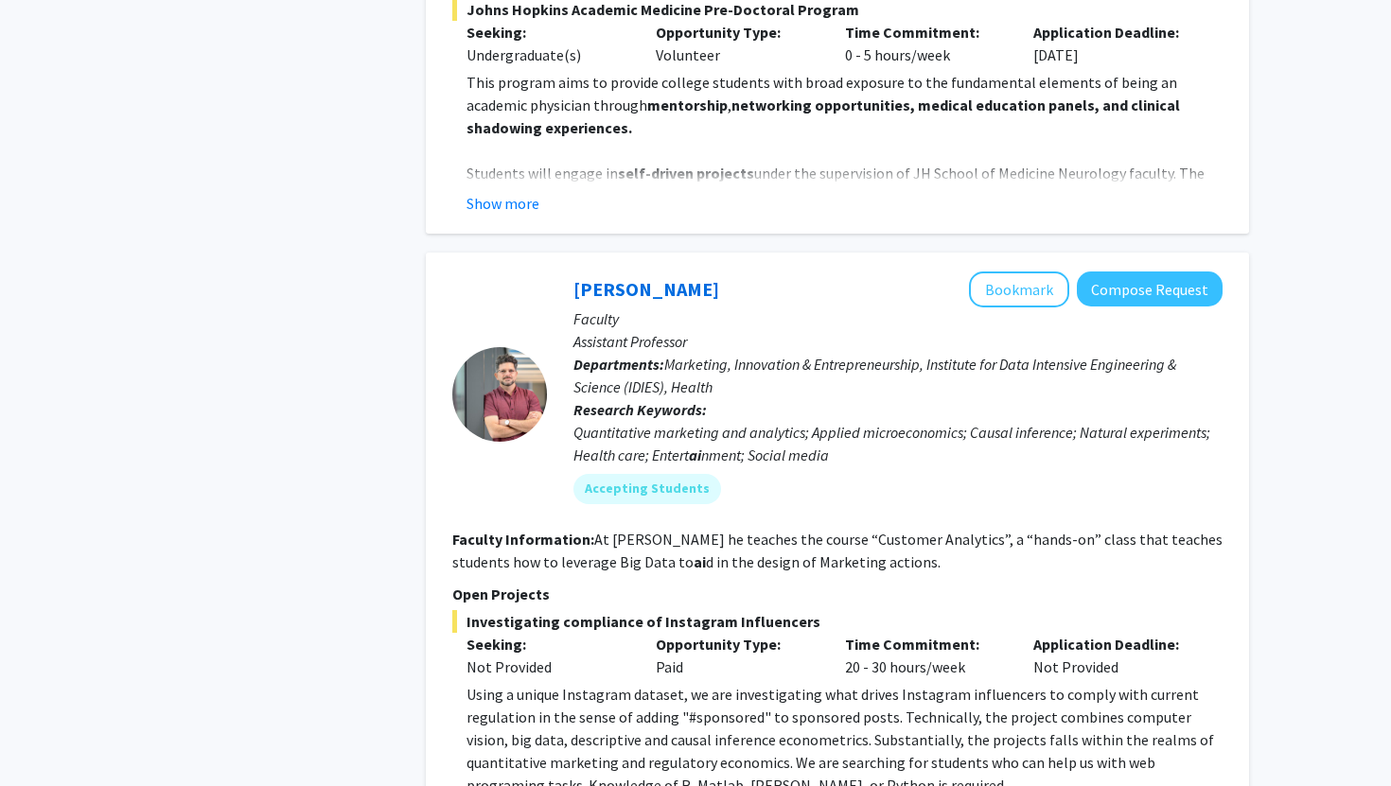
scroll to position [6196, 0]
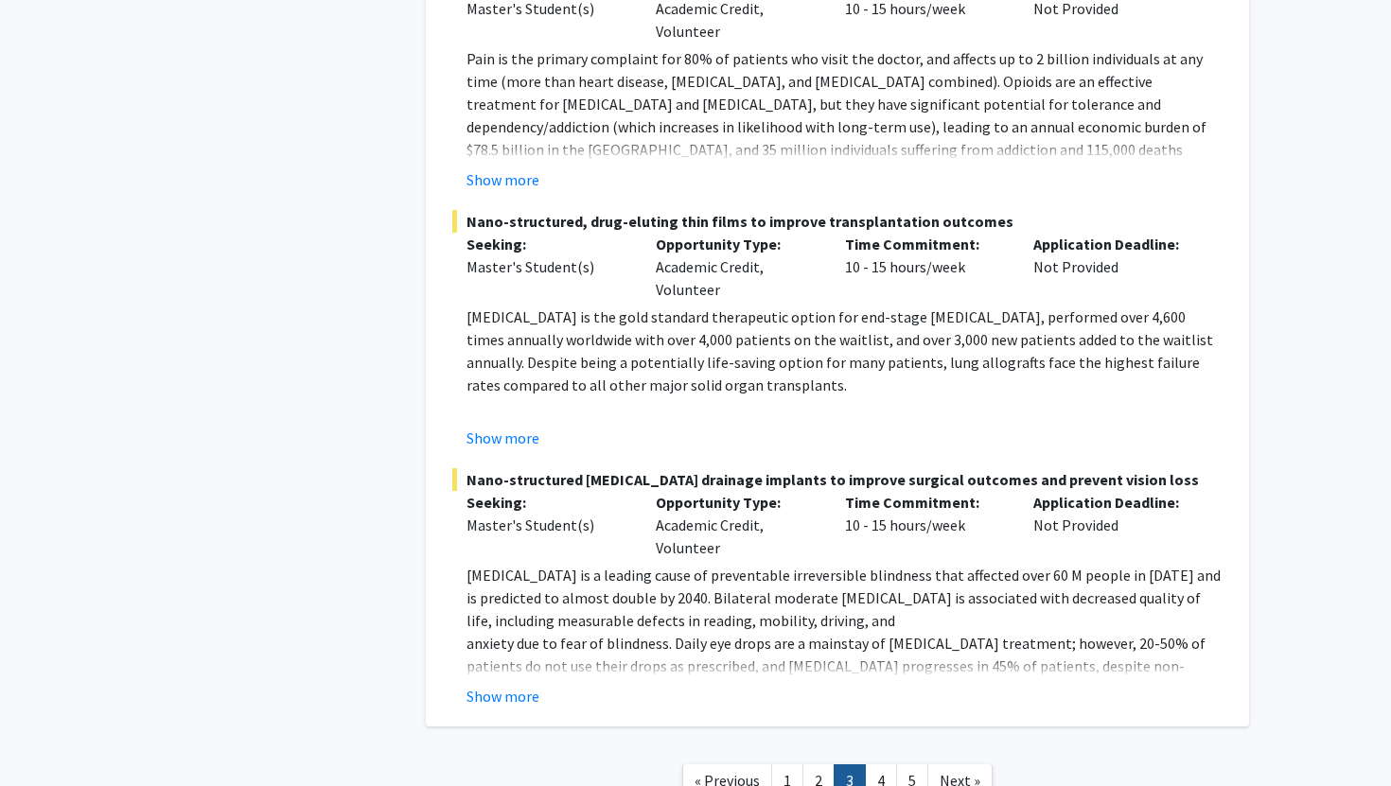
scroll to position [6359, 0]
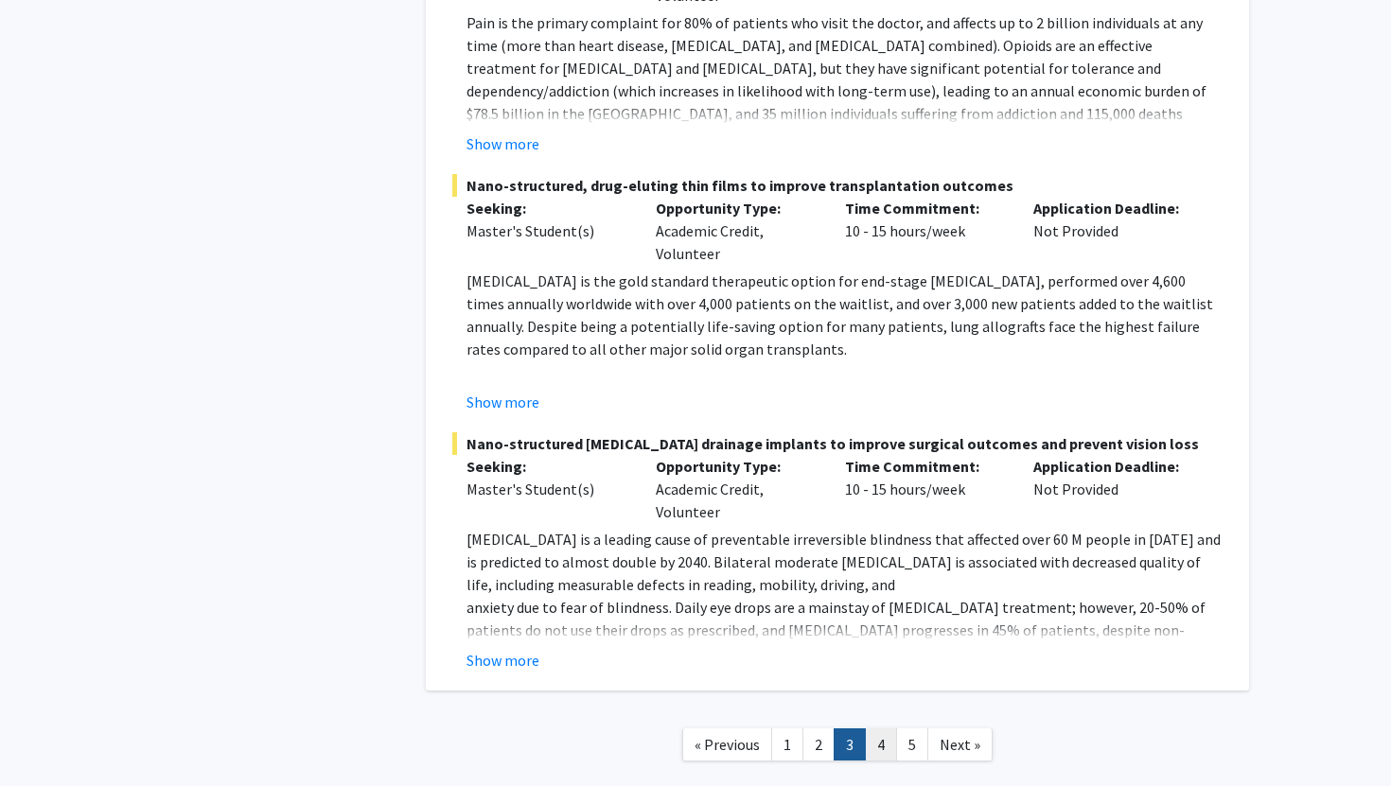
click at [884, 728] on link "4" at bounding box center [881, 744] width 32 height 33
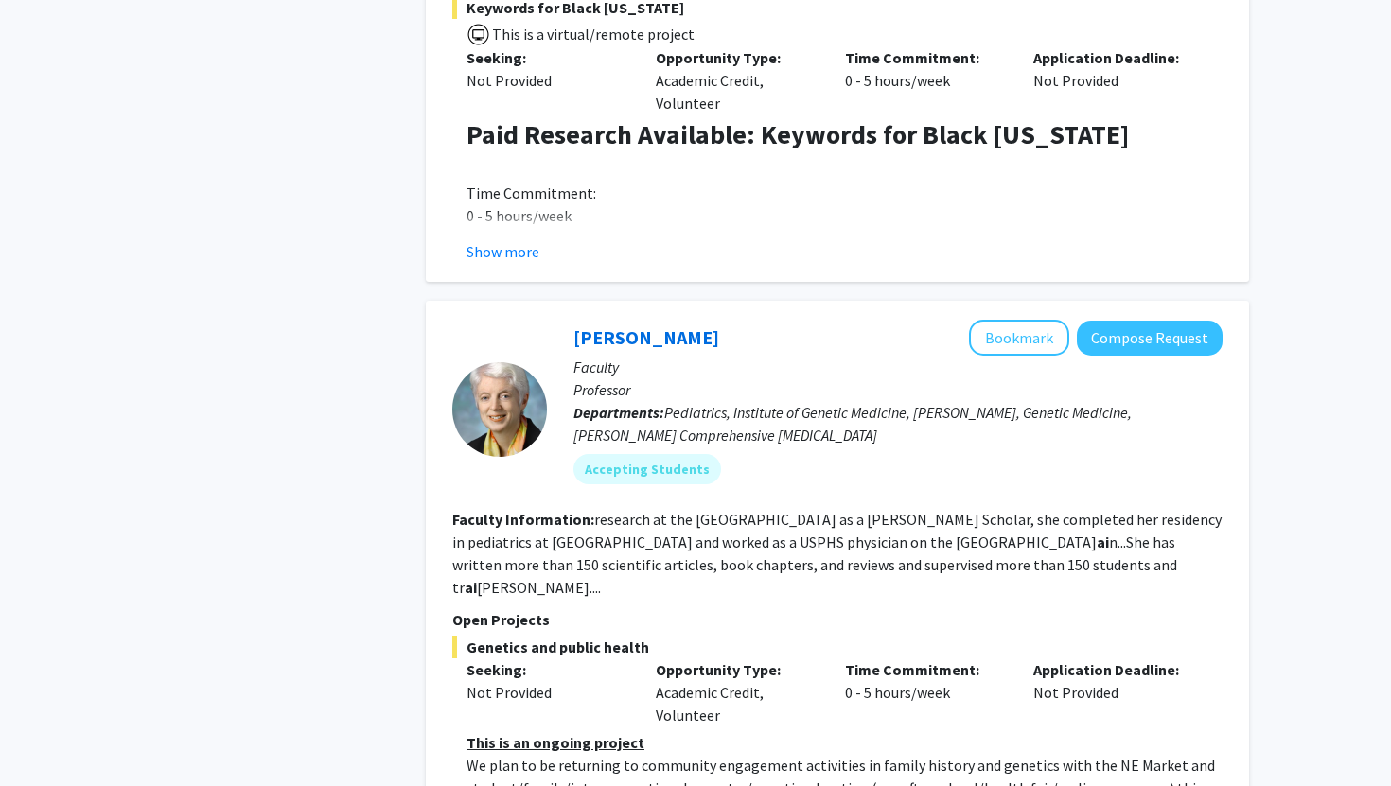
scroll to position [6514, 0]
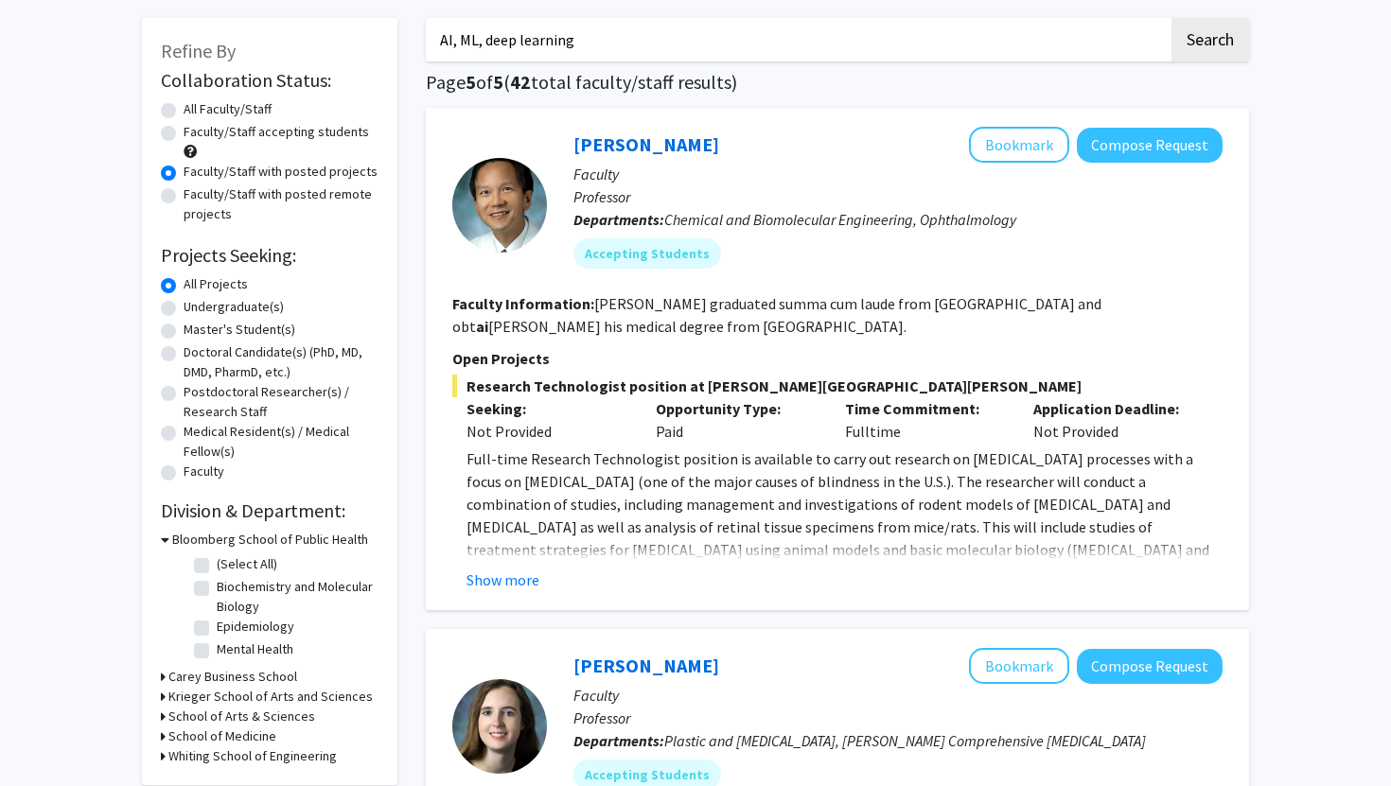
scroll to position [94, 0]
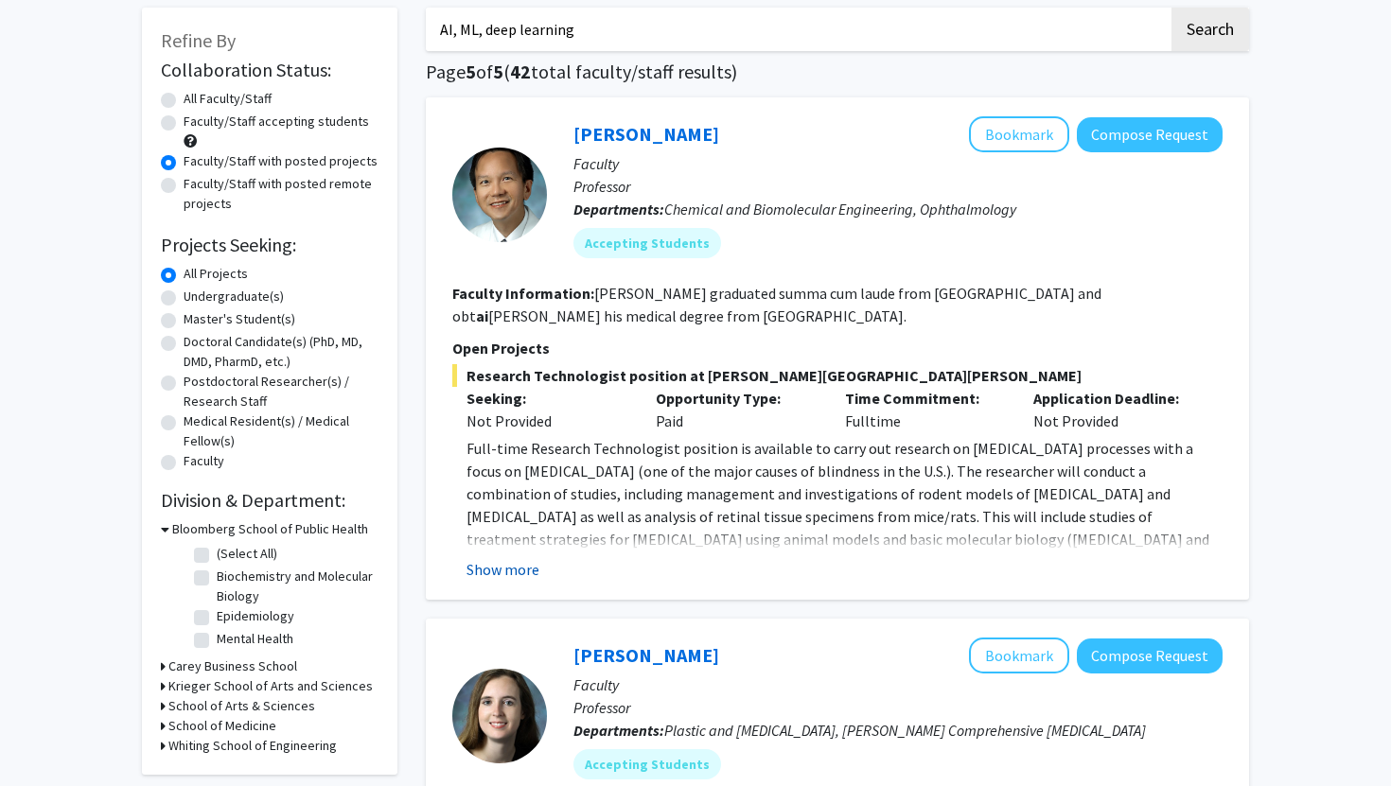
click at [510, 566] on button "Show more" at bounding box center [502, 569] width 73 height 23
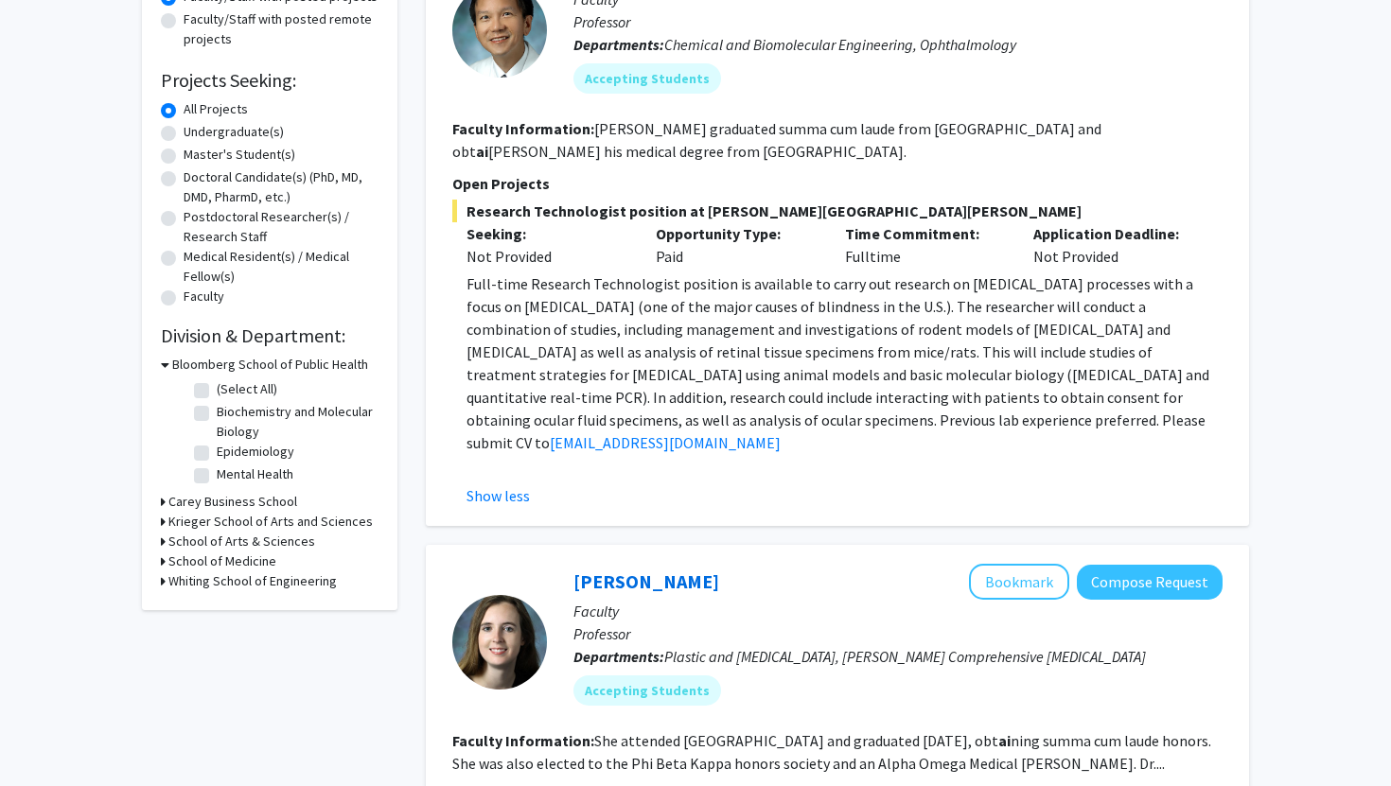
scroll to position [0, 0]
